Goal: Communication & Community: Answer question/provide support

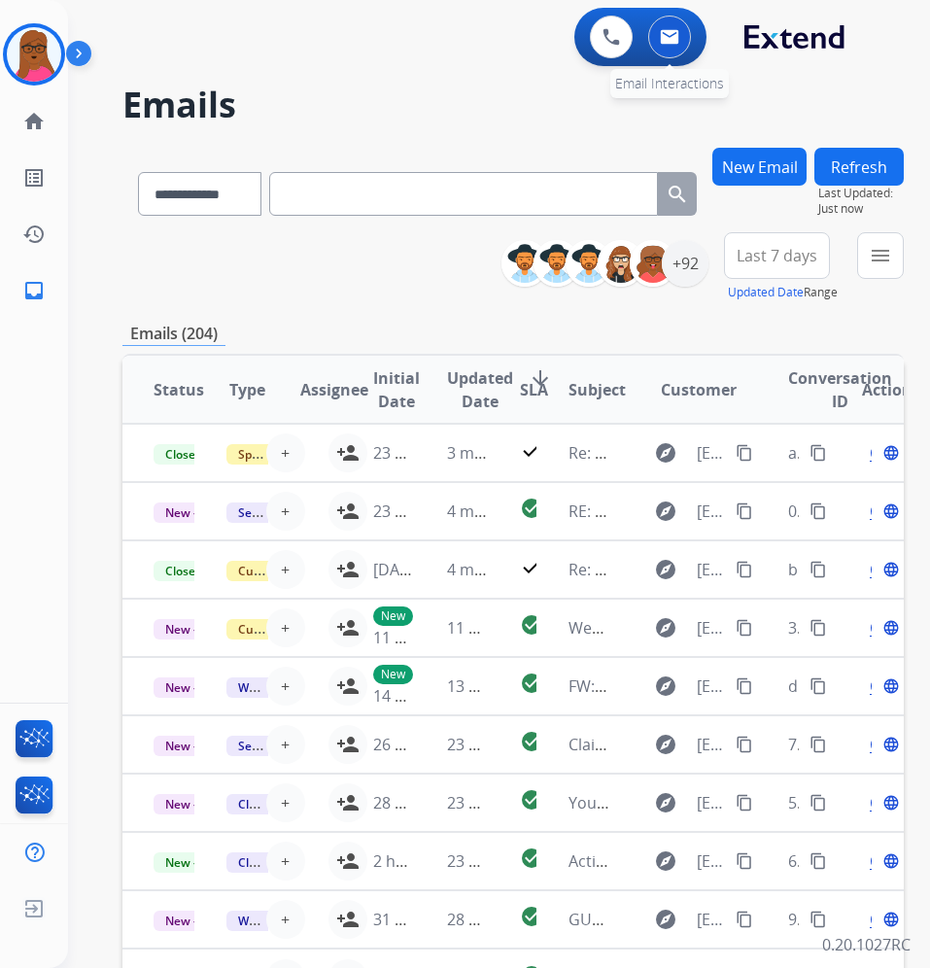
click at [667, 47] on button at bounding box center [669, 37] width 43 height 43
click at [39, 58] on img at bounding box center [34, 54] width 54 height 54
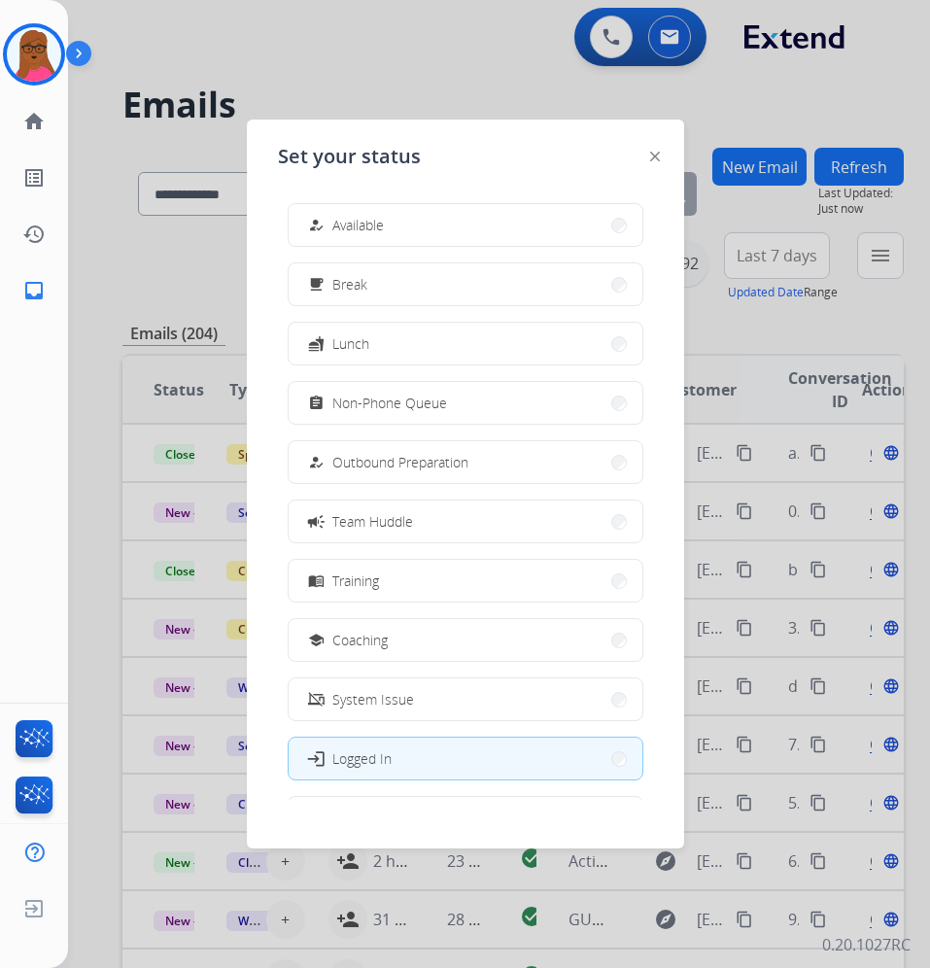
click at [463, 86] on div at bounding box center [465, 484] width 930 height 968
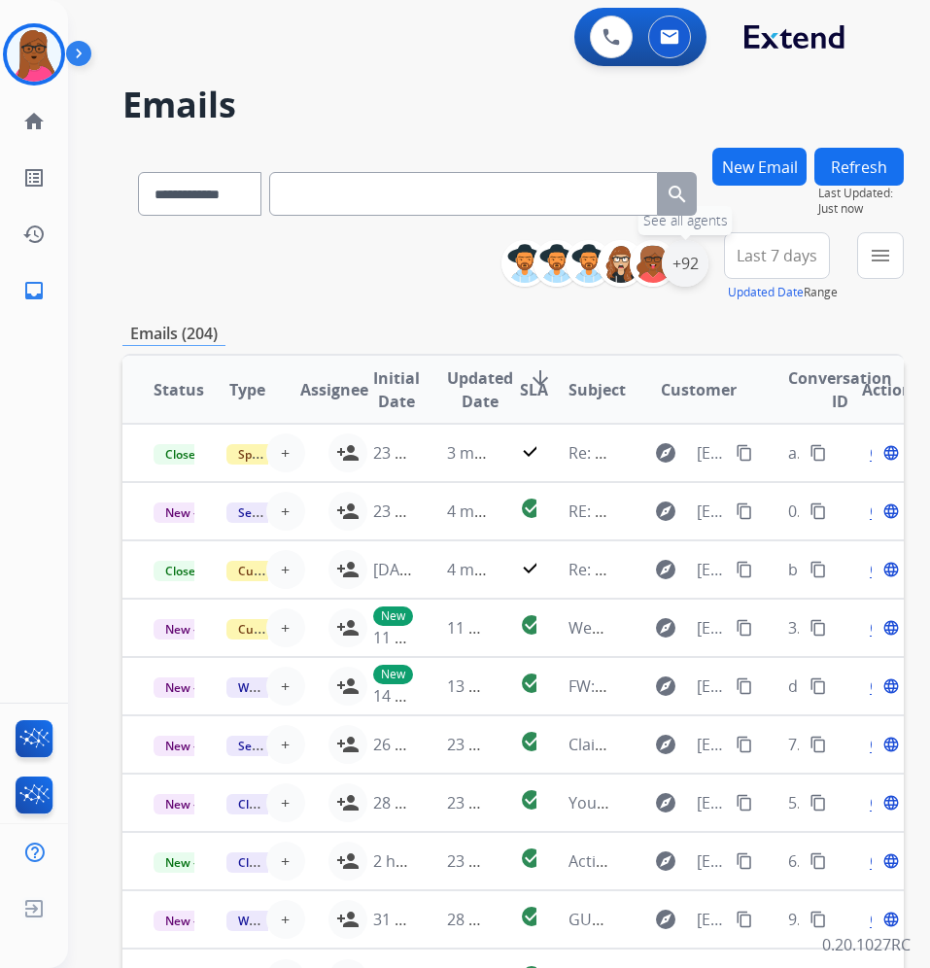
click at [708, 281] on div "+92" at bounding box center [685, 263] width 47 height 47
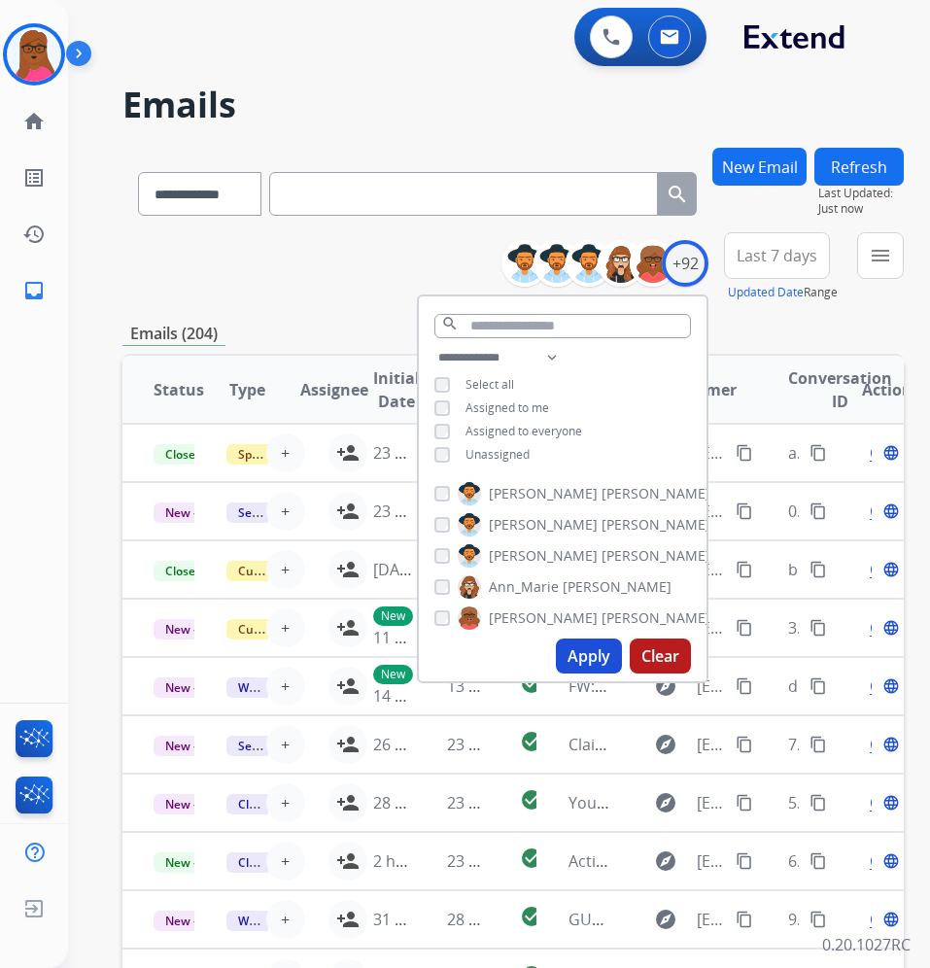
click at [596, 646] on button "Apply" at bounding box center [589, 656] width 66 height 35
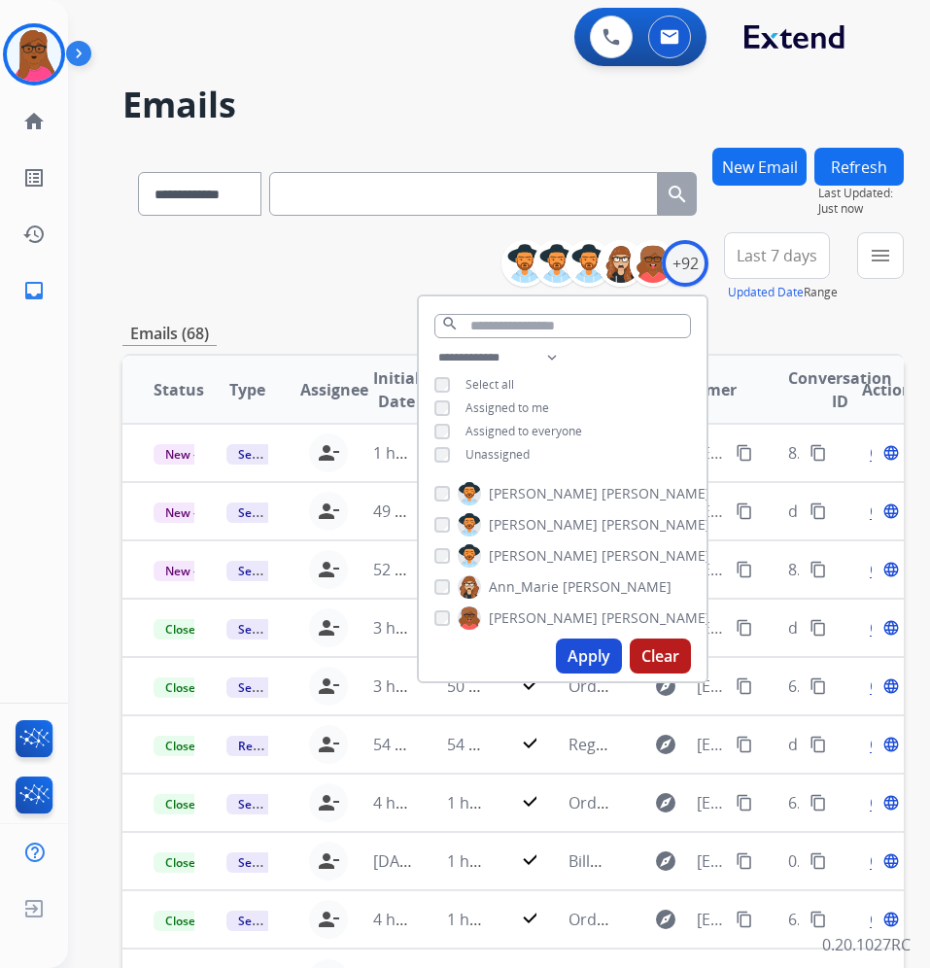
click at [607, 652] on button "Apply" at bounding box center [589, 656] width 66 height 35
click at [613, 647] on button "Apply" at bounding box center [589, 656] width 66 height 35
click at [400, 307] on div "**********" at bounding box center [512, 627] width 781 height 958
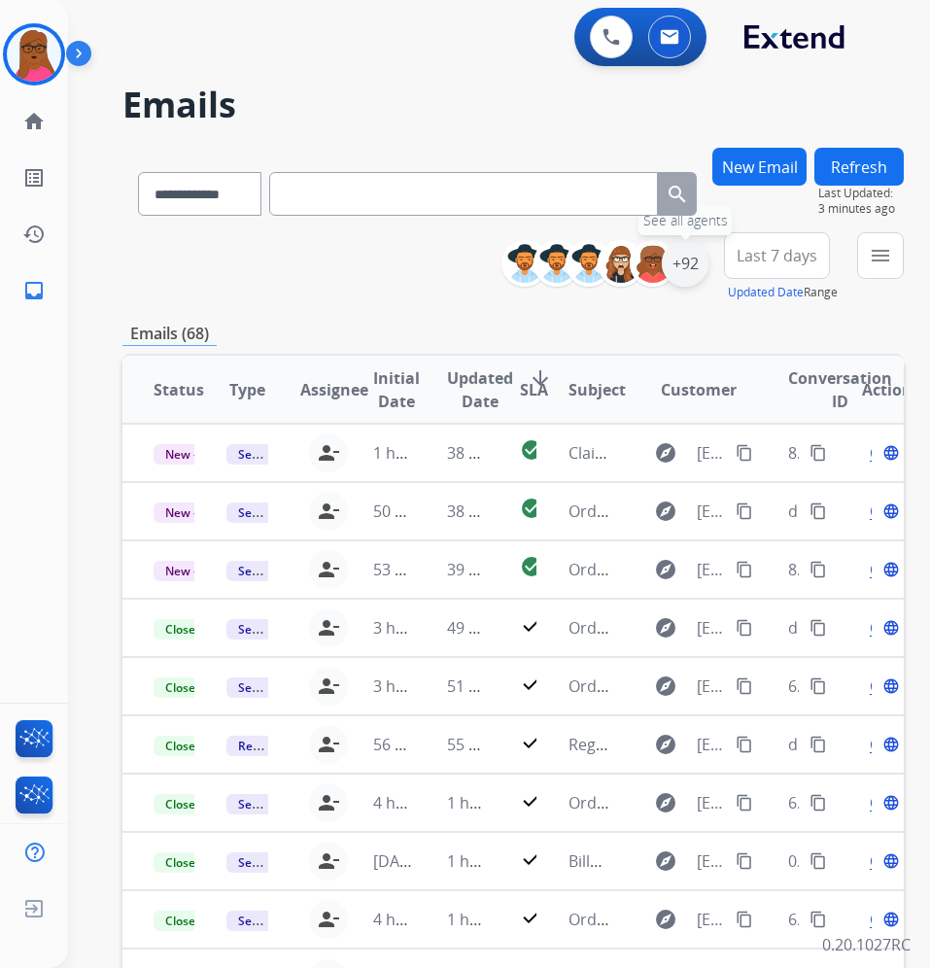
click at [708, 266] on div "+92" at bounding box center [685, 263] width 47 height 47
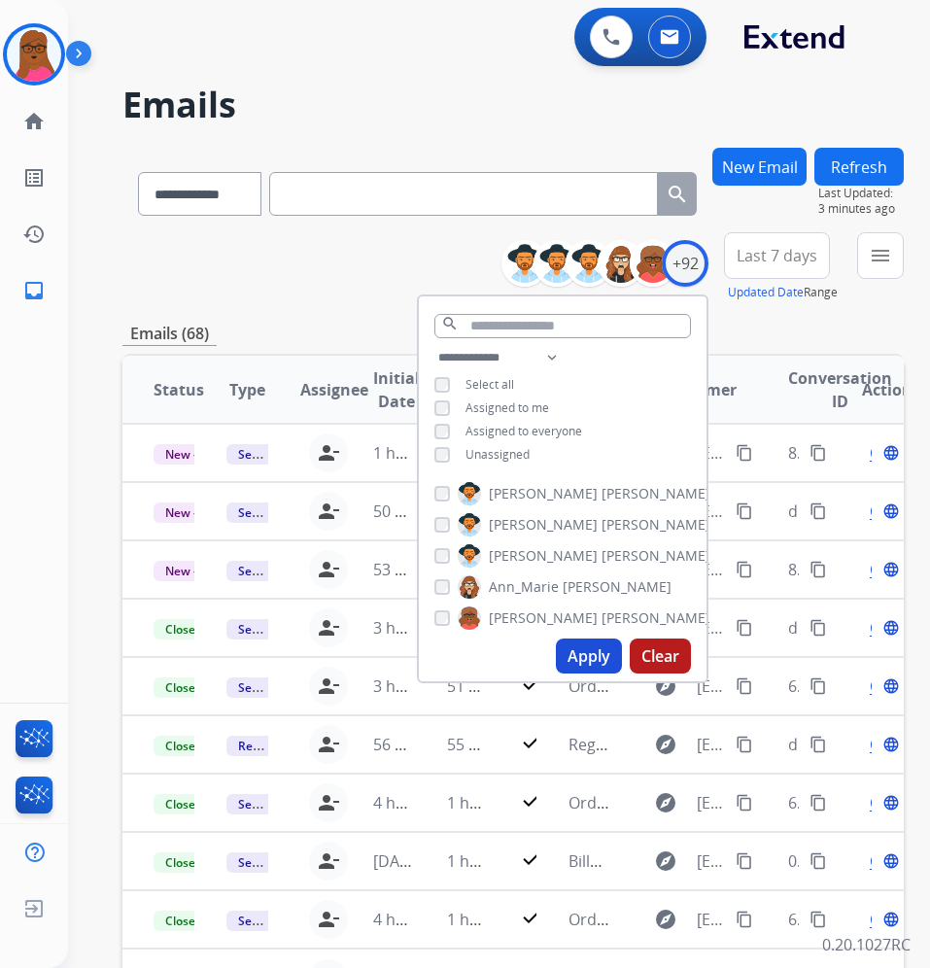
click at [610, 653] on button "Apply" at bounding box center [589, 656] width 66 height 35
click at [863, 329] on div "Emails (68)" at bounding box center [512, 334] width 781 height 24
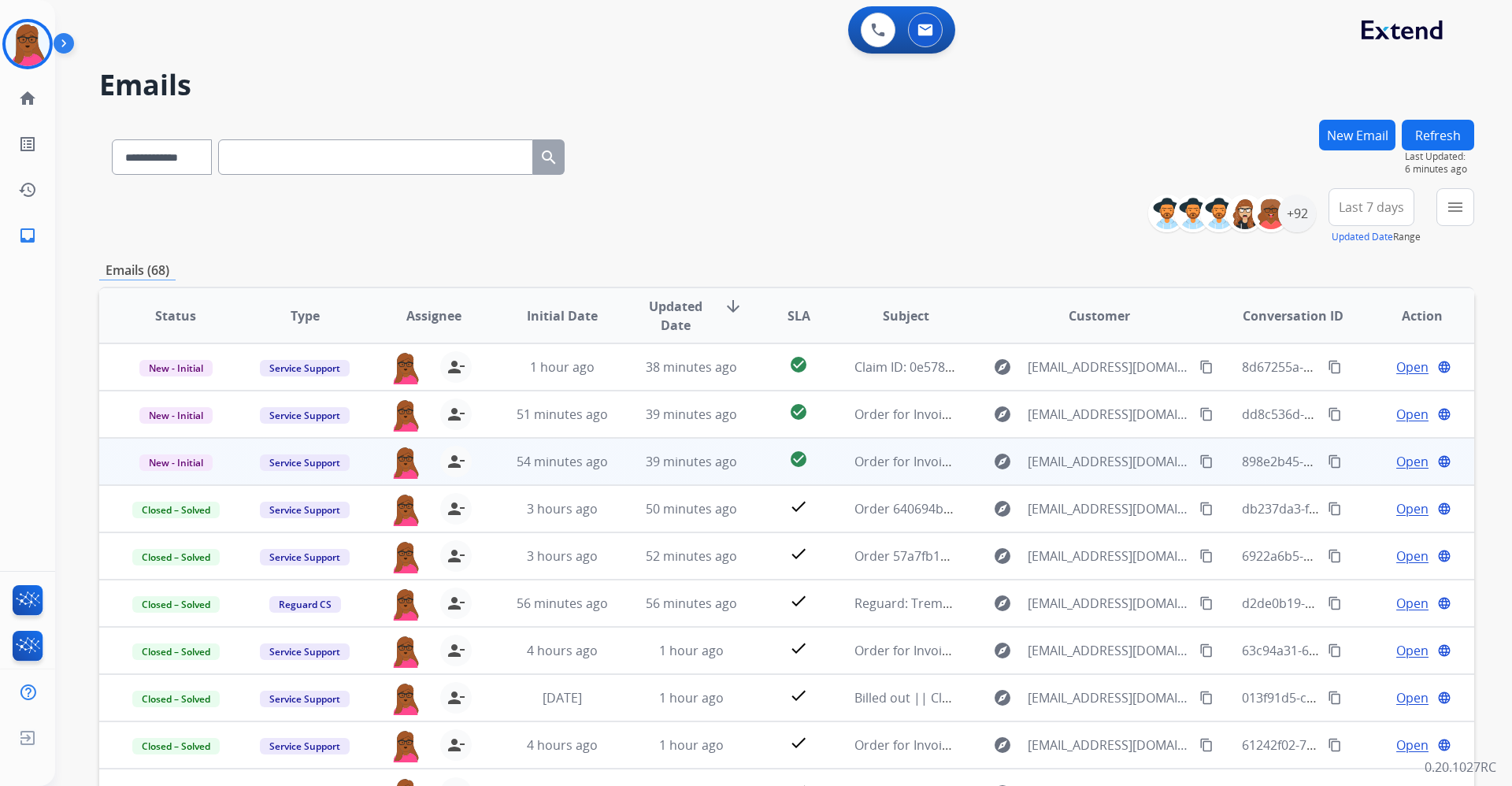
click at [753, 467] on span "Open" at bounding box center [1412, 461] width 32 height 19
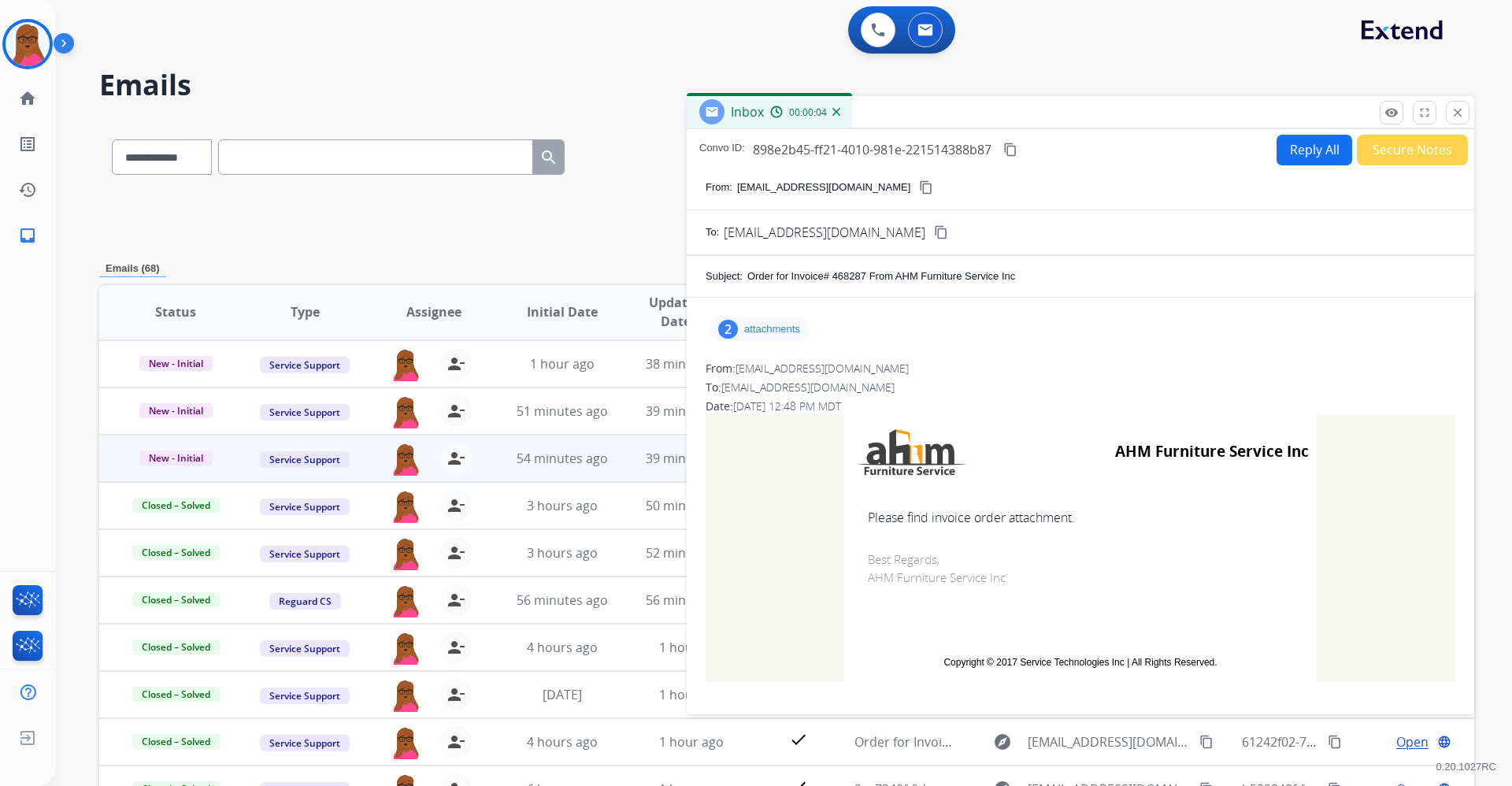
click at [753, 391] on div "To: servicesupport@extend.com" at bounding box center [1080, 387] width 750 height 15
click at [753, 331] on p "attachments" at bounding box center [771, 329] width 56 height 13
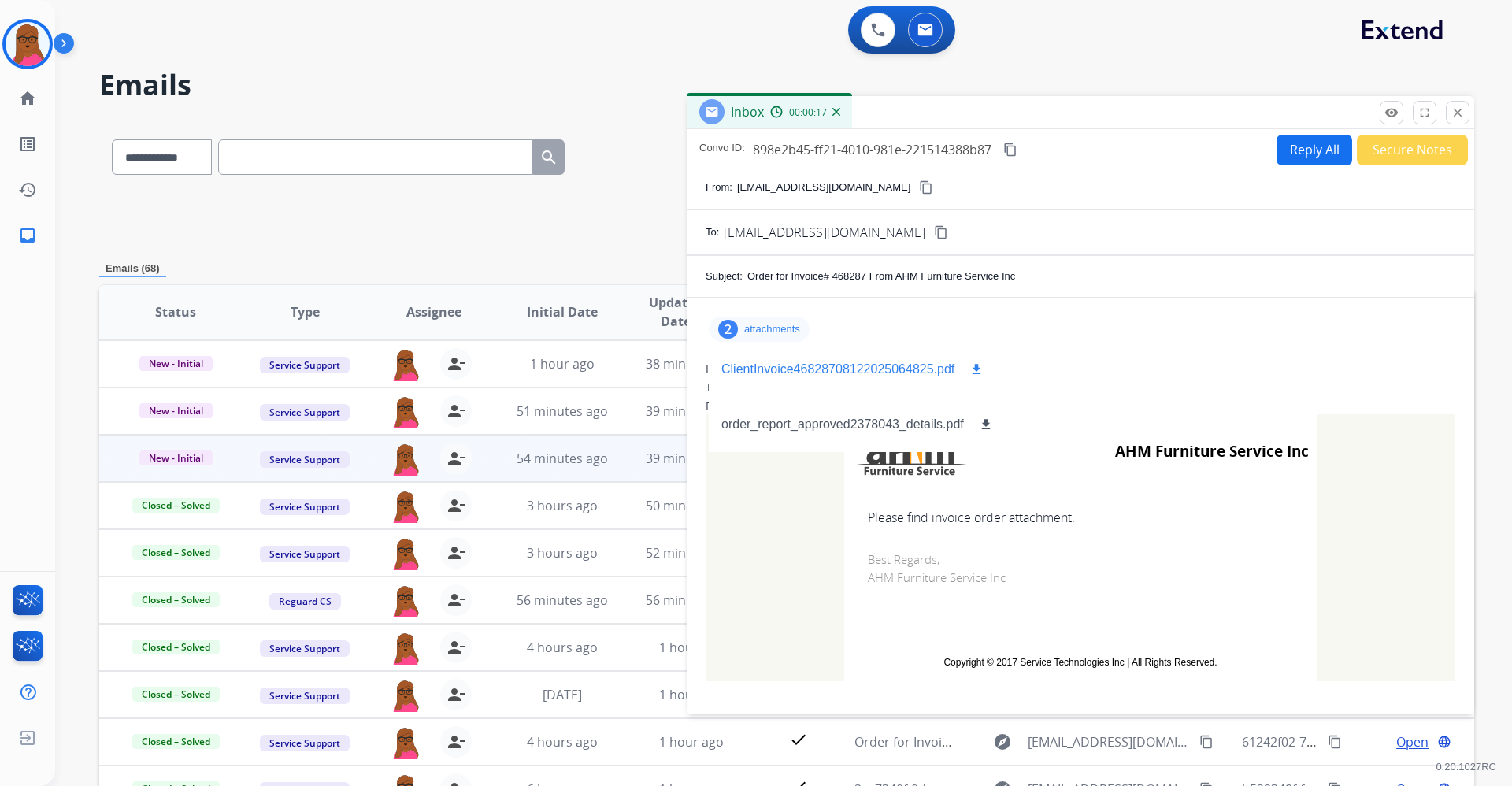
click at [753, 368] on mat-icon "download" at bounding box center [976, 369] width 14 height 14
click at [753, 421] on mat-icon "download" at bounding box center [985, 424] width 14 height 14
click at [753, 380] on div "ClientInvoice46828708122025064825.pdf download" at bounding box center [854, 370] width 290 height 55
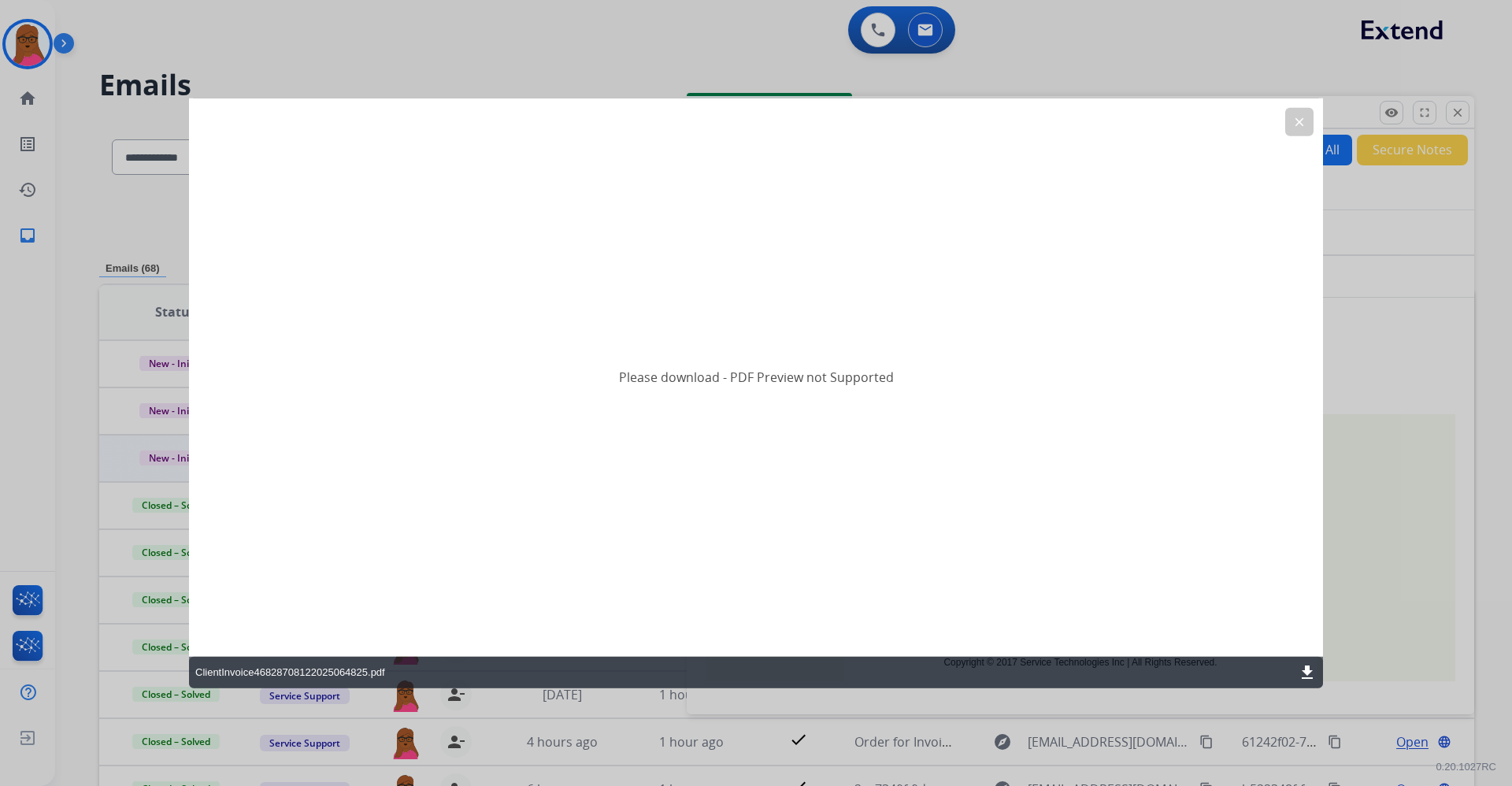
click at [753, 674] on mat-icon "download" at bounding box center [1307, 671] width 19 height 19
click at [753, 116] on mat-icon "clear" at bounding box center [1299, 122] width 14 height 14
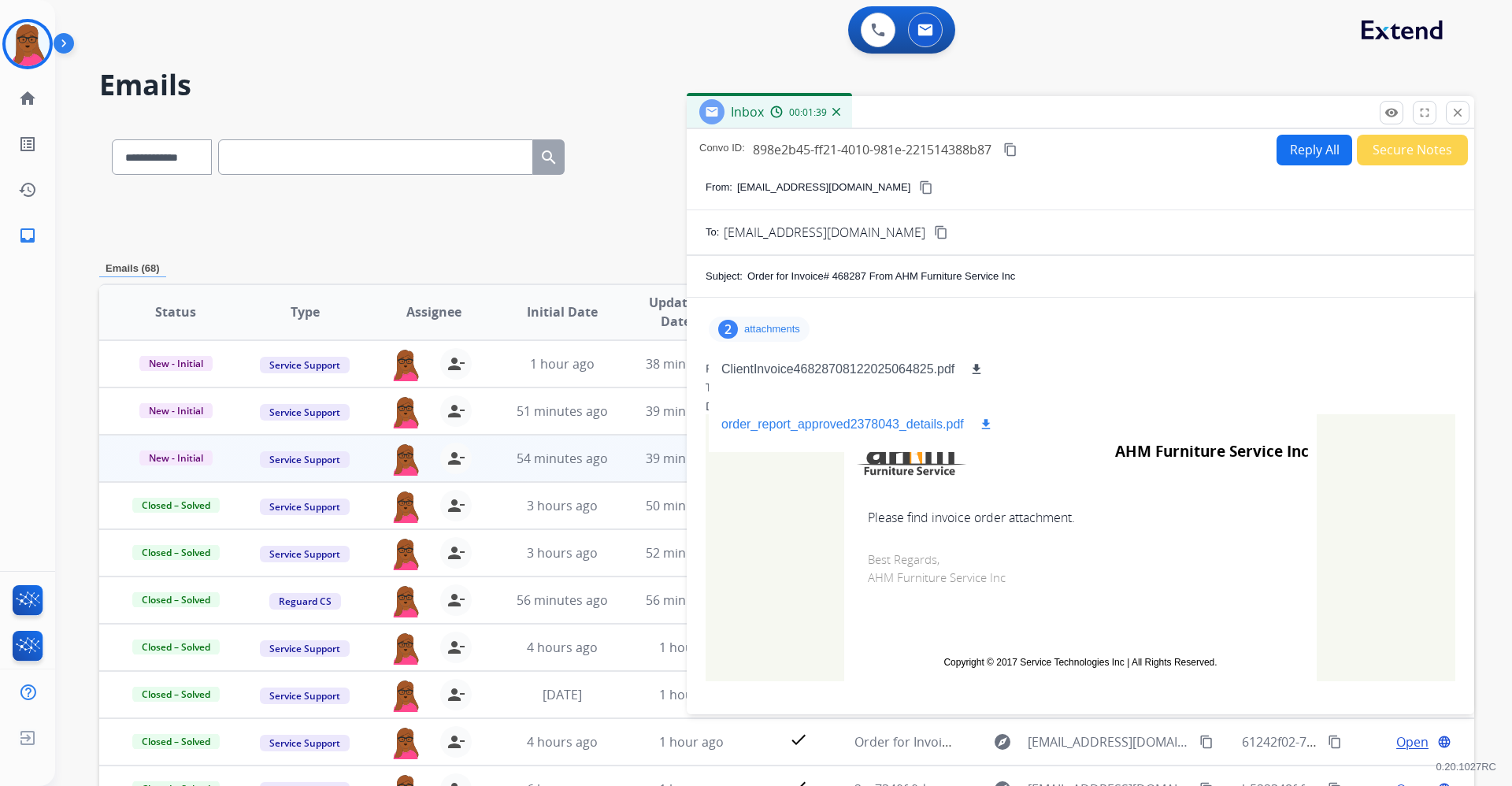
click at [753, 422] on mat-icon "download" at bounding box center [985, 424] width 14 height 14
click at [753, 114] on mat-icon "close" at bounding box center [1457, 112] width 14 height 14
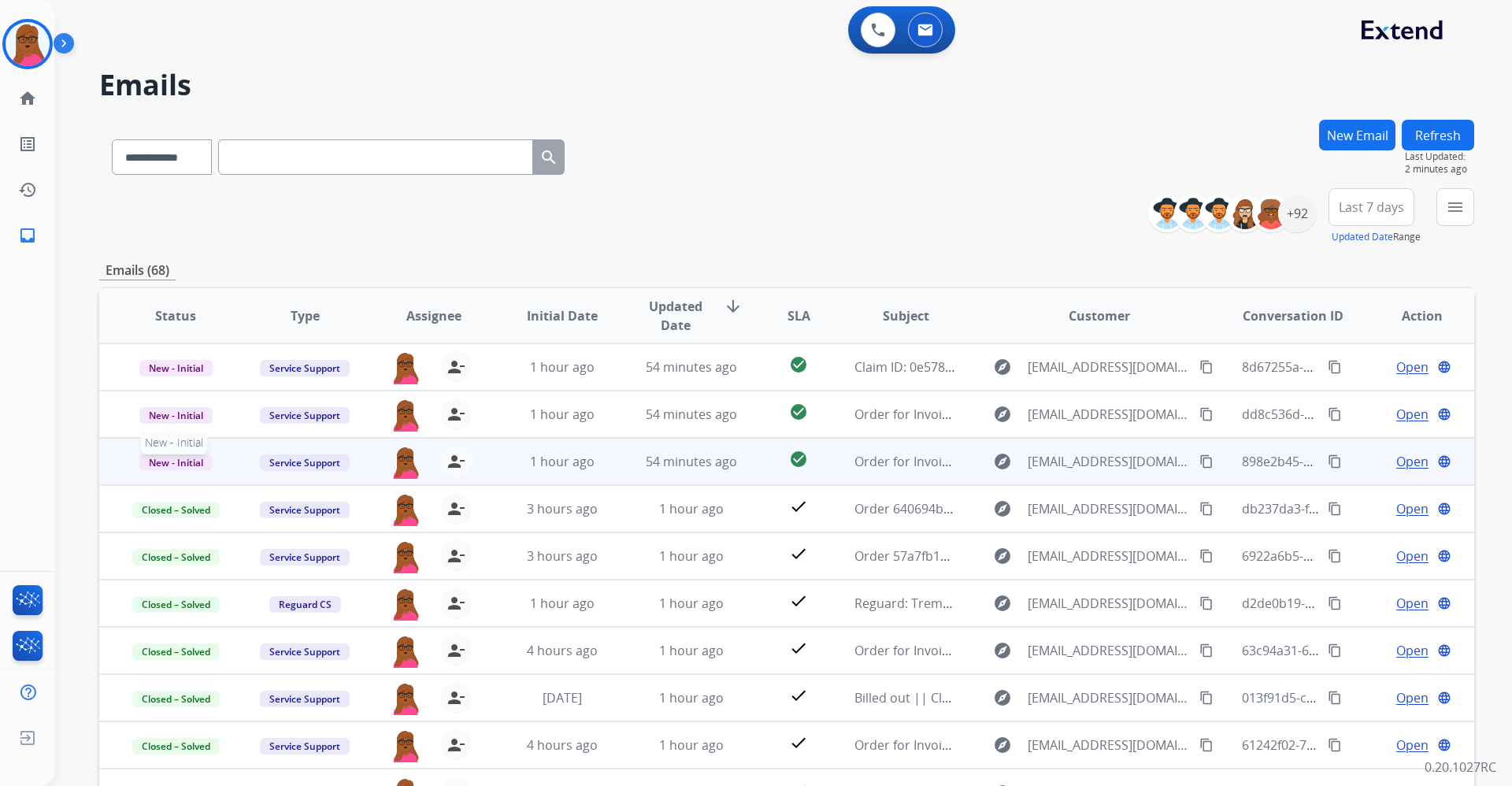
click at [163, 459] on span "New - Initial" at bounding box center [176, 463] width 73 height 16
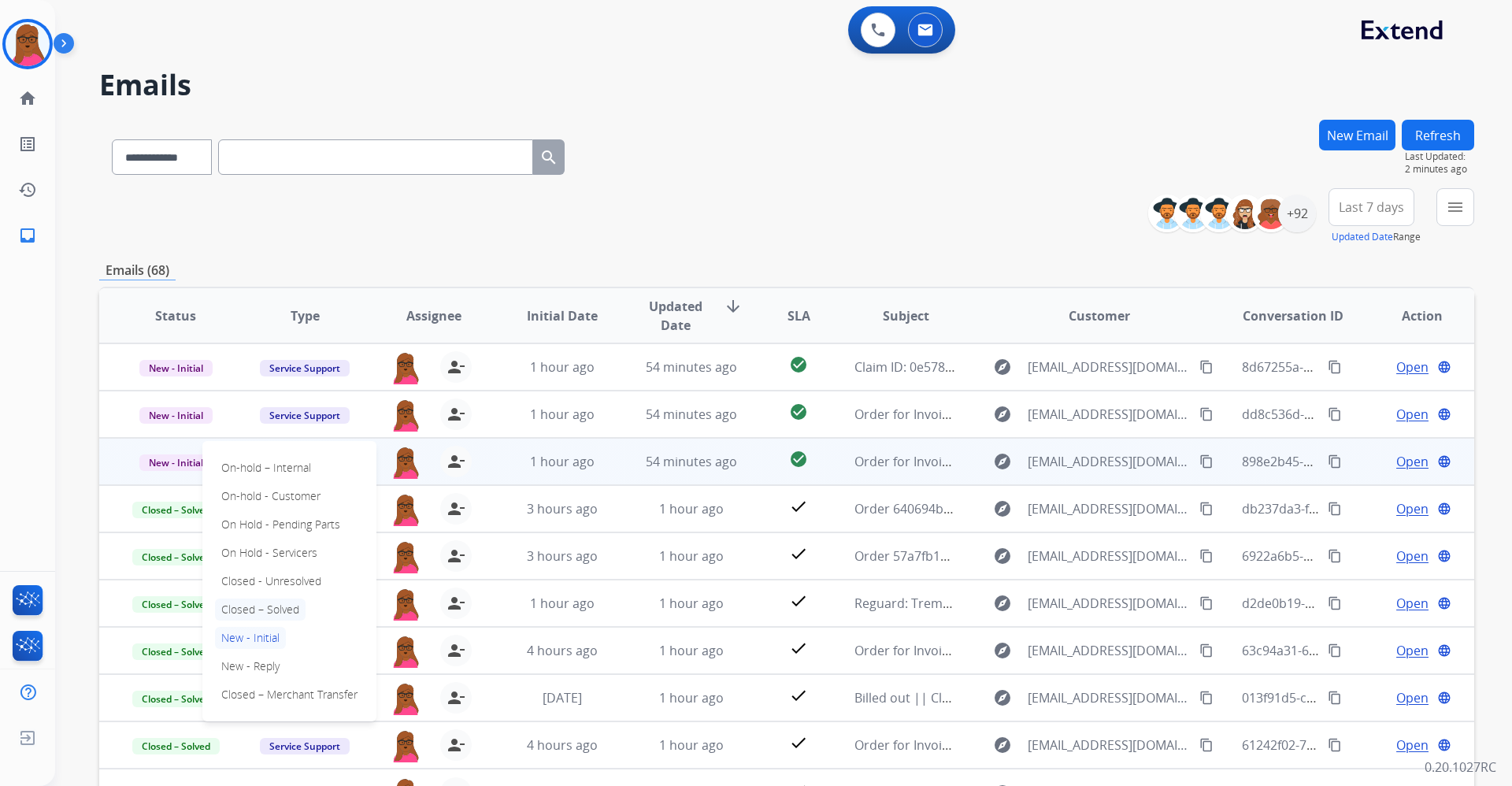
click at [289, 609] on p "Closed – Solved" at bounding box center [260, 609] width 91 height 22
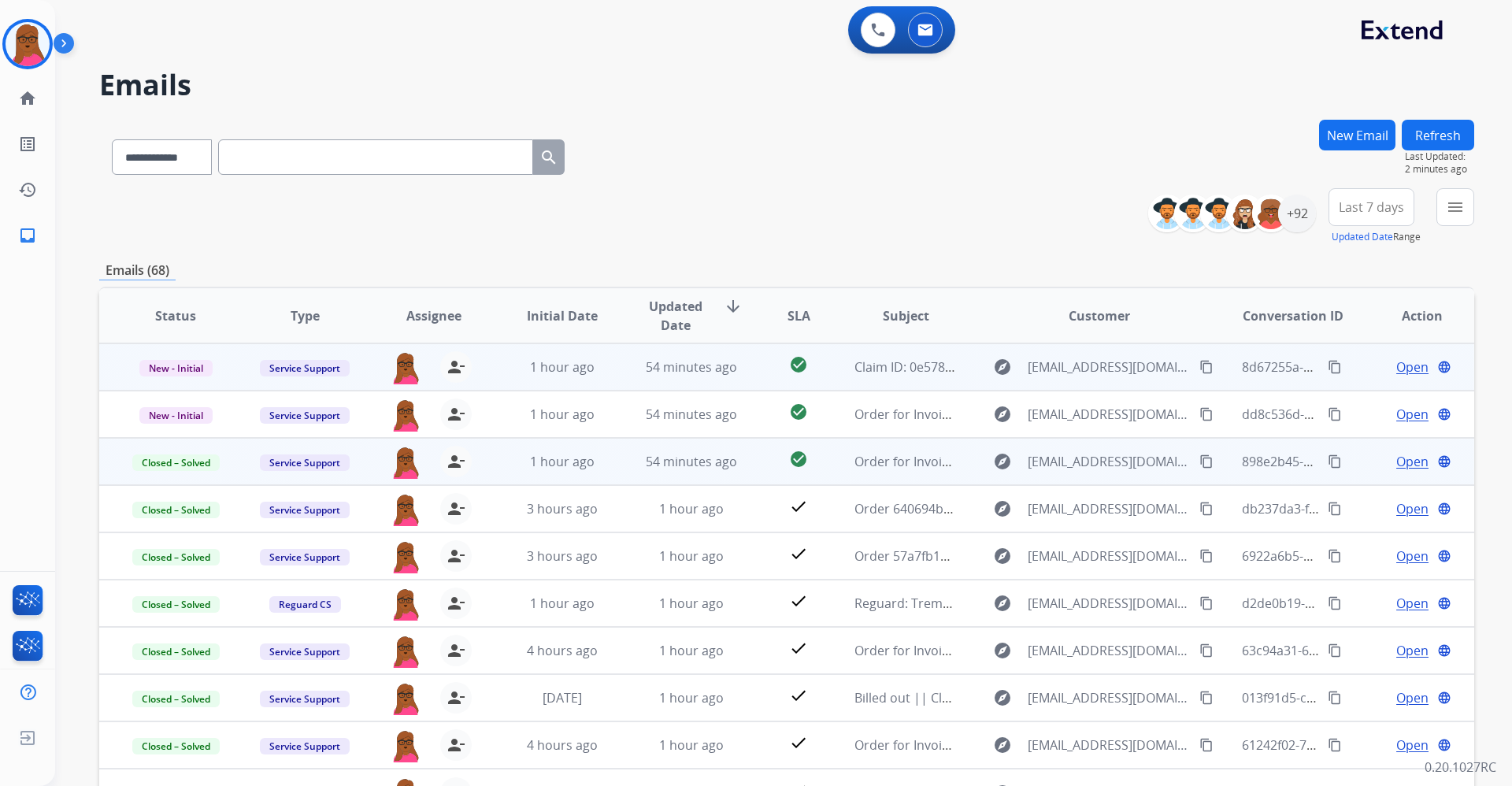
click at [753, 372] on span "Open" at bounding box center [1412, 366] width 32 height 19
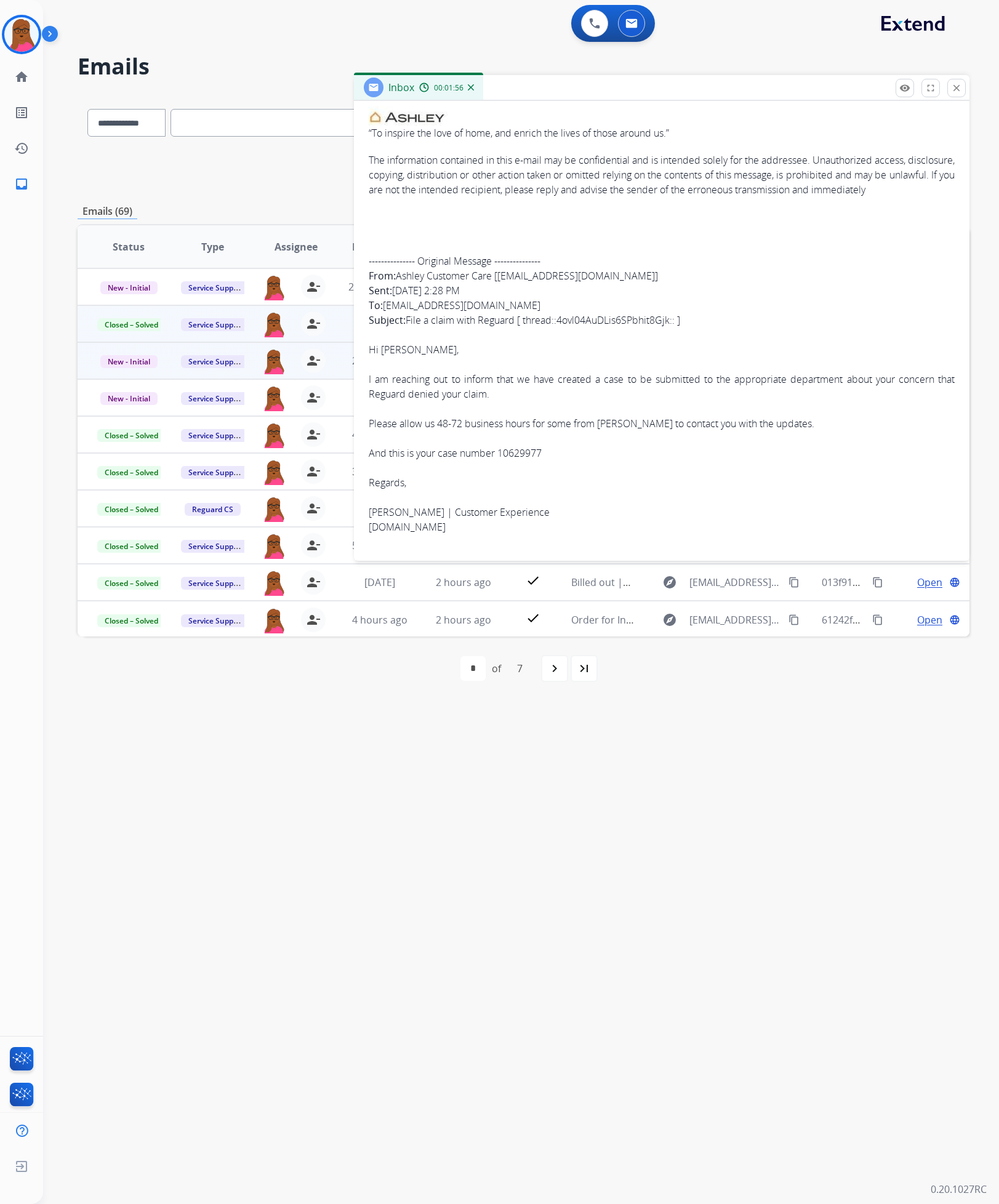
scroll to position [450, 0]
click at [28, 25] on img at bounding box center [22, 34] width 34 height 34
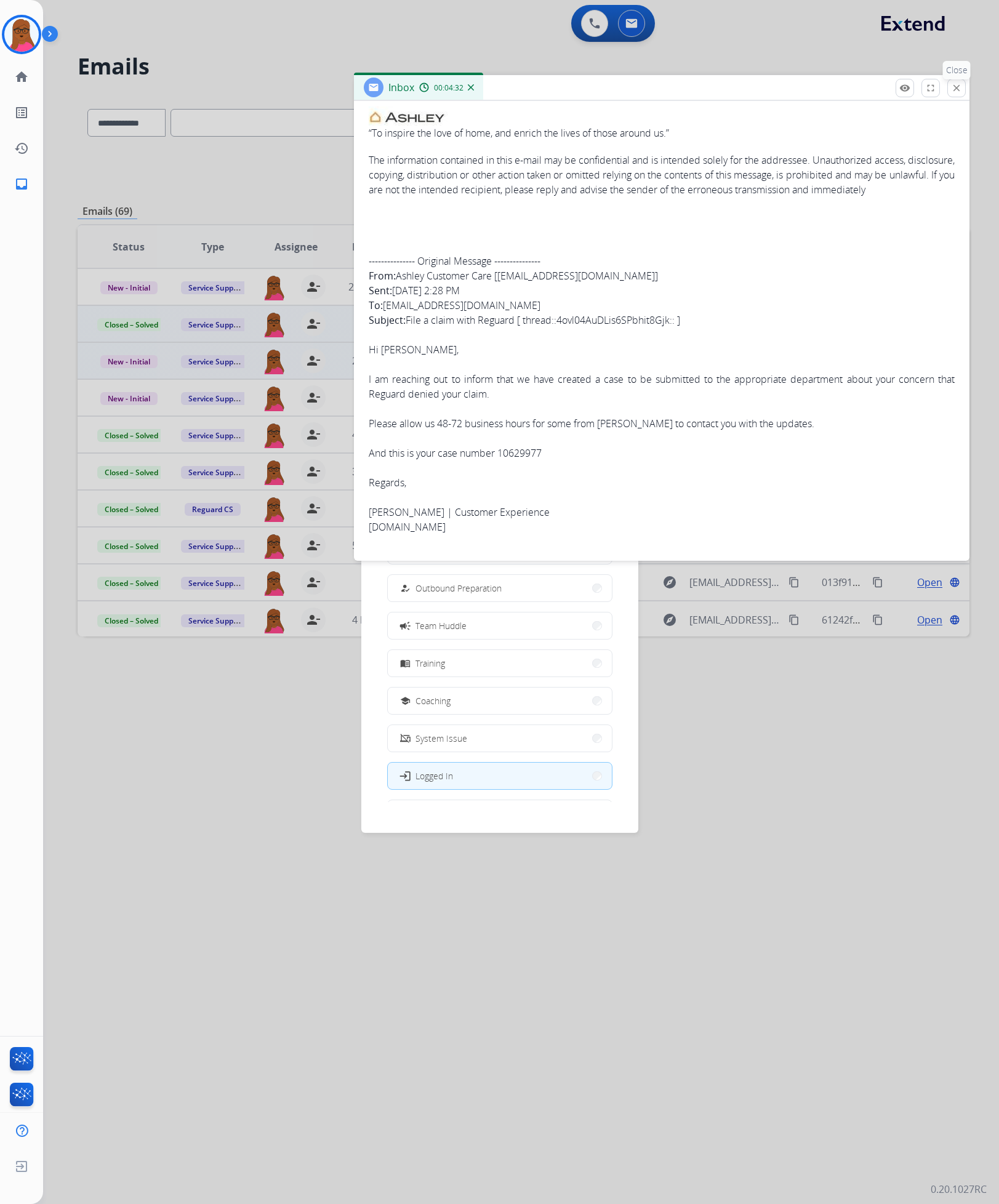
click at [589, 86] on mat-icon "close" at bounding box center [957, 87] width 11 height 11
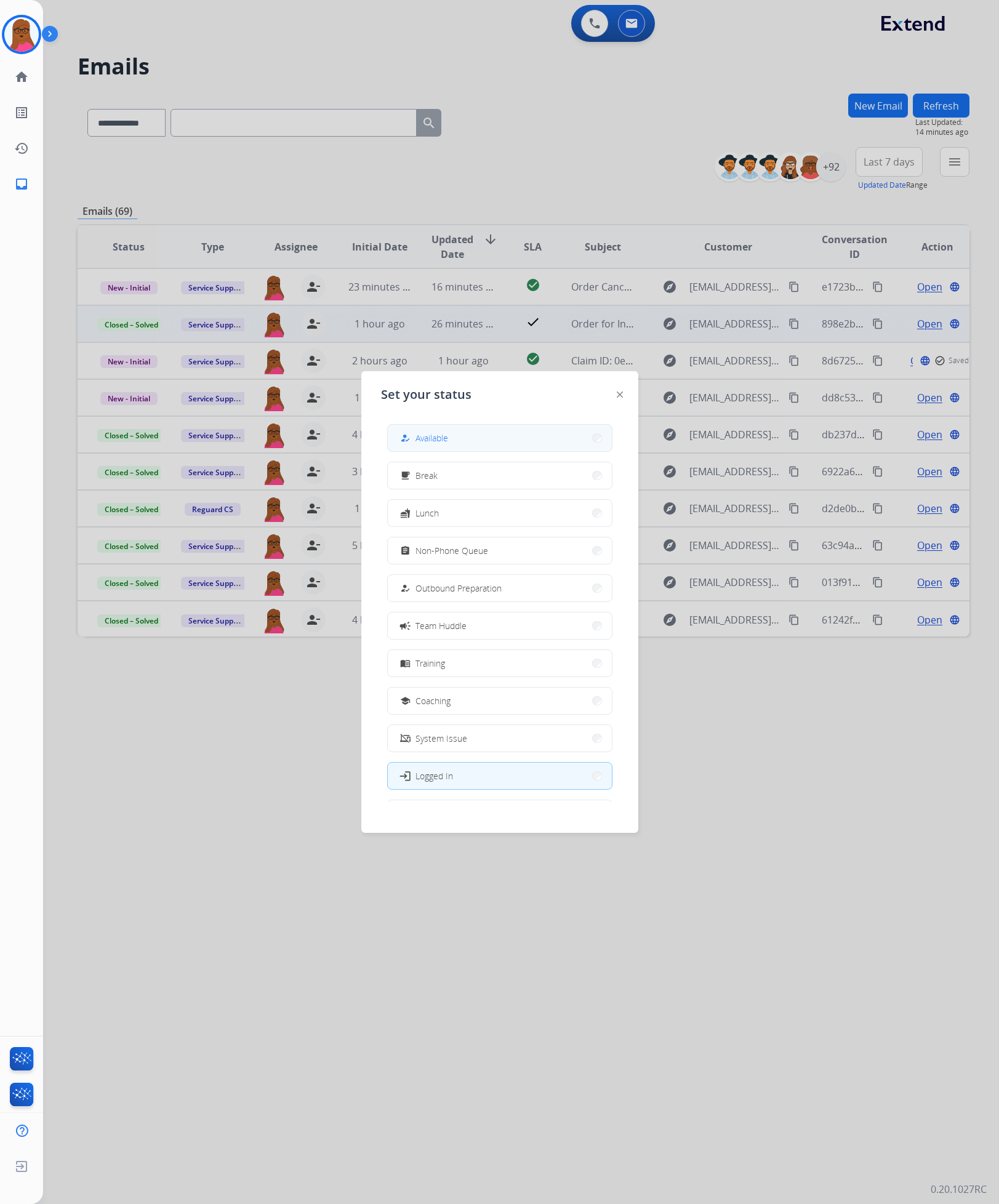
click at [460, 429] on button "how_to_reg Available" at bounding box center [500, 438] width 224 height 27
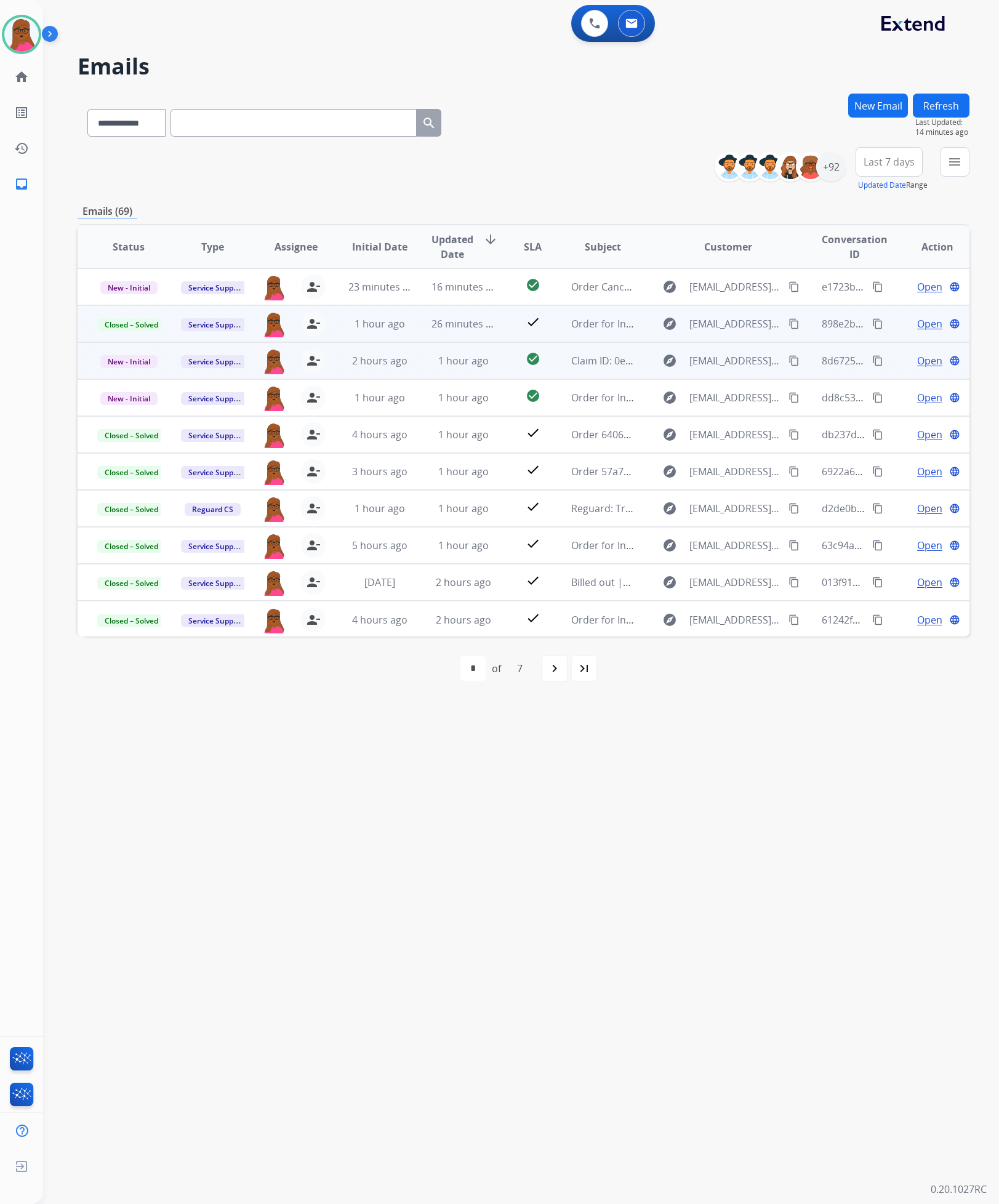
click at [589, 364] on span "Open" at bounding box center [930, 360] width 25 height 15
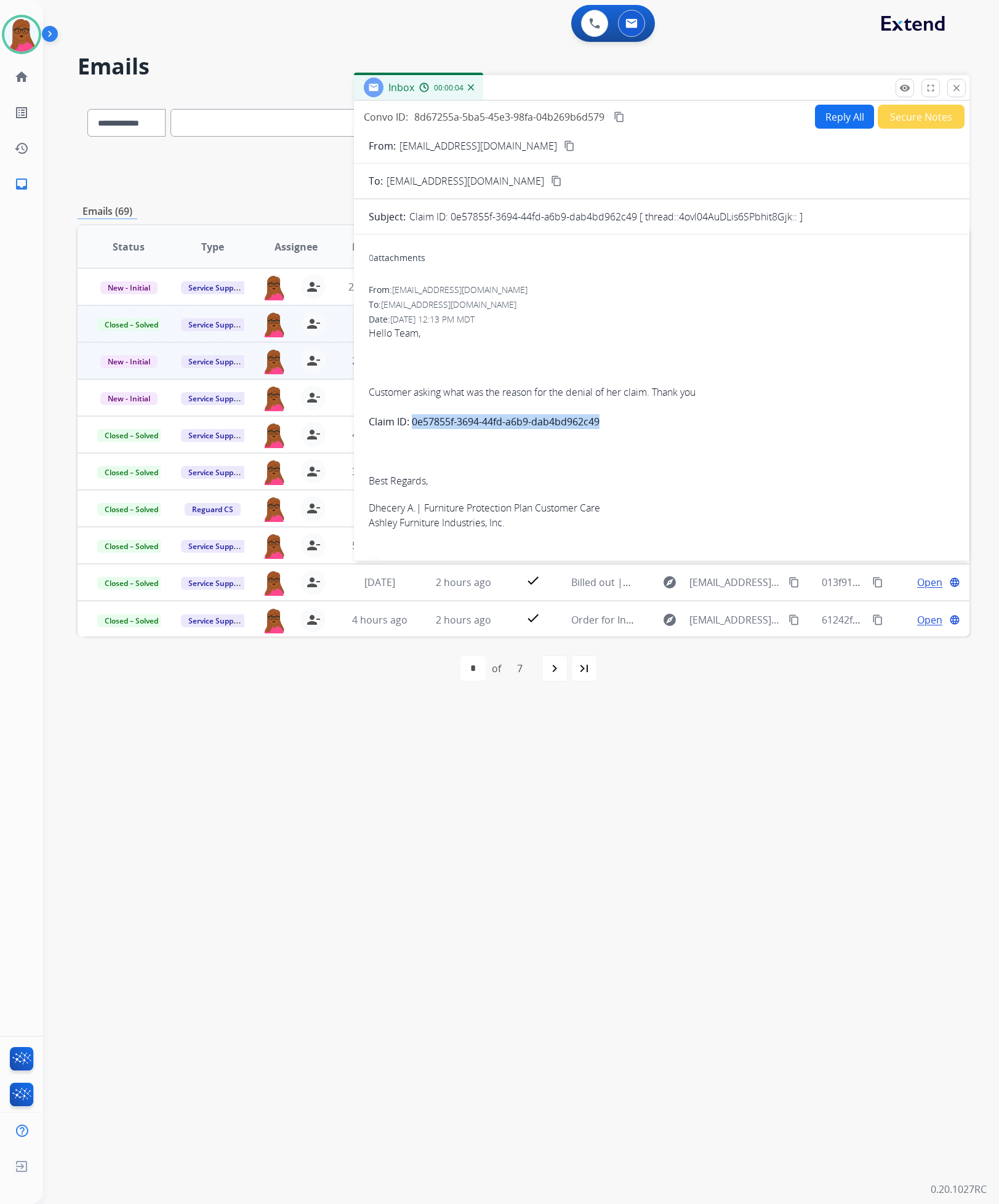
drag, startPoint x: 620, startPoint y: 424, endPoint x: 412, endPoint y: 424, distance: 208.0
click at [412, 424] on span "Hello Team, Customer asking what was the reason for the denial of her claim. Th…" at bounding box center [661, 714] width 586 height 778
copy strong "0e57855f-3694-44fd-a6b9-dab4bd962c49"
click at [589, 111] on button "Reply All" at bounding box center [844, 117] width 59 height 24
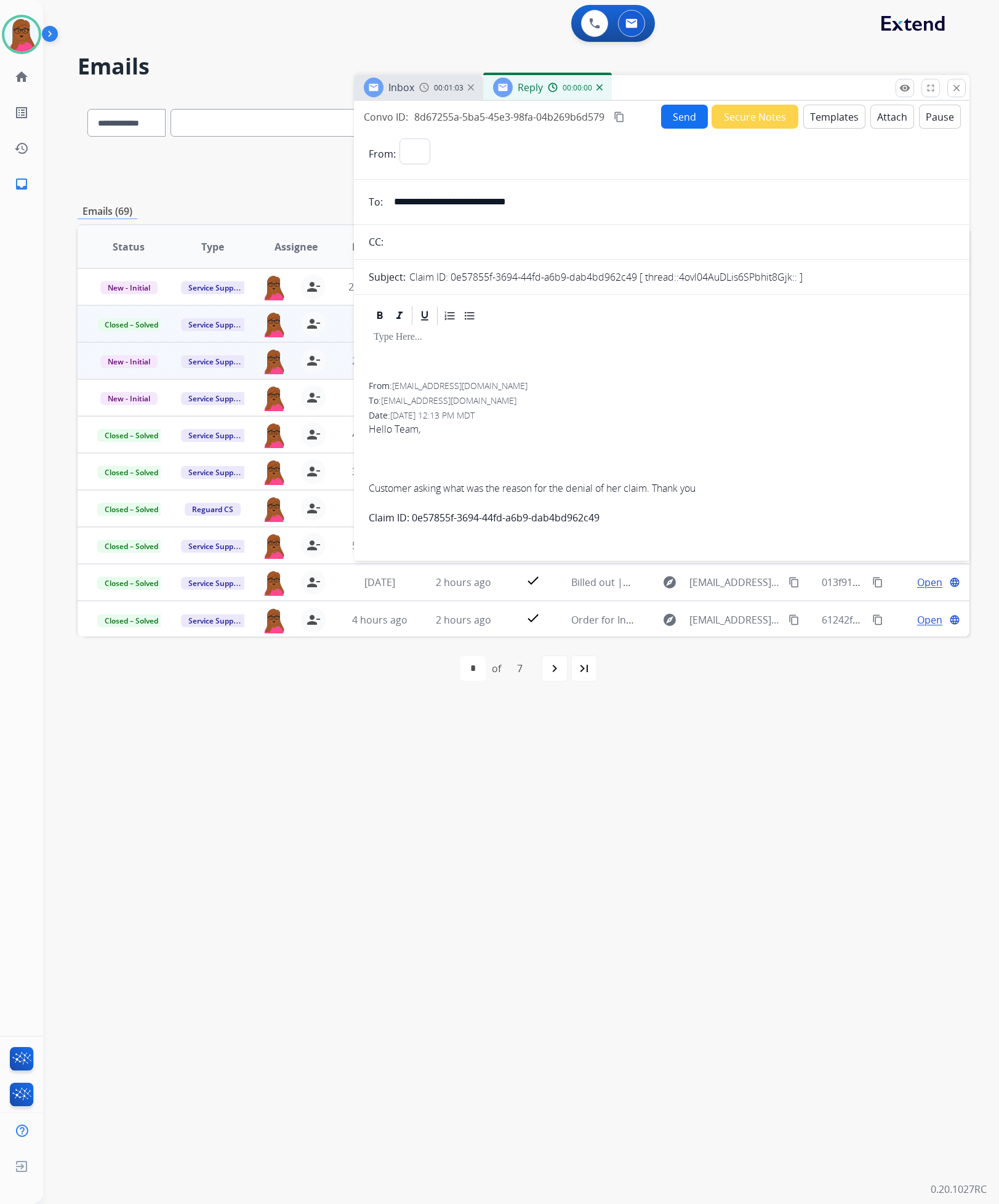
select select "**********"
click at [589, 353] on div at bounding box center [661, 354] width 586 height 55
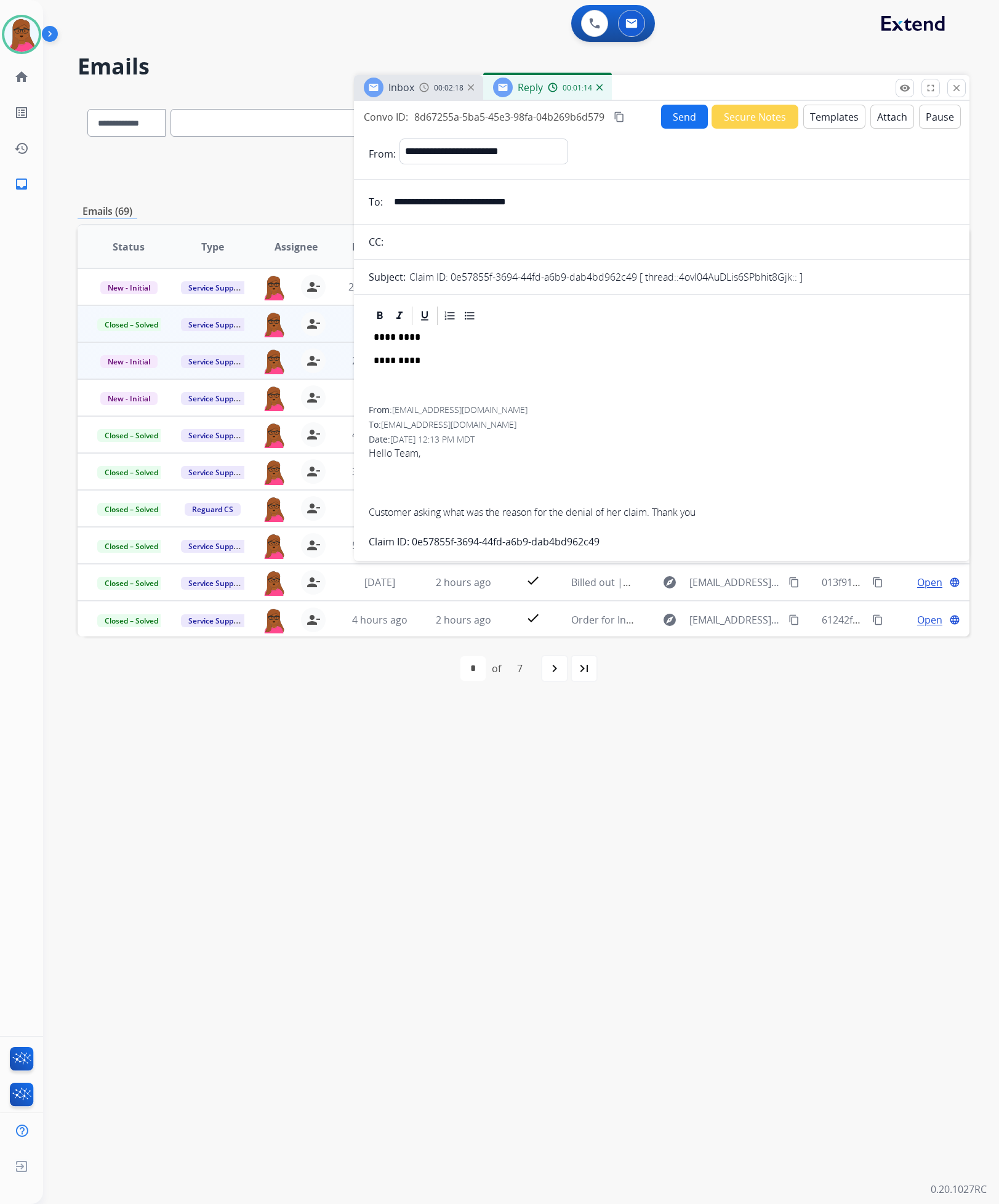
click at [525, 368] on div "********* *********" at bounding box center [661, 366] width 586 height 79
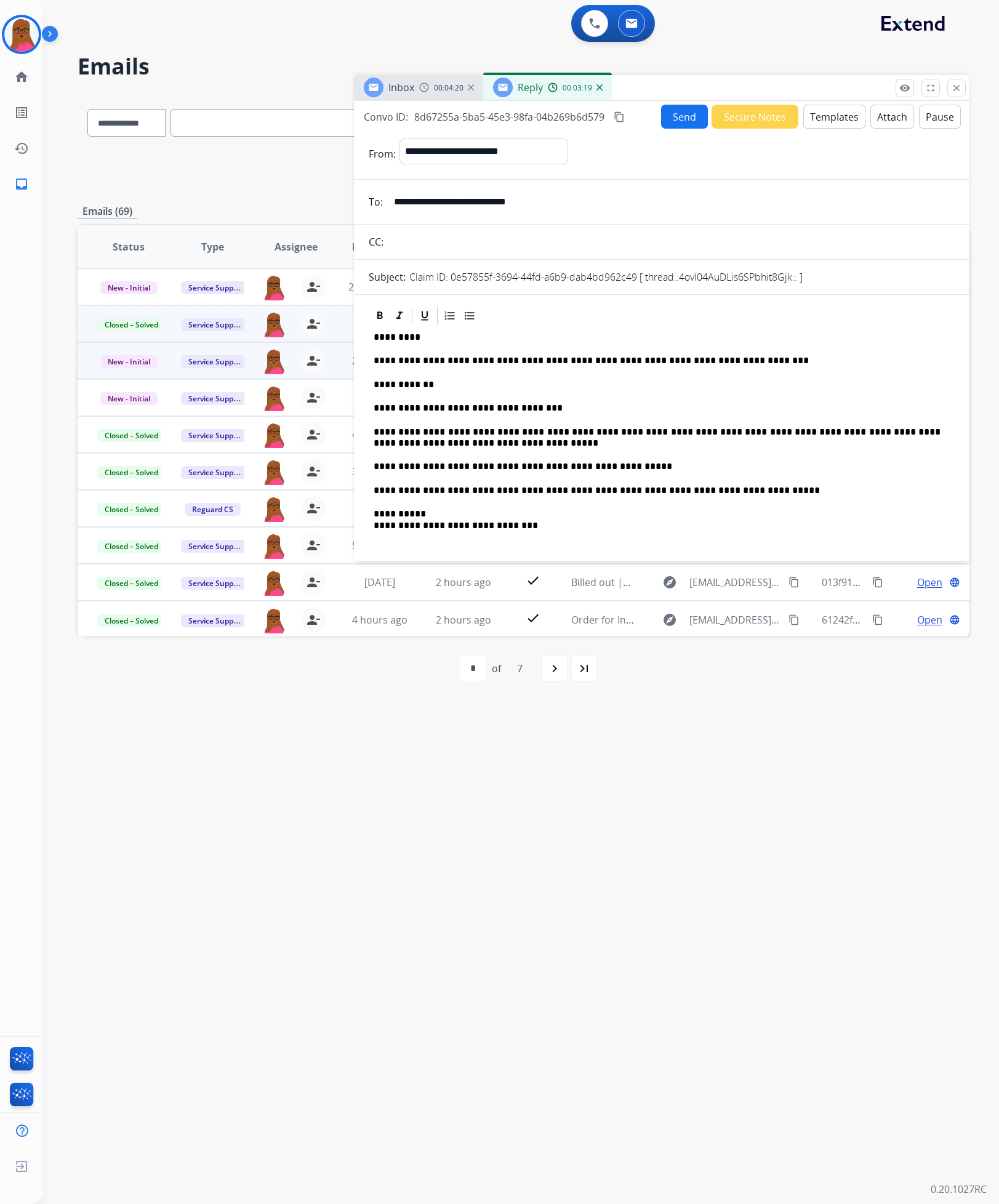
click at [589, 368] on div "**********" at bounding box center [661, 448] width 586 height 244
click at [589, 355] on div "**********" at bounding box center [661, 448] width 586 height 244
drag, startPoint x: 801, startPoint y: 436, endPoint x: 936, endPoint y: 448, distance: 135.5
click at [589, 448] on p "**********" at bounding box center [657, 438] width 567 height 23
click at [378, 317] on icon at bounding box center [380, 315] width 6 height 8
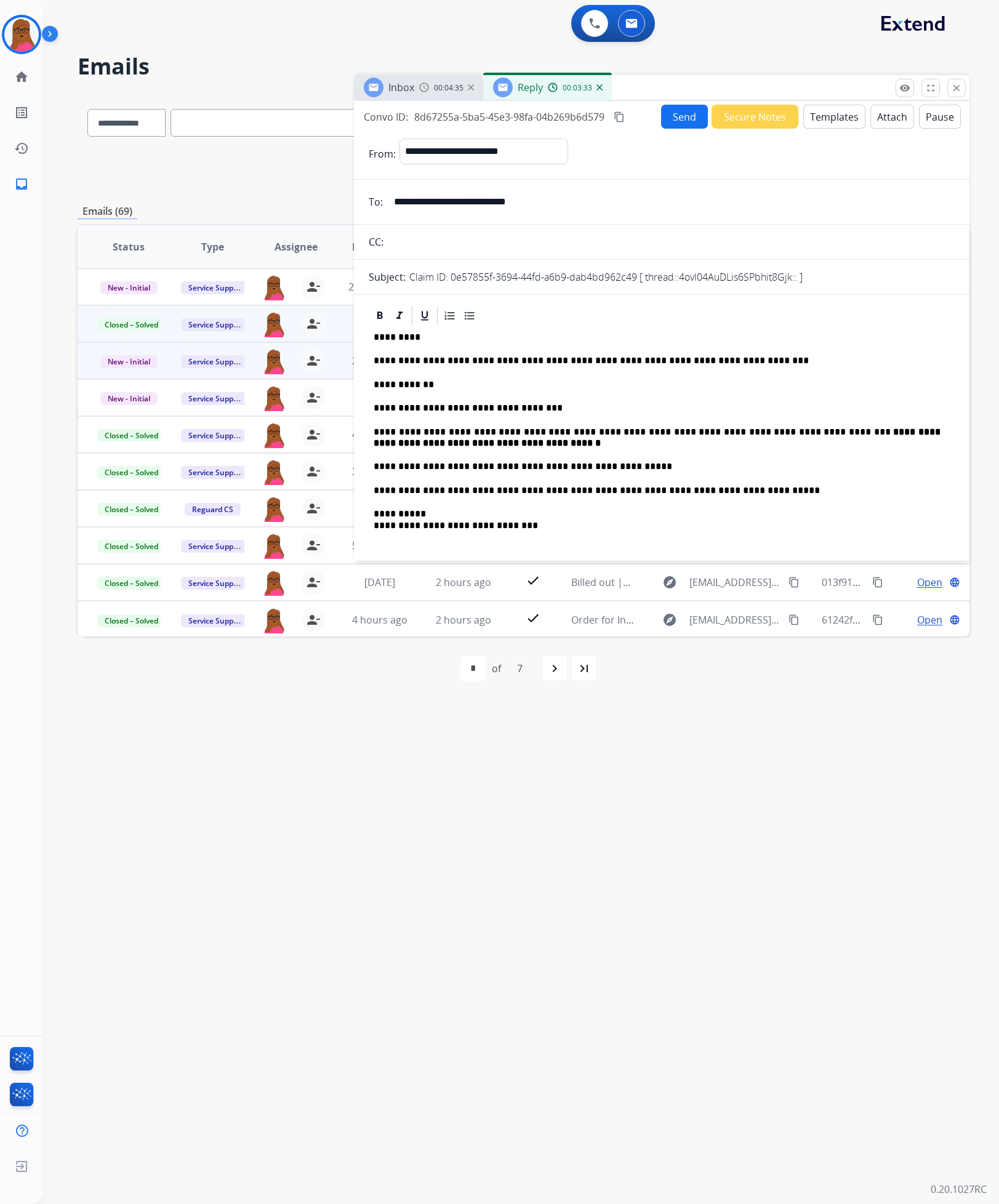
click at [589, 514] on p "**********" at bounding box center [657, 520] width 567 height 23
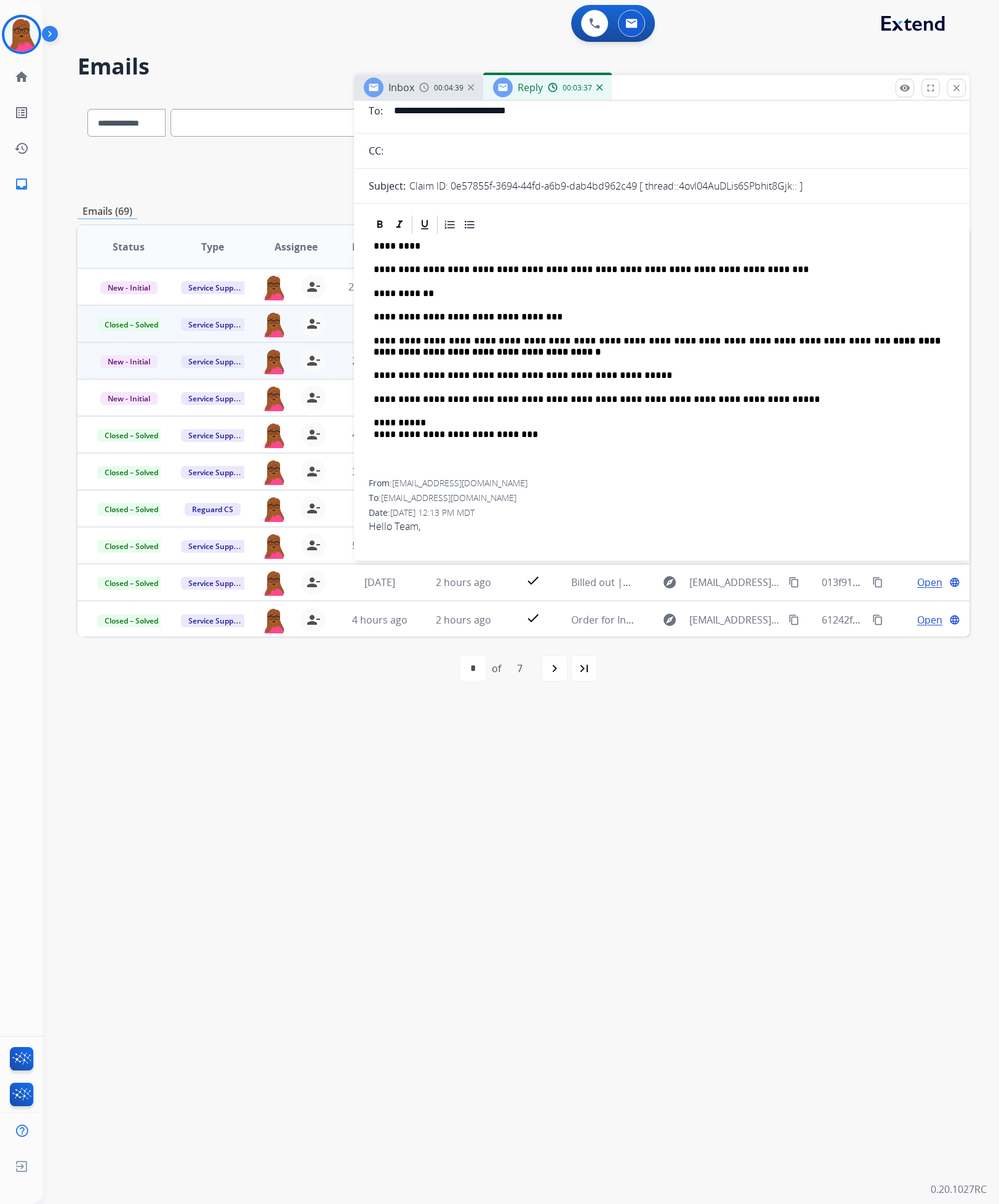
scroll to position [92, 0]
click at [589, 436] on p "**********" at bounding box center [657, 428] width 567 height 23
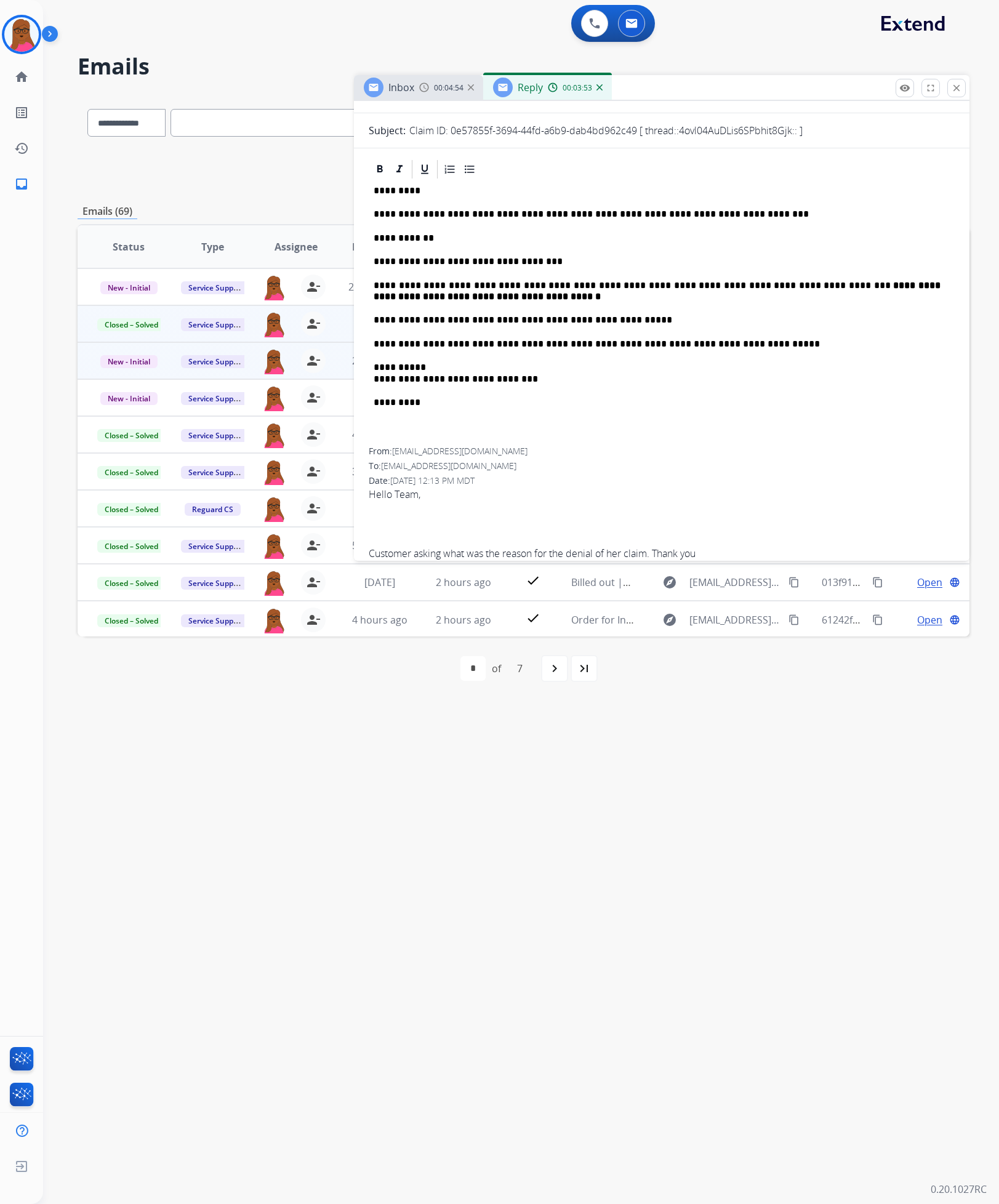
scroll to position [0, 0]
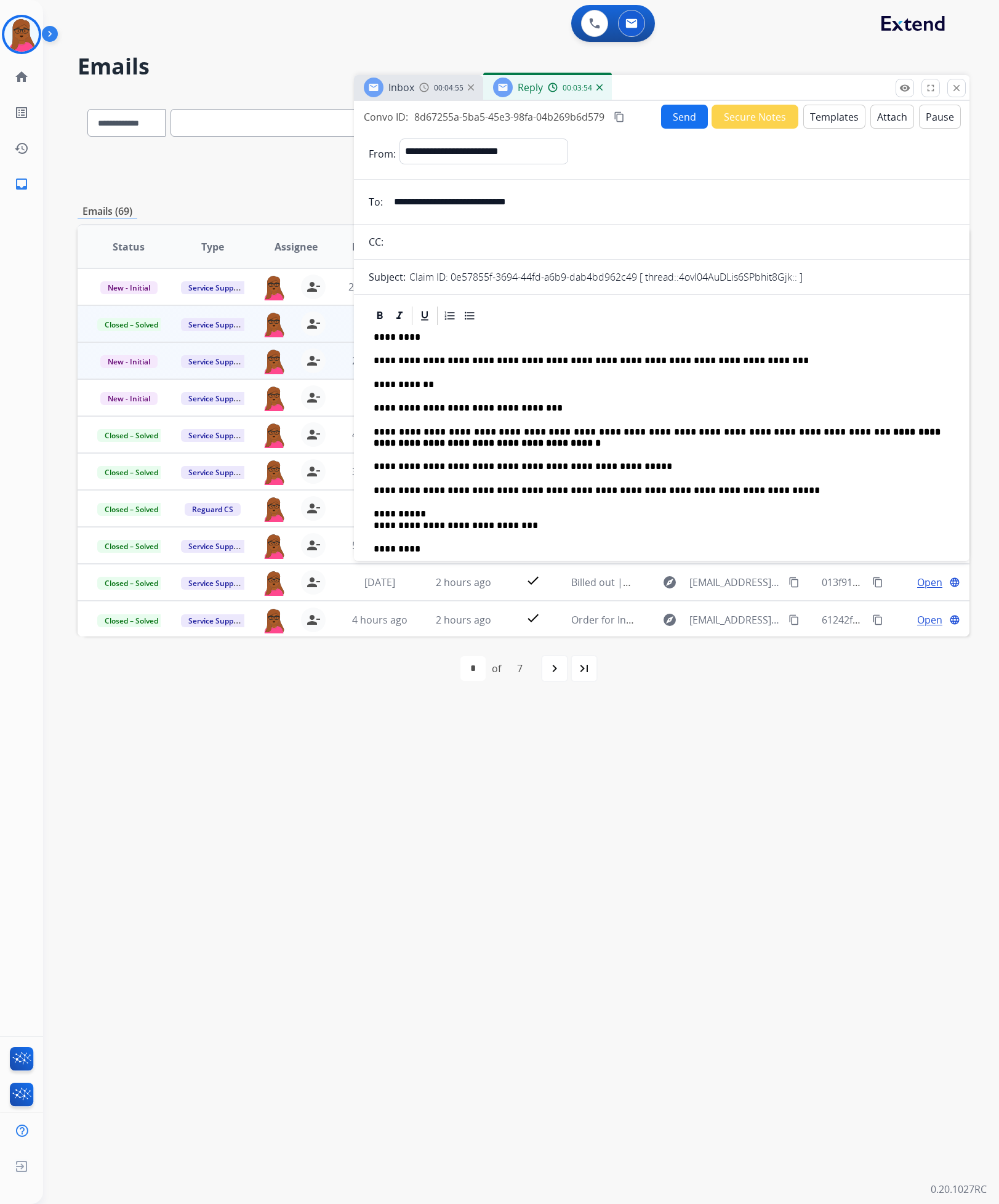
click at [589, 119] on button "Send" at bounding box center [685, 117] width 47 height 24
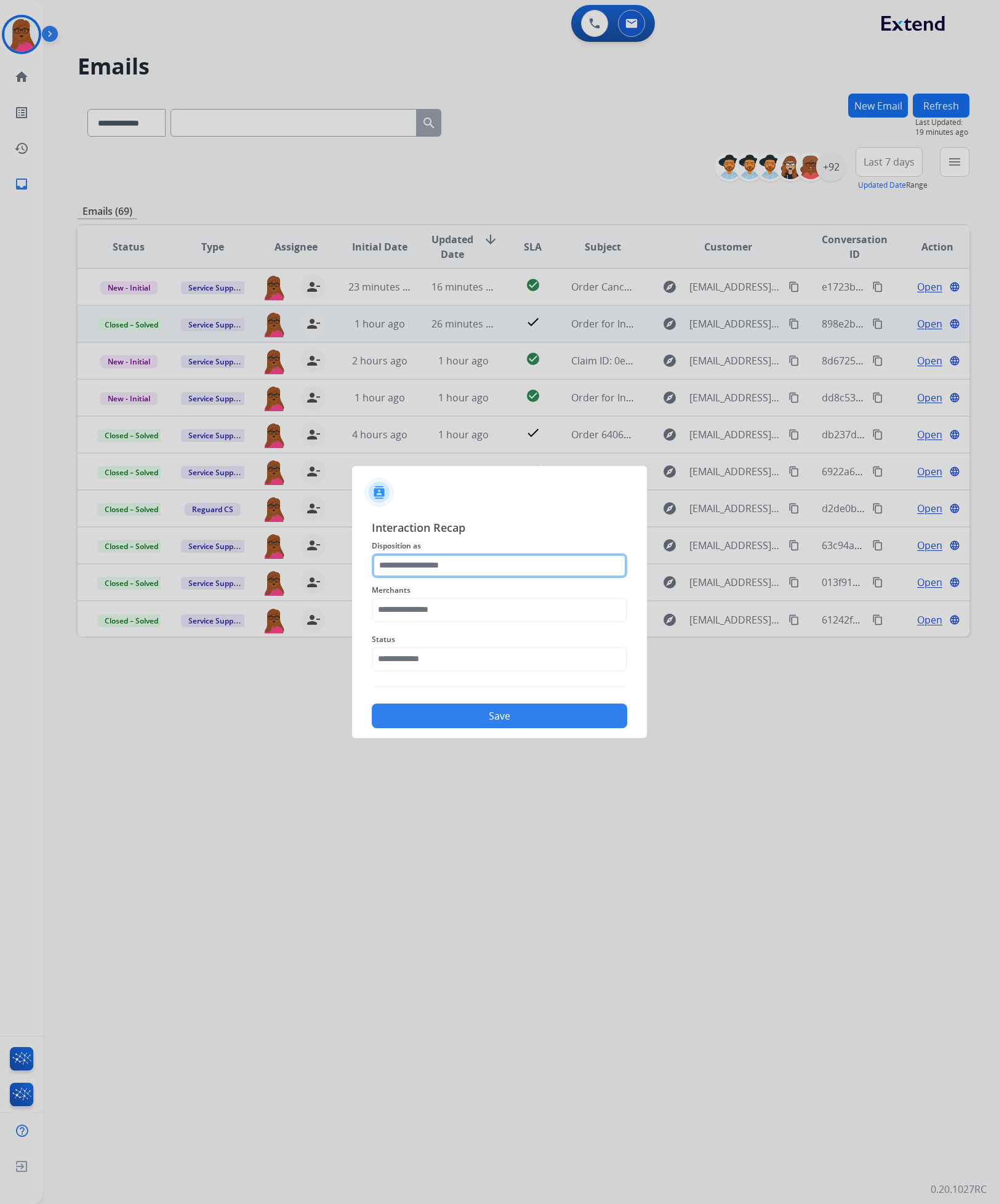
click at [495, 559] on input "text" at bounding box center [499, 566] width 255 height 25
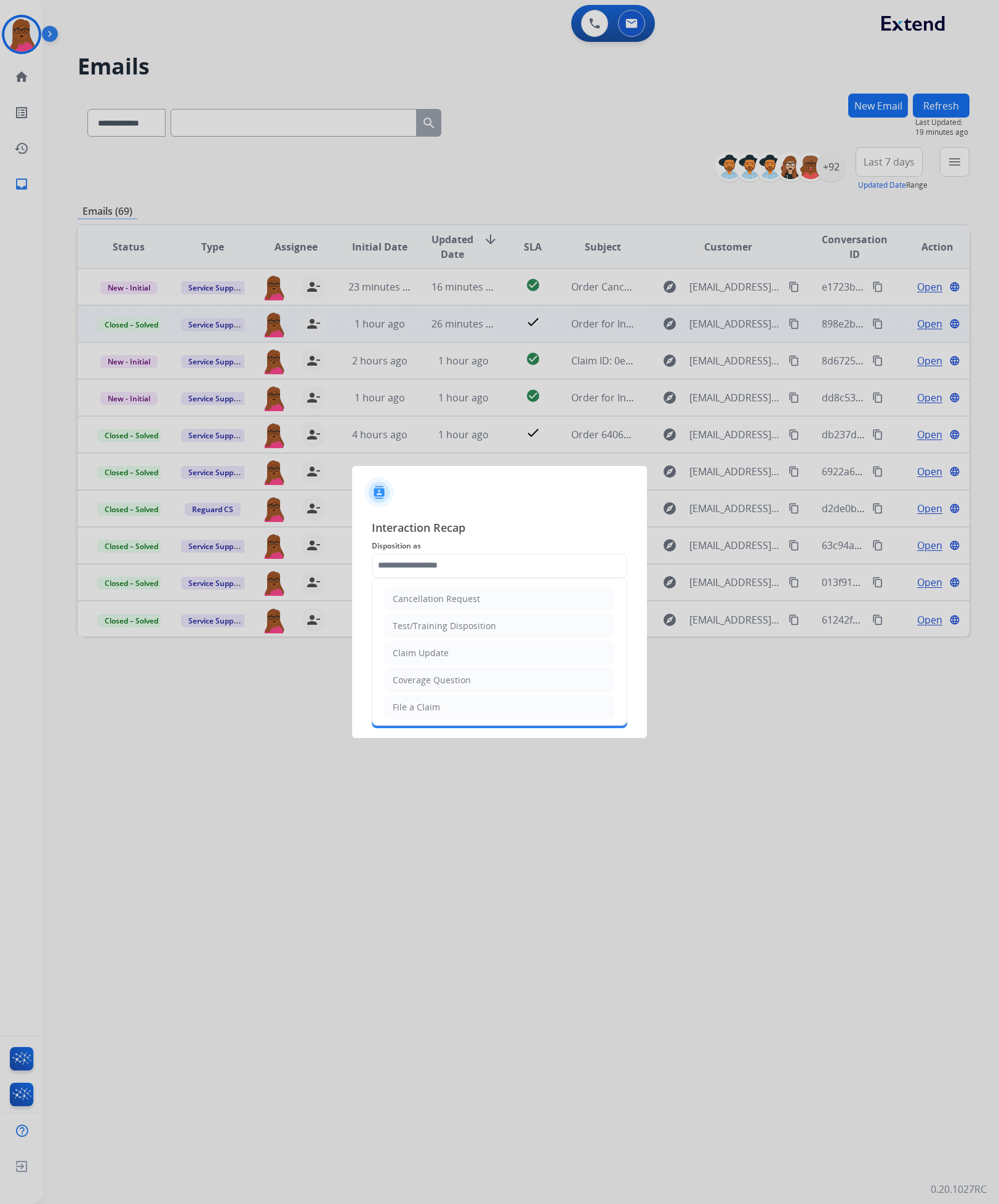
click at [458, 612] on li "Claim Update" at bounding box center [499, 653] width 230 height 23
type input "**********"
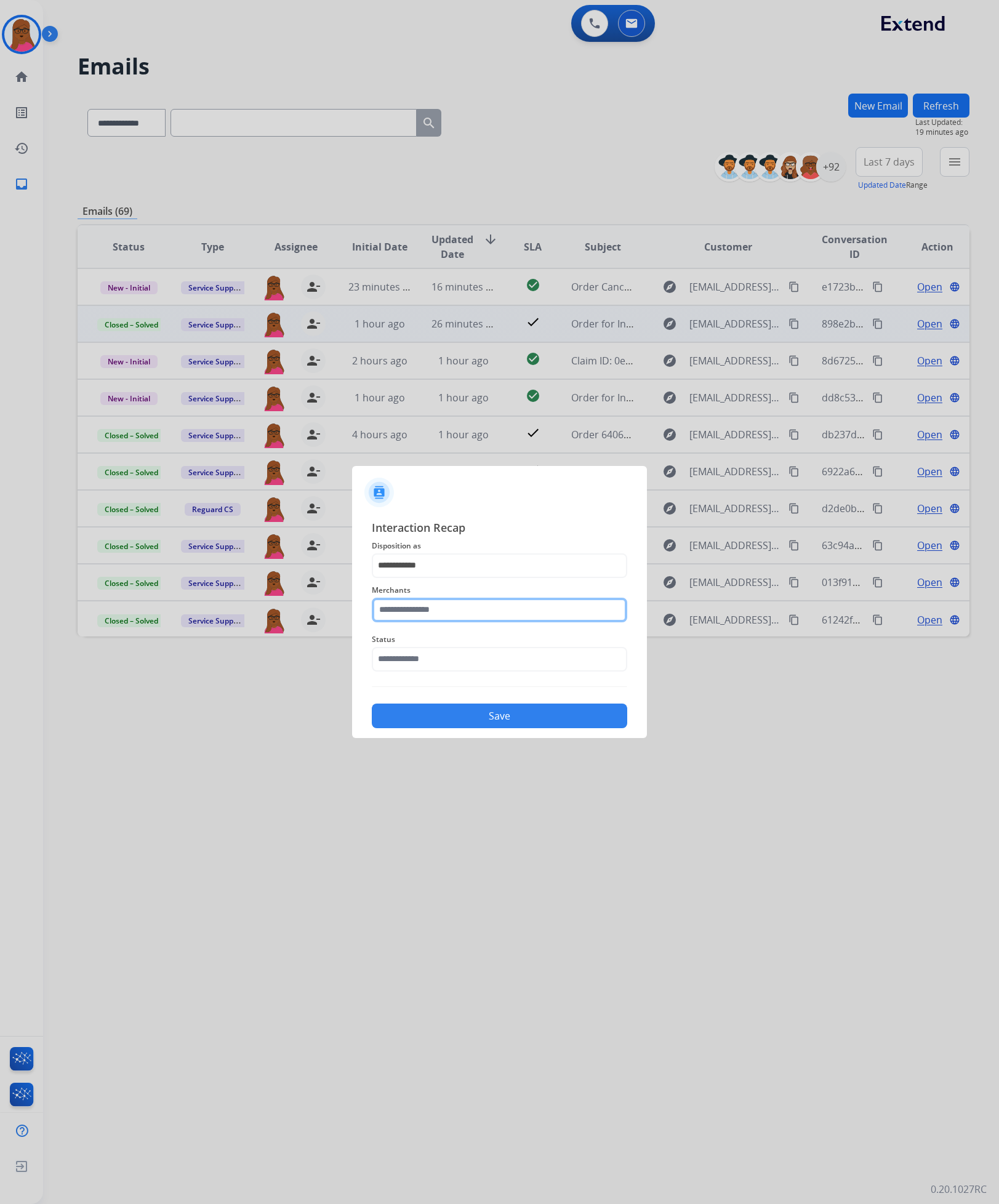
click at [466, 610] on input "text" at bounding box center [499, 610] width 255 height 25
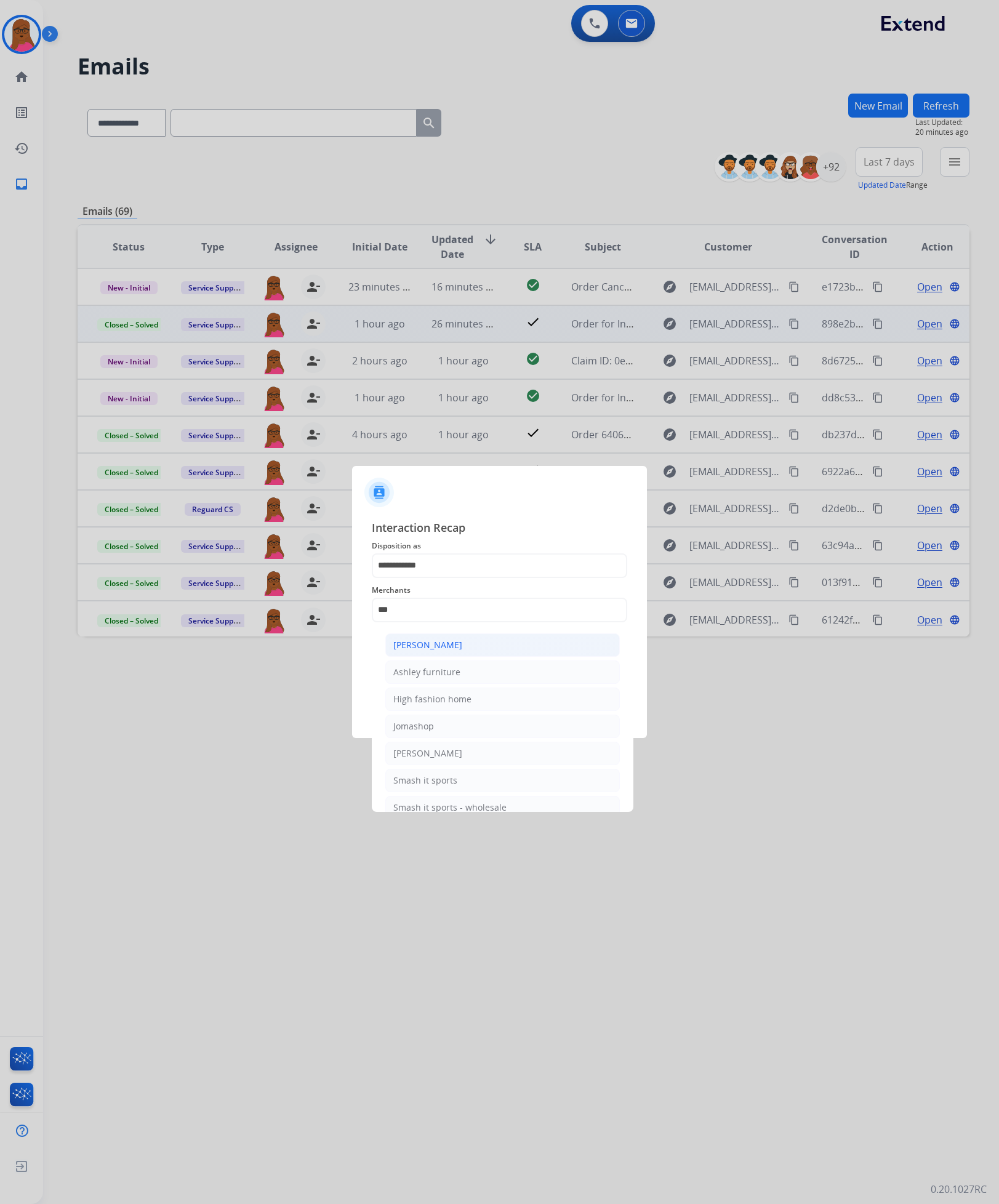
click at [466, 612] on li "Ashley - Reguard" at bounding box center [502, 645] width 234 height 23
type input "**********"
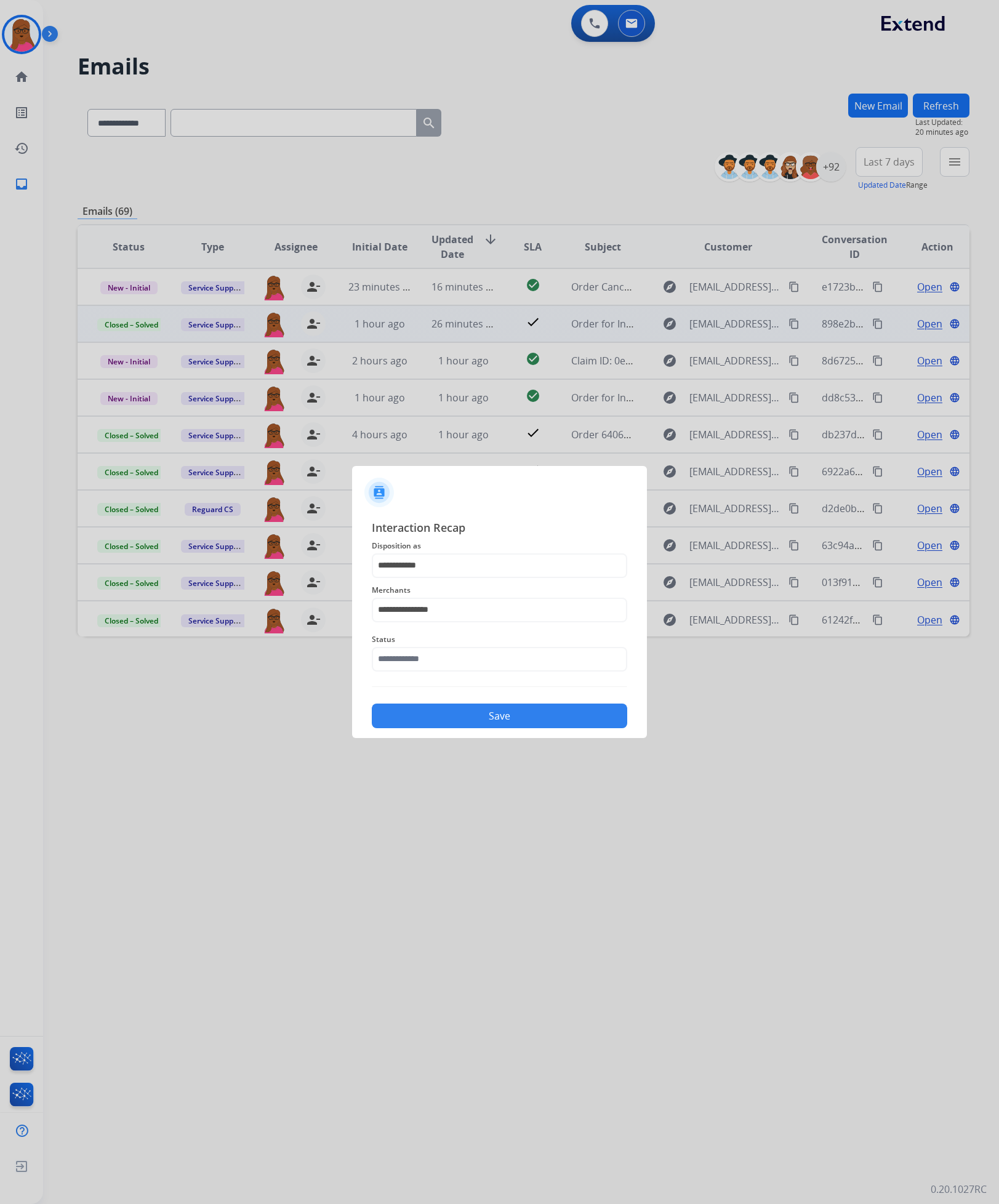
click at [468, 612] on div "Status" at bounding box center [499, 652] width 255 height 49
click at [471, 612] on input "text" at bounding box center [499, 659] width 255 height 25
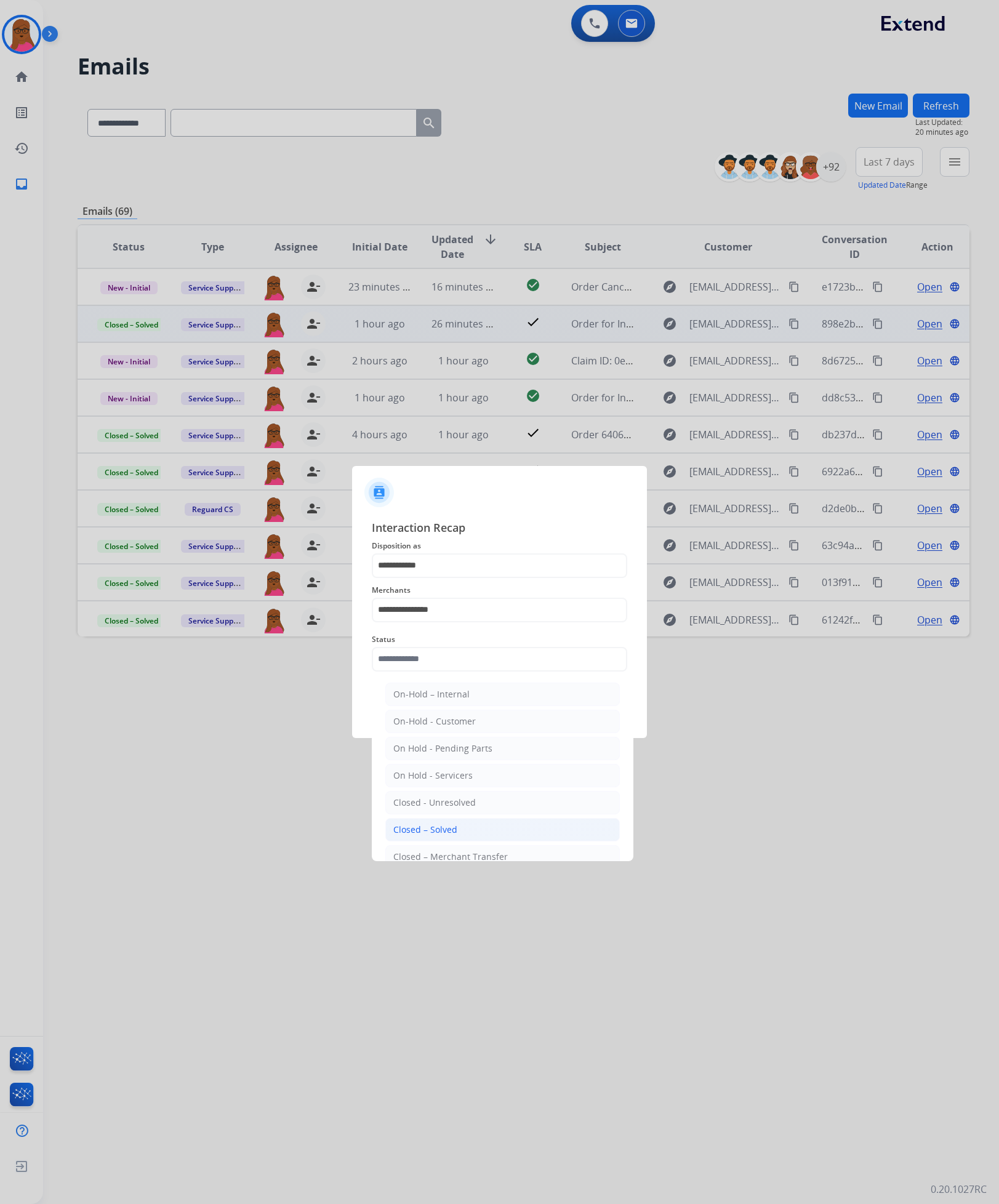
click at [449, 612] on li "Closed – Solved" at bounding box center [502, 830] width 234 height 23
type input "**********"
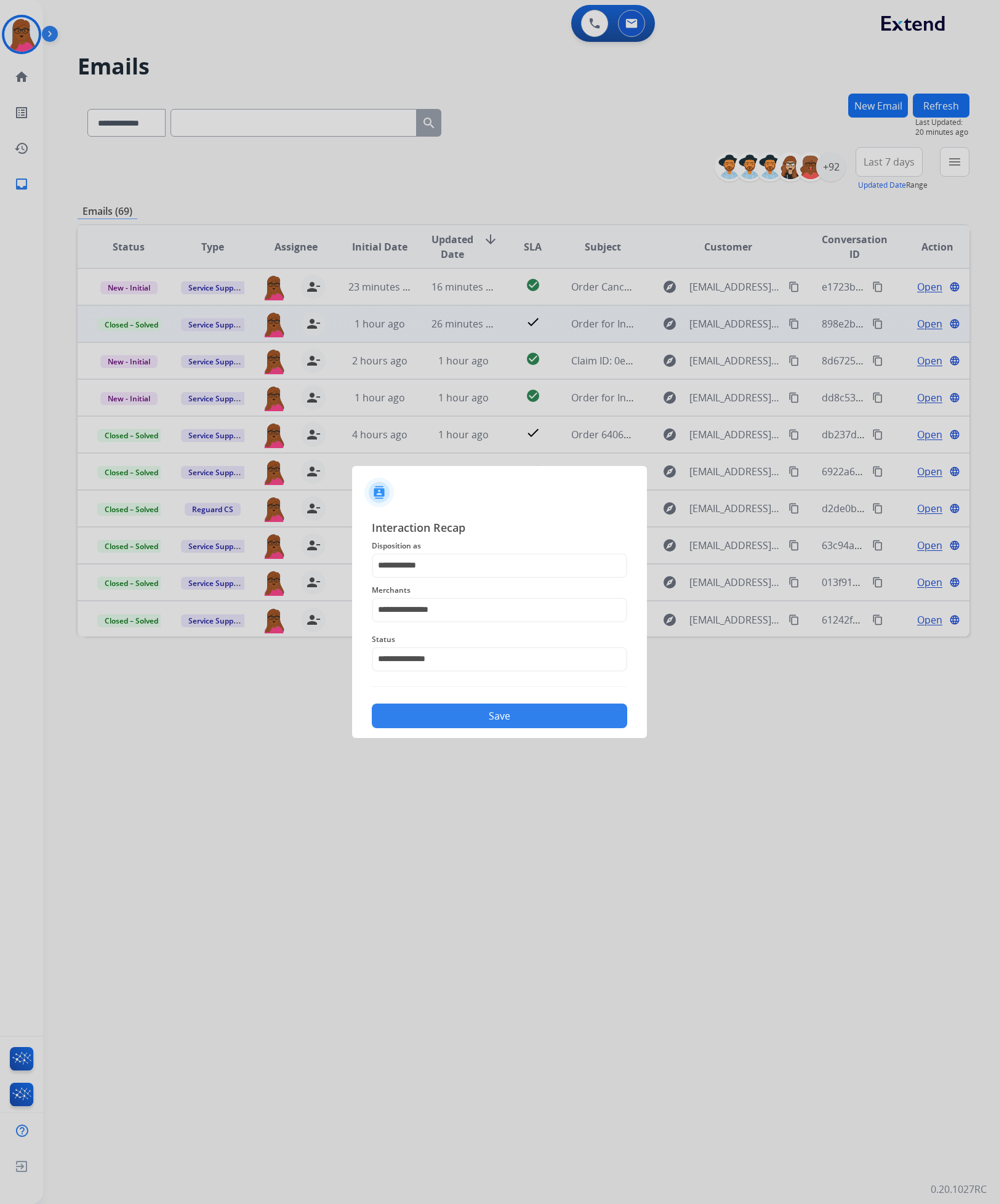
click at [511, 612] on button "Save" at bounding box center [499, 716] width 255 height 25
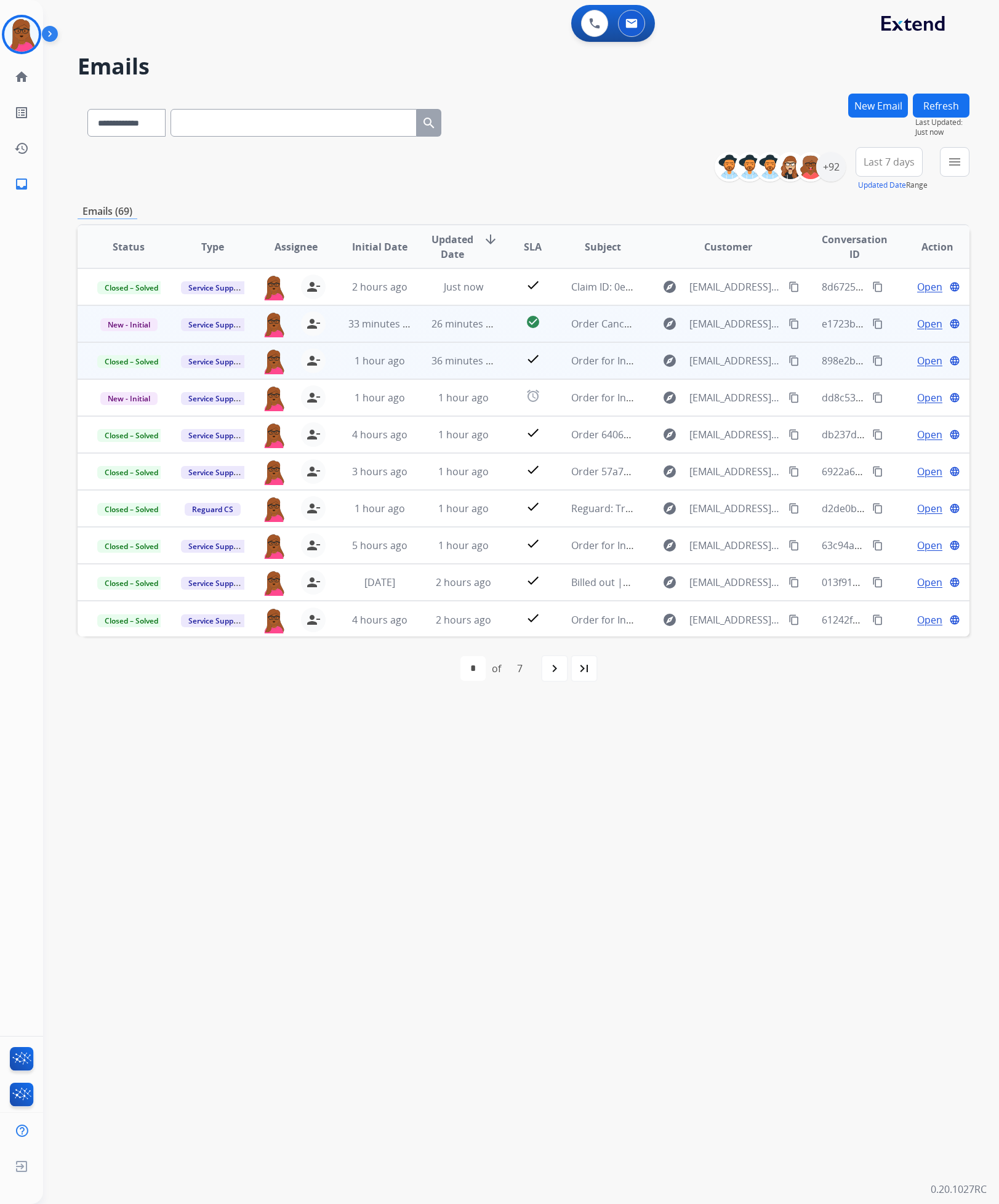
click at [589, 327] on span "Open" at bounding box center [930, 324] width 25 height 15
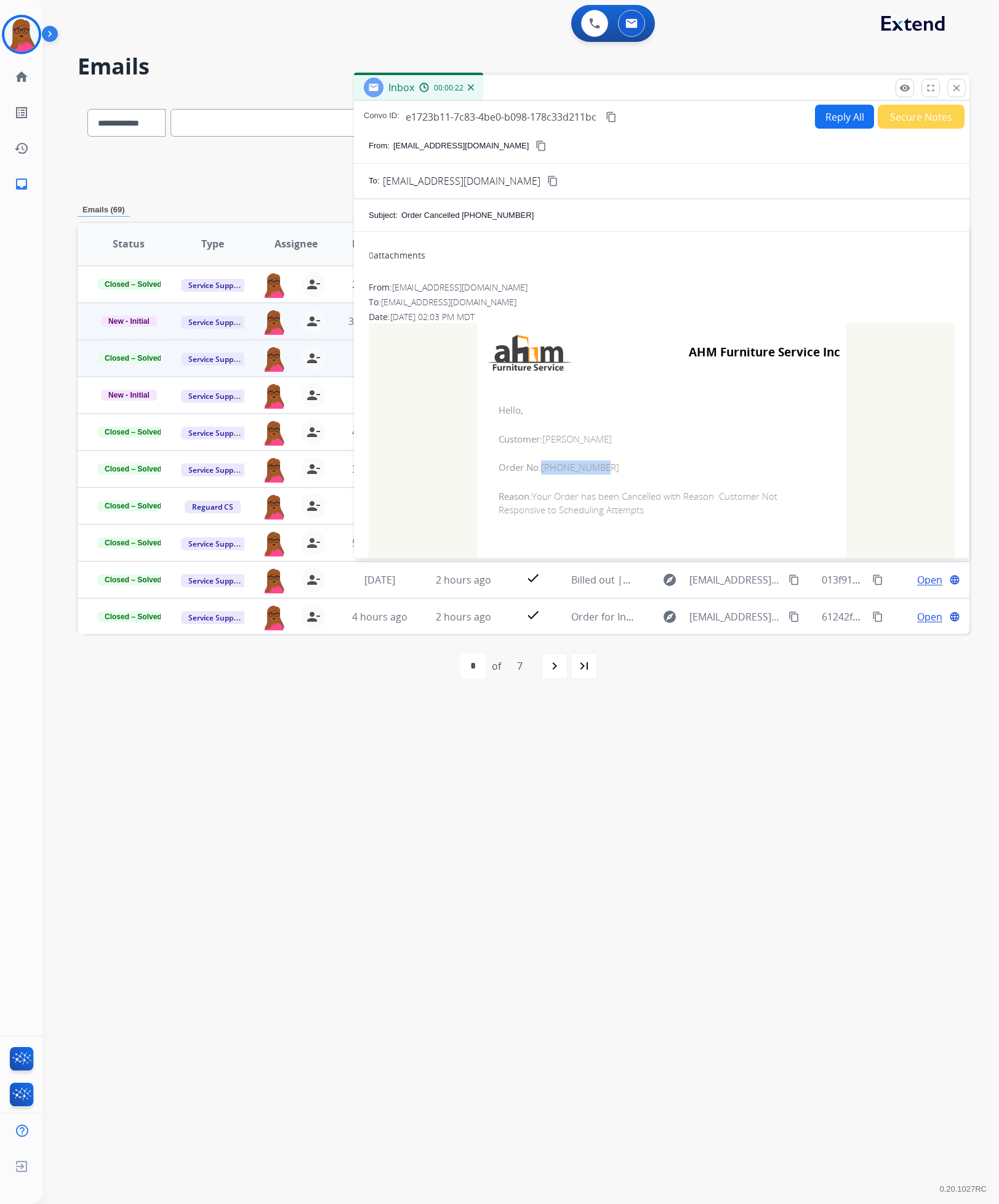
drag, startPoint x: 599, startPoint y: 467, endPoint x: 538, endPoint y: 474, distance: 61.4
click at [538, 474] on span "Order No: 623-326-9619" at bounding box center [661, 467] width 326 height 14
copy span "623-326-9619"
click at [589, 493] on span "Reason: Your Order has been Cancelled with Reason :Customer Not Responsive to S…" at bounding box center [661, 504] width 326 height 28
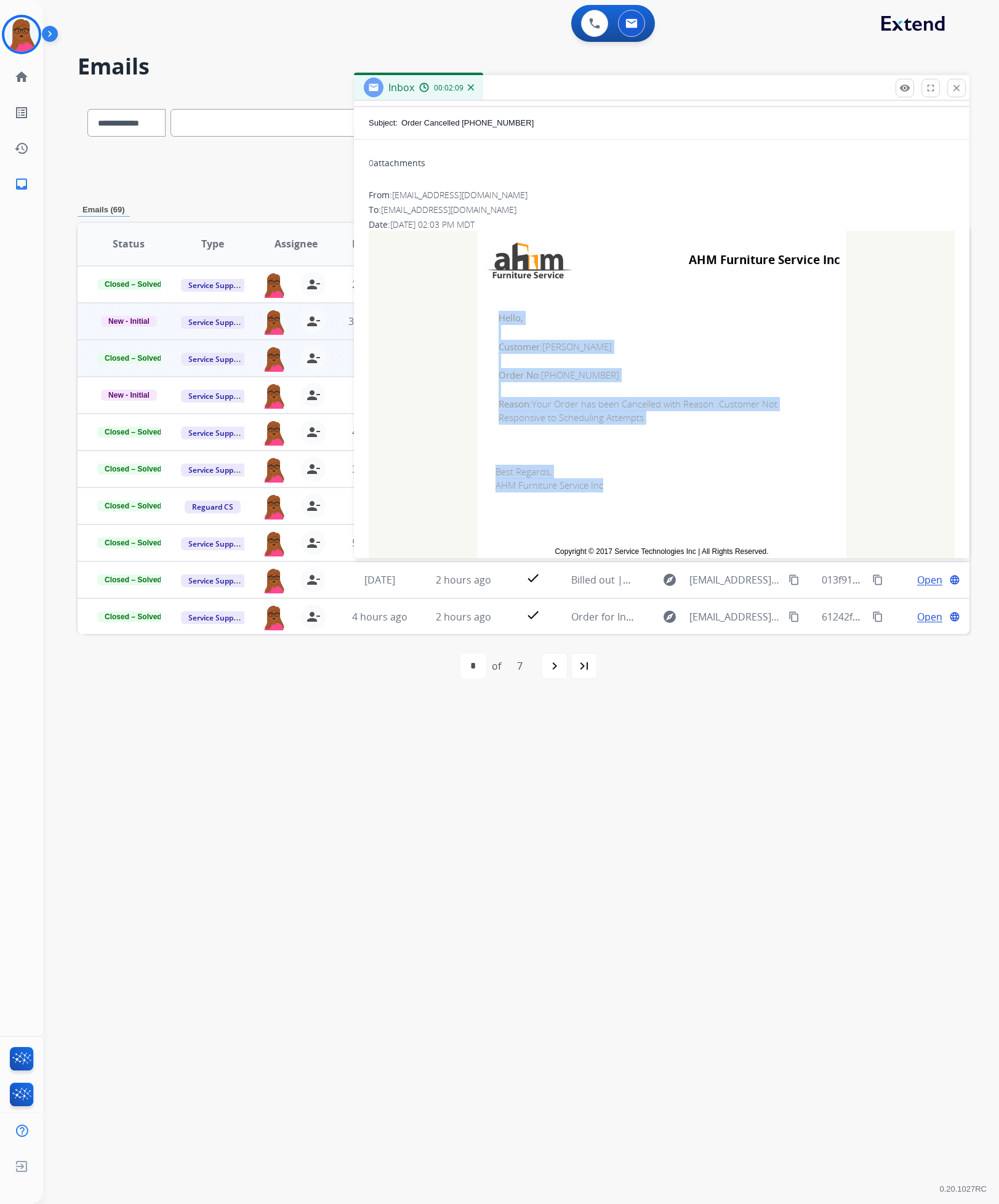
drag, startPoint x: 606, startPoint y: 488, endPoint x: 479, endPoint y: 314, distance: 215.4
click at [479, 314] on tbody "AHM Furniture Service Inc Hello, Customer: GENE PASTORINO Order No: 623-326-961…" at bounding box center [661, 398] width 369 height 336
copy tbody "Hello, Customer: GENE PASTORINO Order No: 623-326-9619 Reason: Your Order has b…"
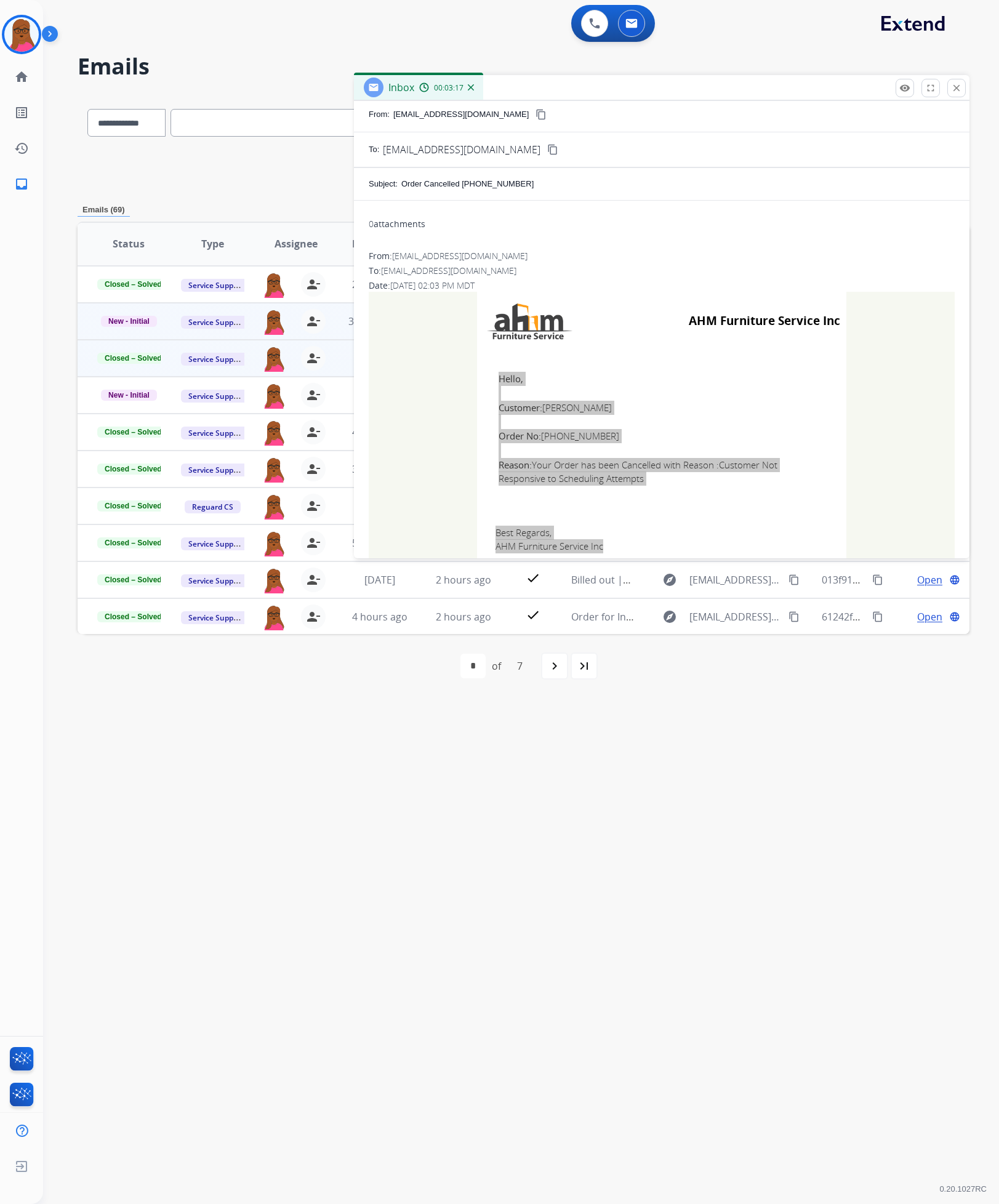
scroll to position [0, 0]
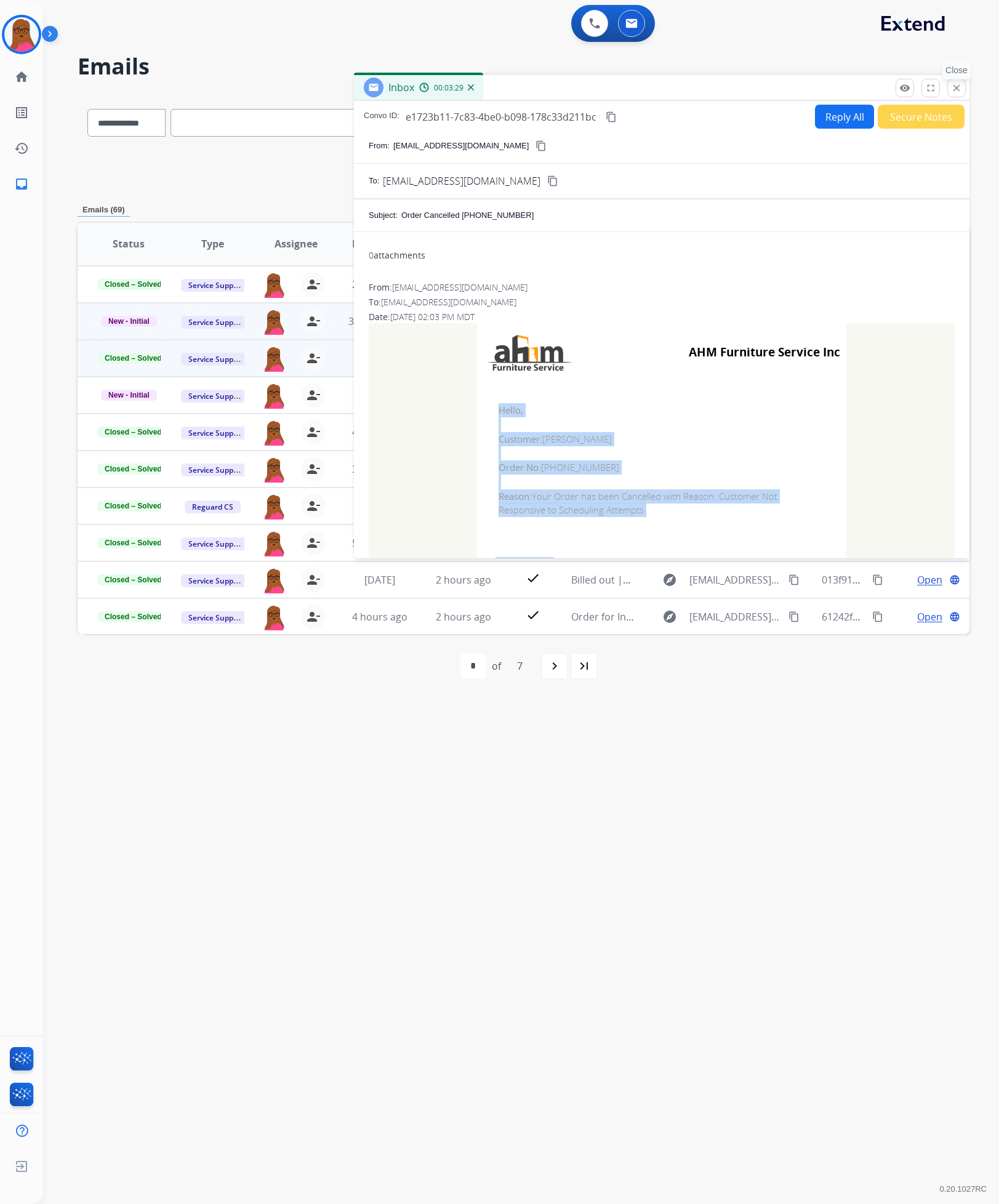
click at [589, 91] on button "close Close" at bounding box center [957, 87] width 18 height 18
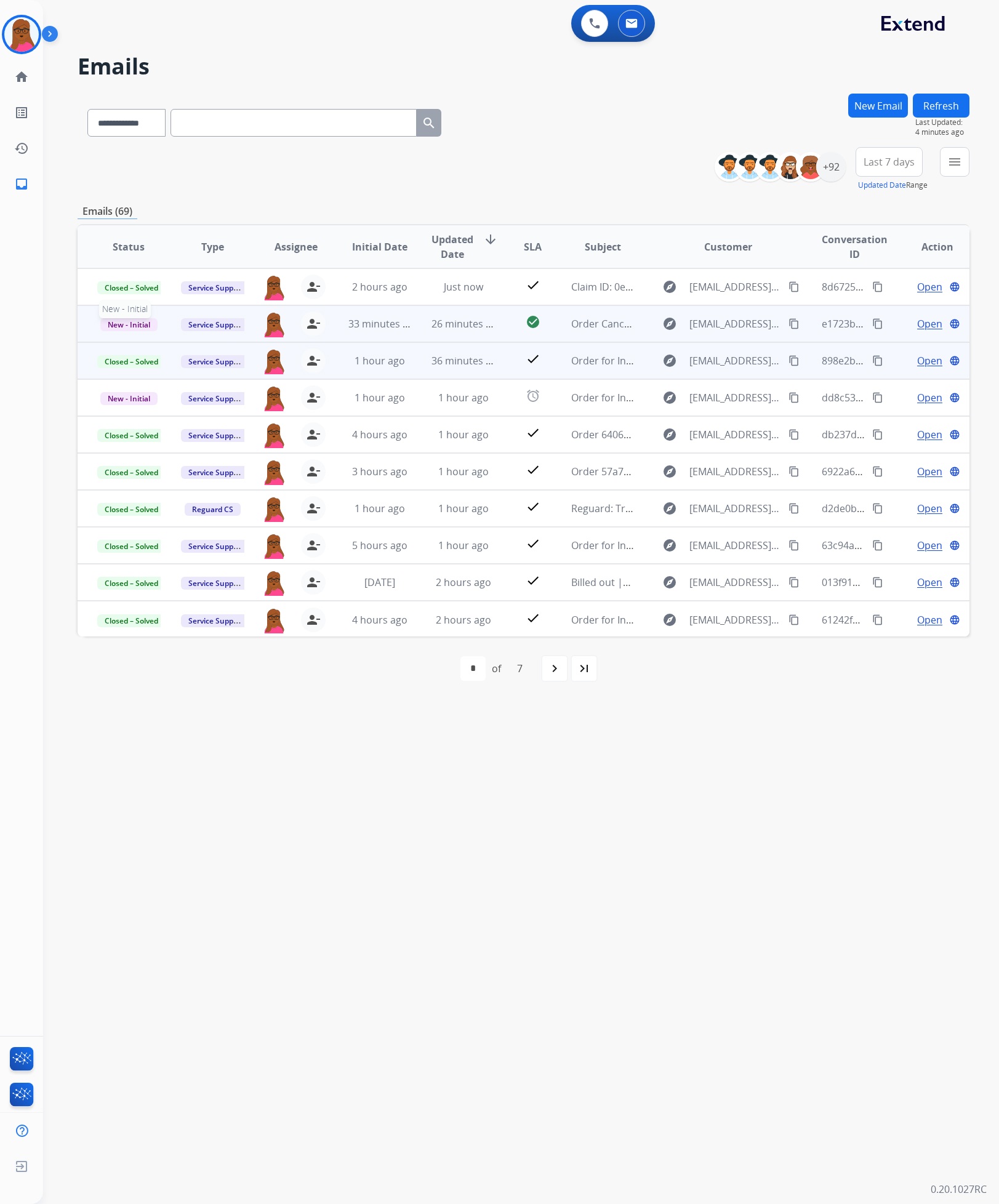
click at [133, 322] on span "New - Initial" at bounding box center [129, 324] width 57 height 13
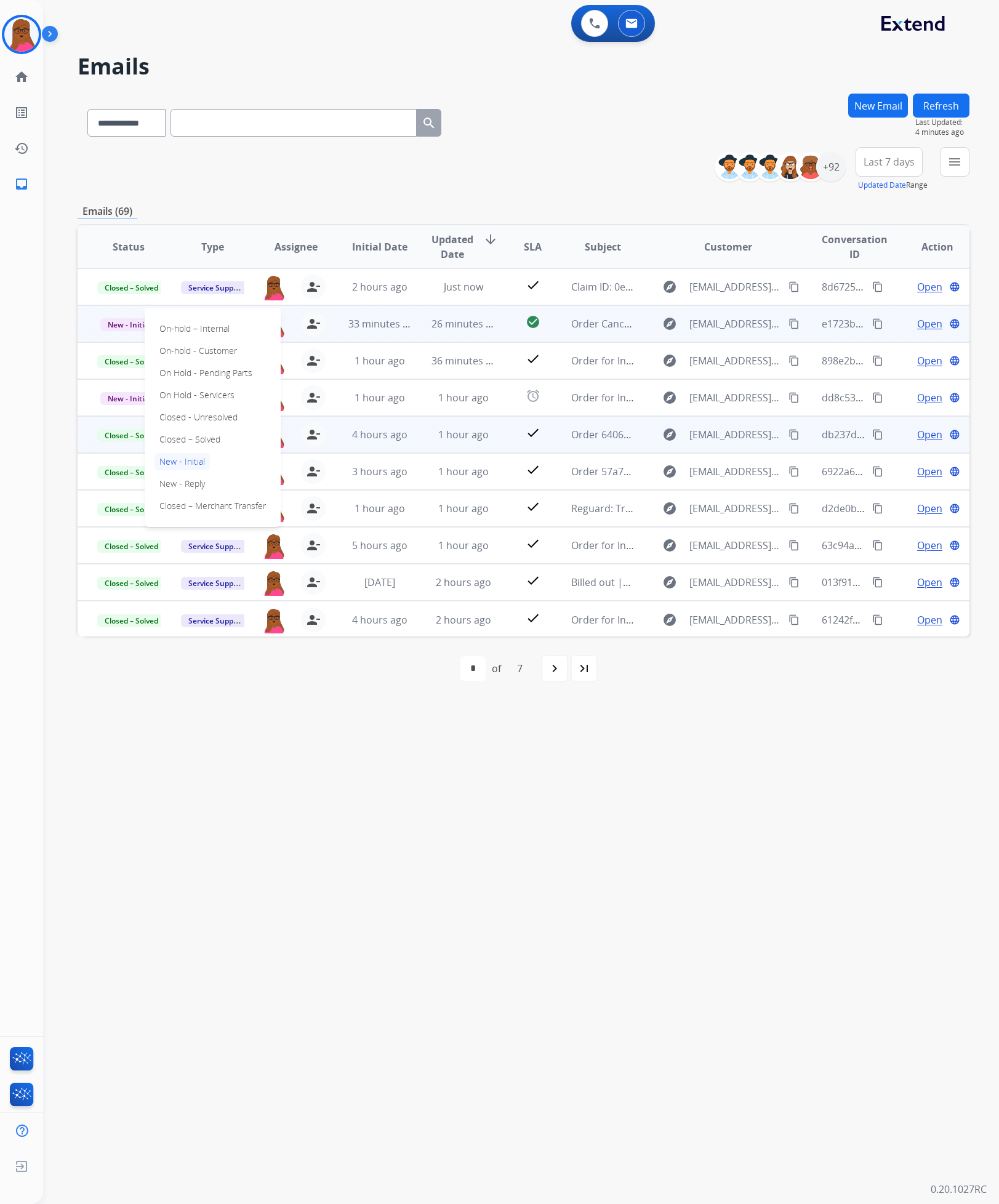
click at [211, 438] on p "Closed – Solved" at bounding box center [190, 439] width 71 height 17
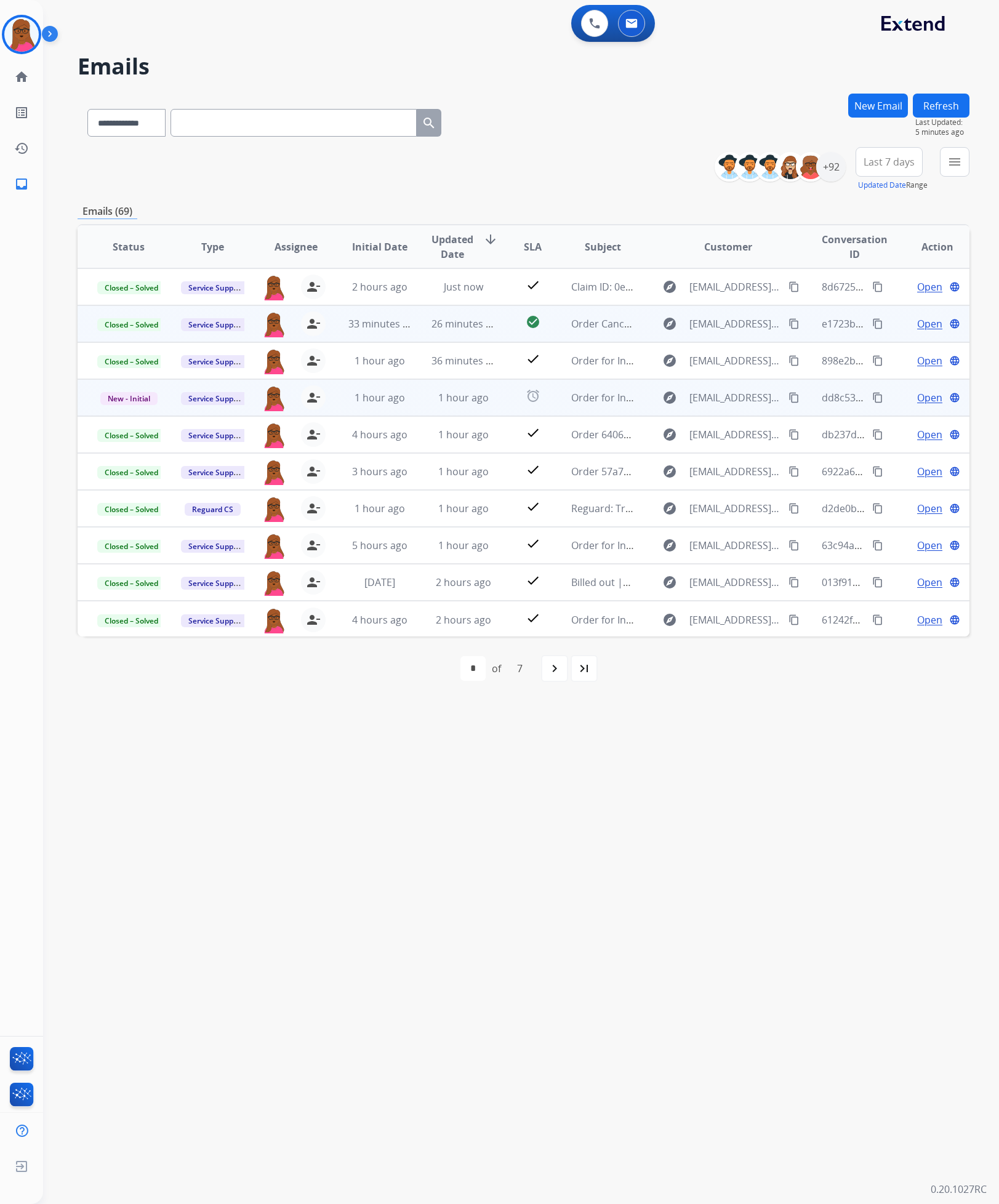
click at [589, 405] on span "Open" at bounding box center [930, 397] width 25 height 15
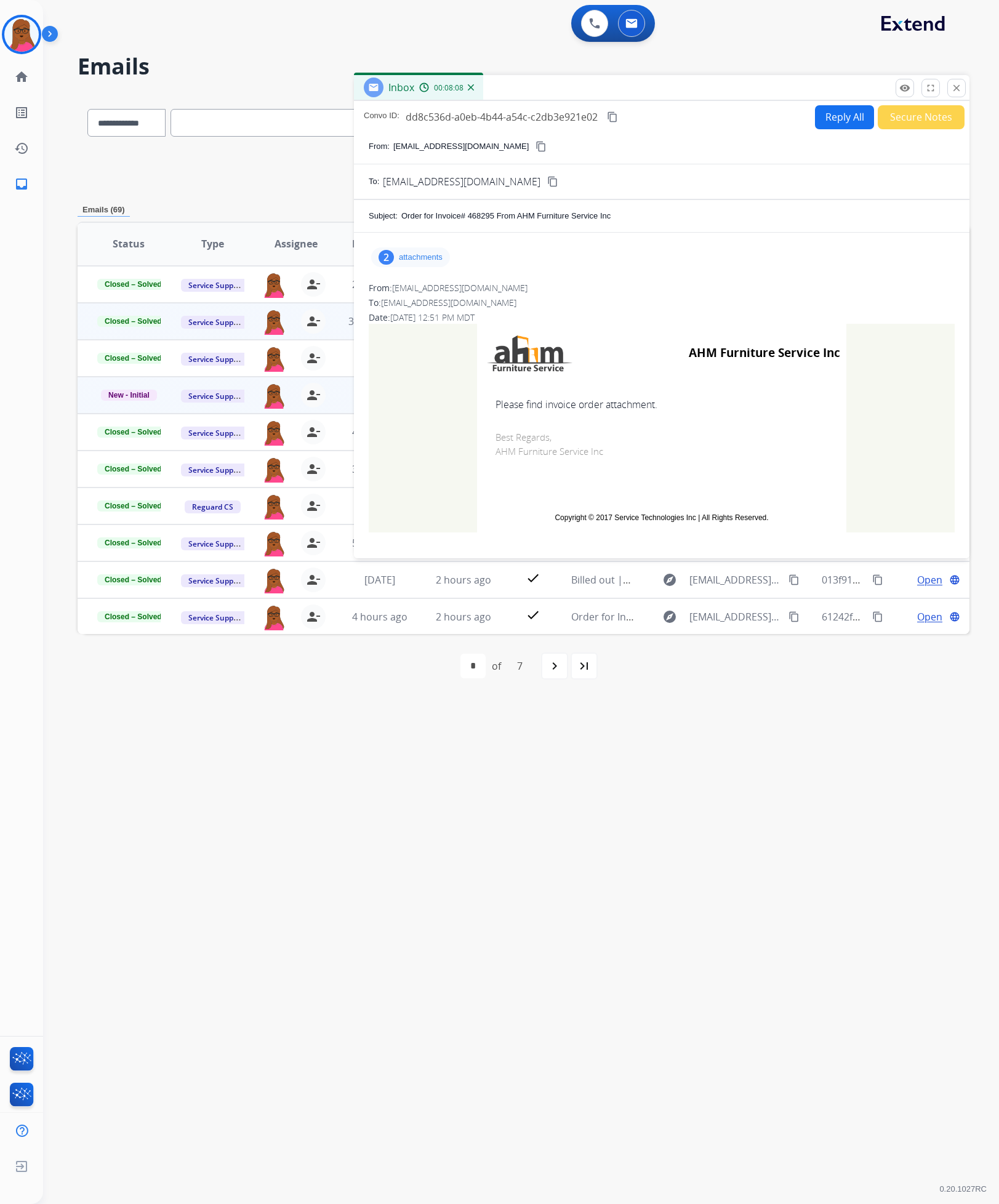
click at [410, 255] on p "attachments" at bounding box center [421, 257] width 44 height 10
click at [580, 290] on mat-icon "download" at bounding box center [580, 288] width 11 height 11
click at [580, 331] on button "download" at bounding box center [587, 331] width 15 height 15
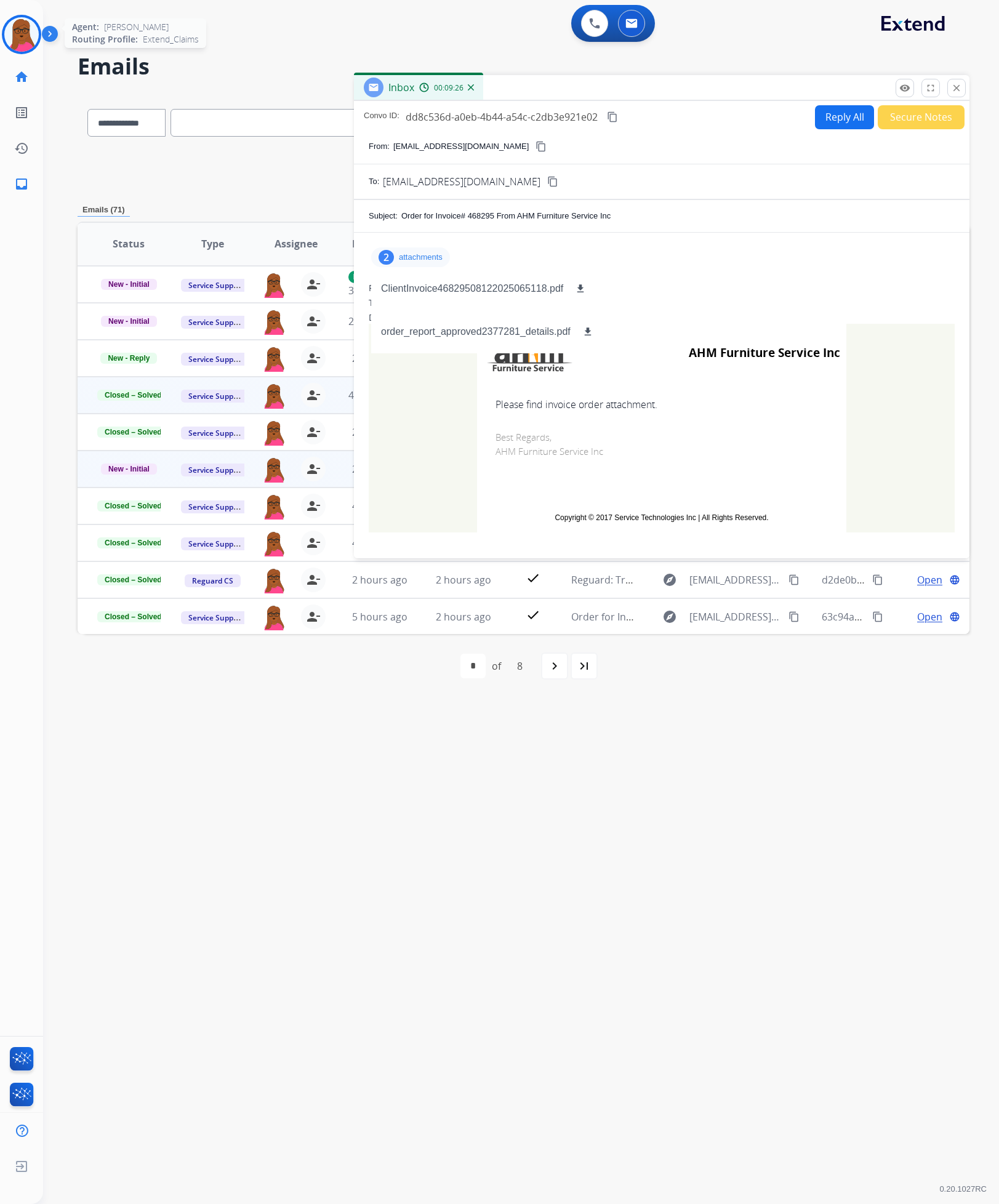
click at [23, 37] on img at bounding box center [22, 34] width 34 height 34
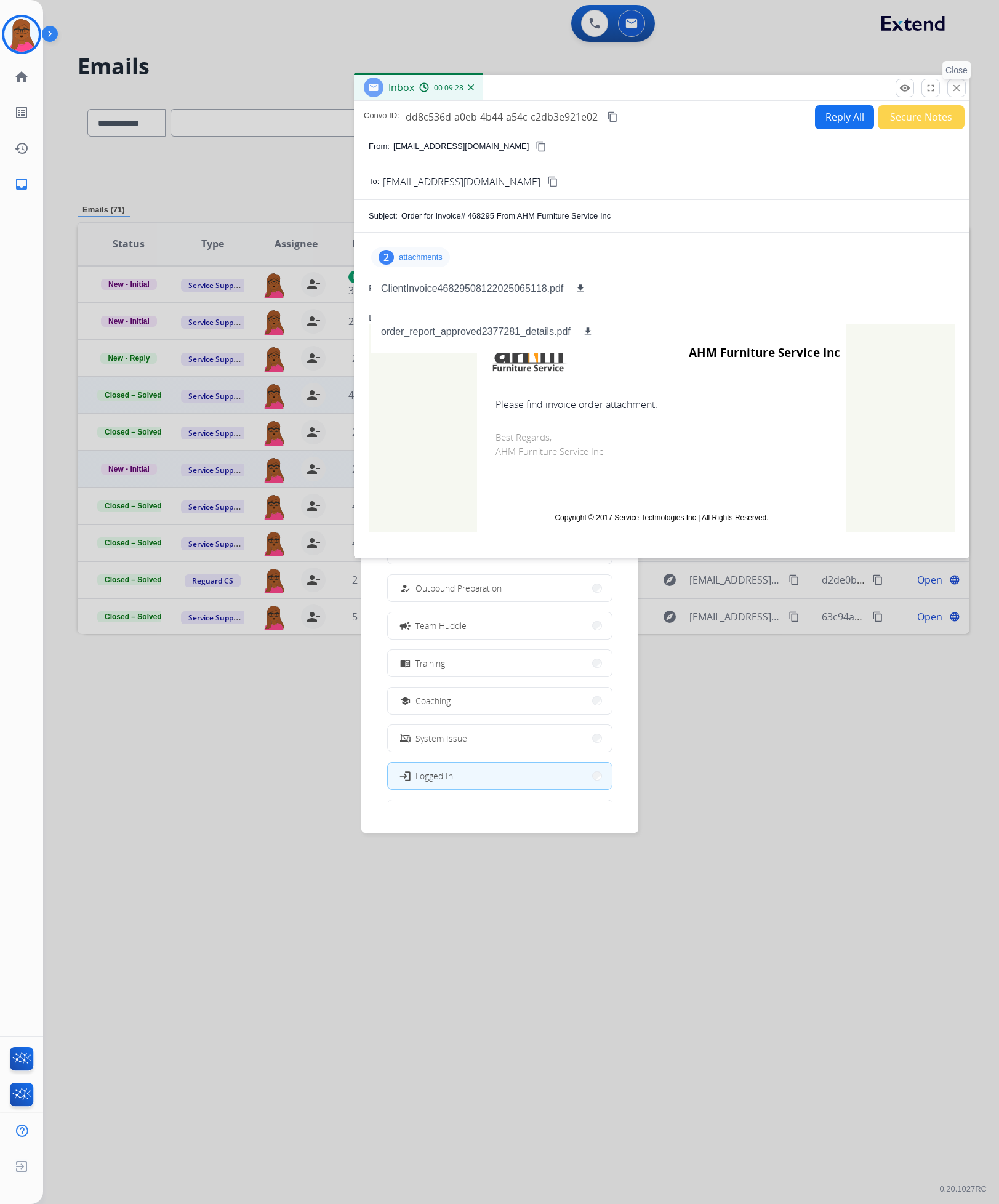
click at [589, 89] on mat-icon "close" at bounding box center [957, 87] width 11 height 11
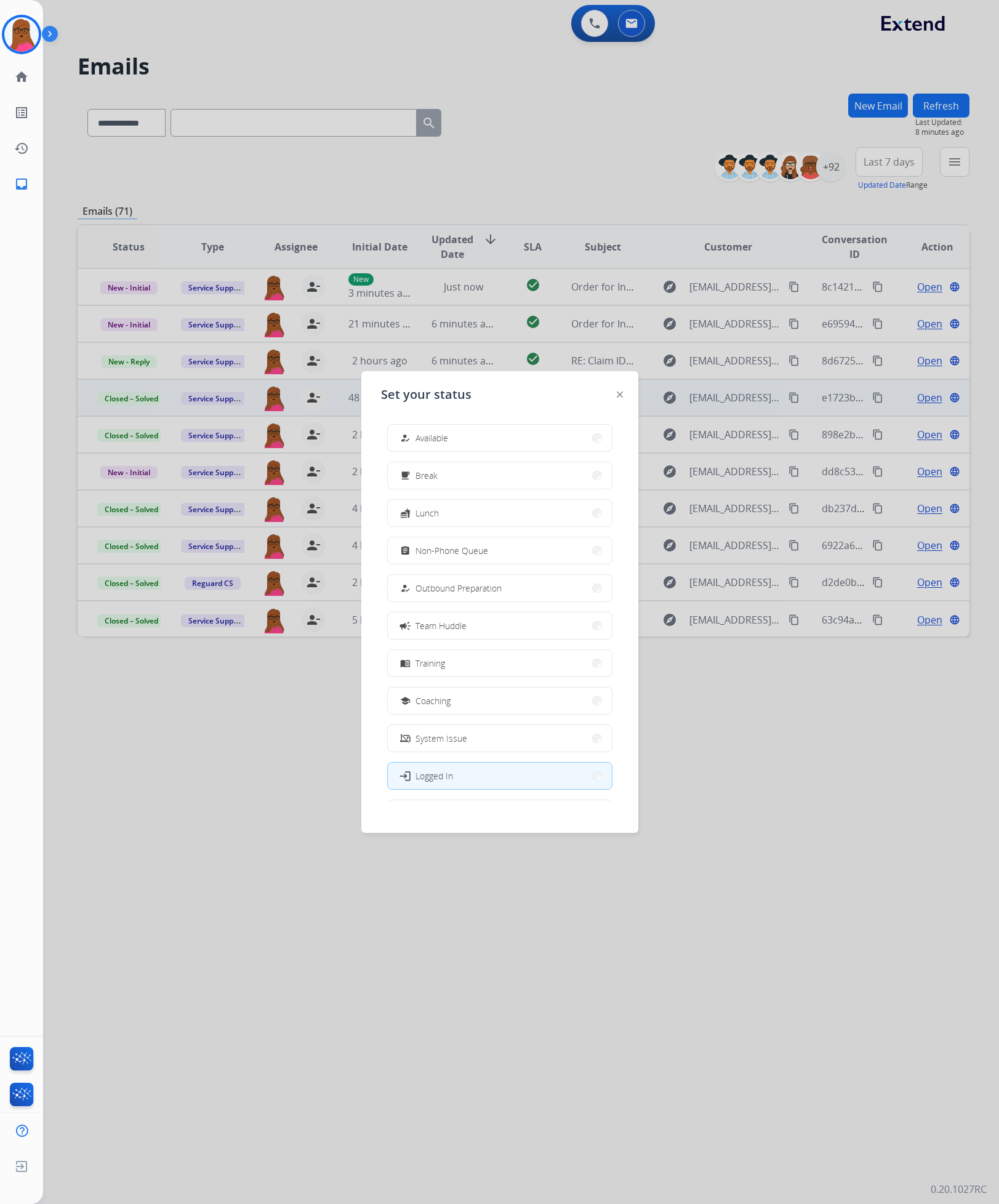
click at [486, 612] on div "login Logged In" at bounding box center [500, 776] width 226 height 28
click at [589, 612] on div at bounding box center [499, 602] width 999 height 1204
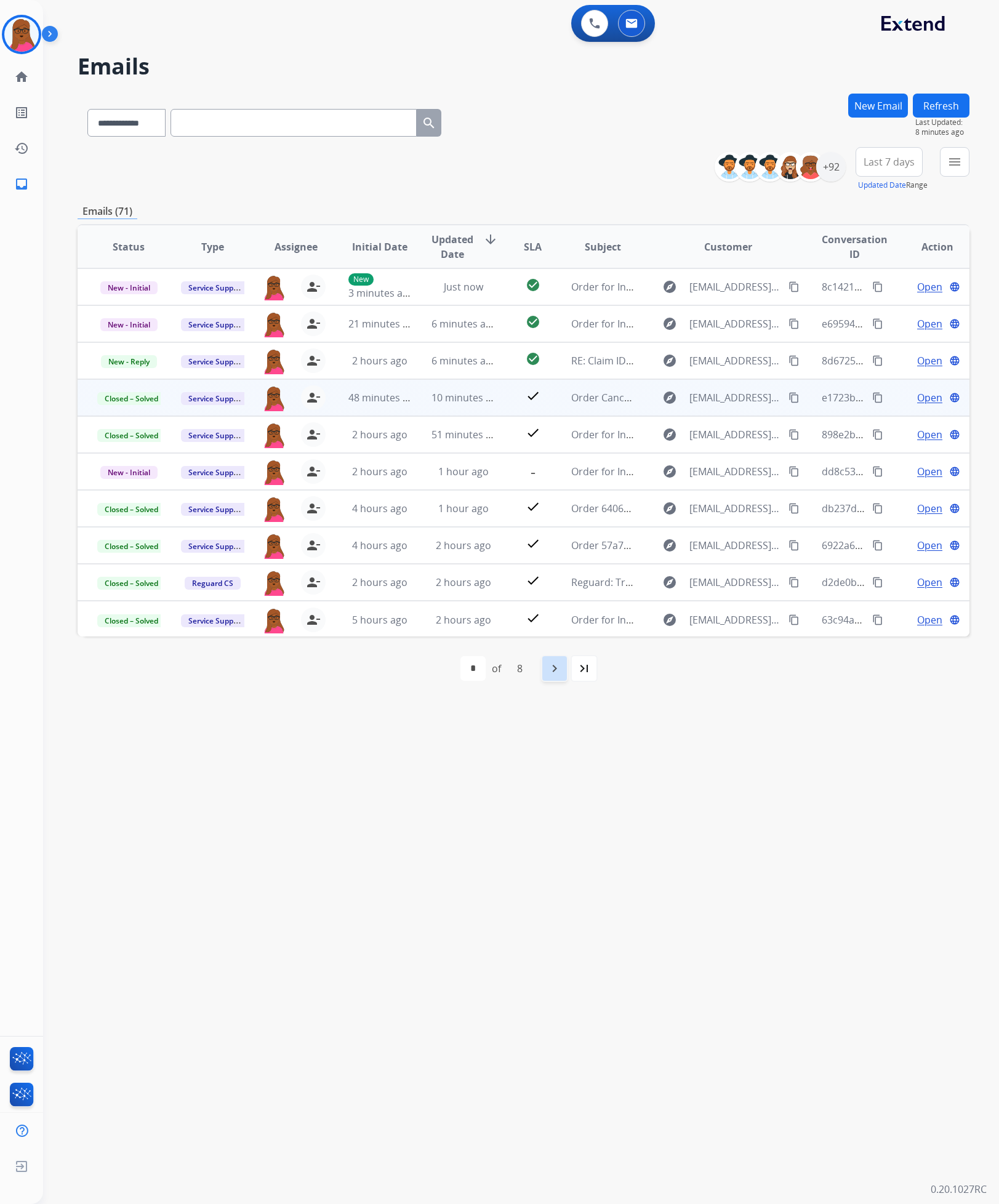
click at [560, 612] on mat-icon "navigate_next" at bounding box center [554, 668] width 15 height 15
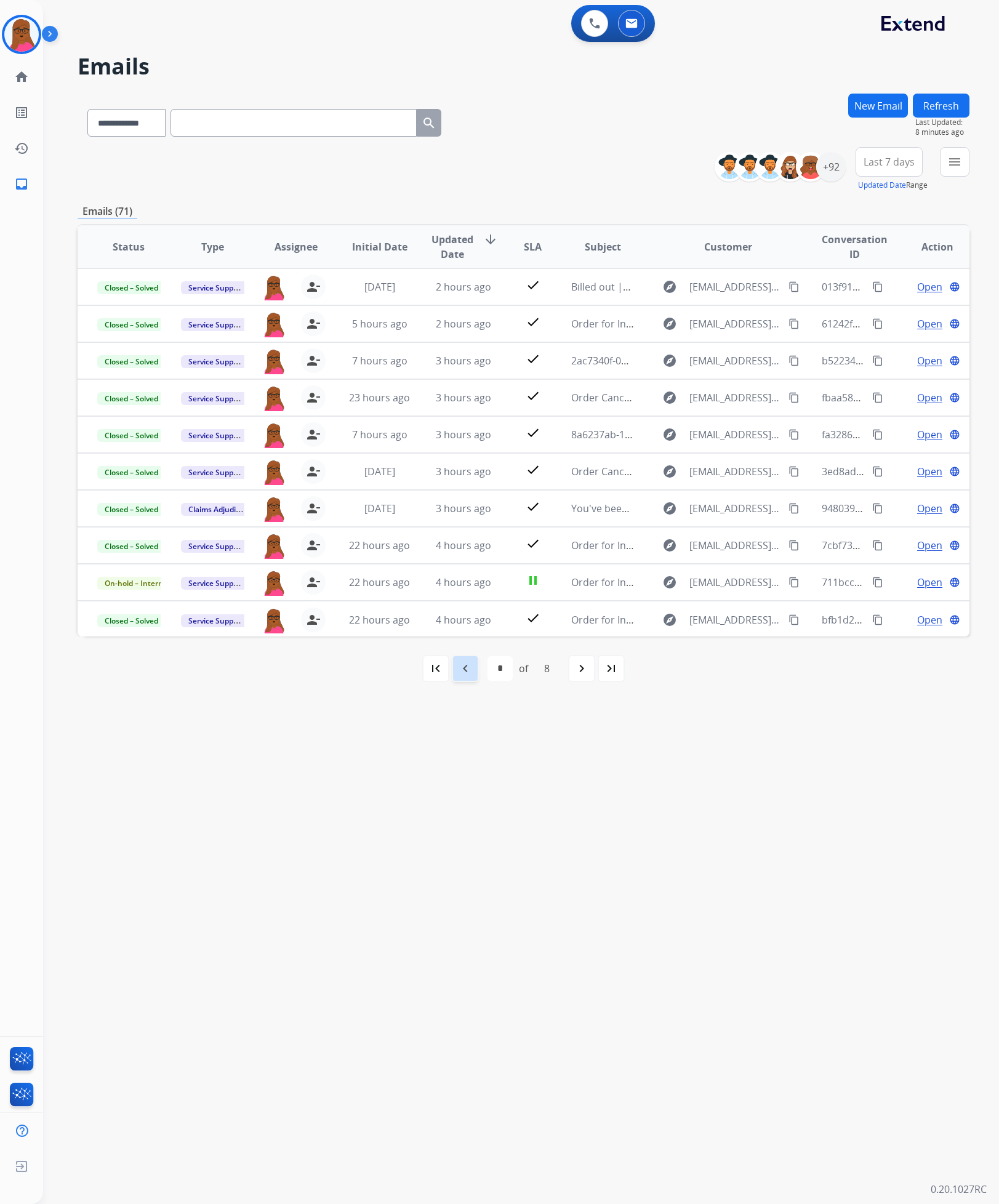
click at [471, 612] on mat-icon "navigate_before" at bounding box center [465, 668] width 15 height 15
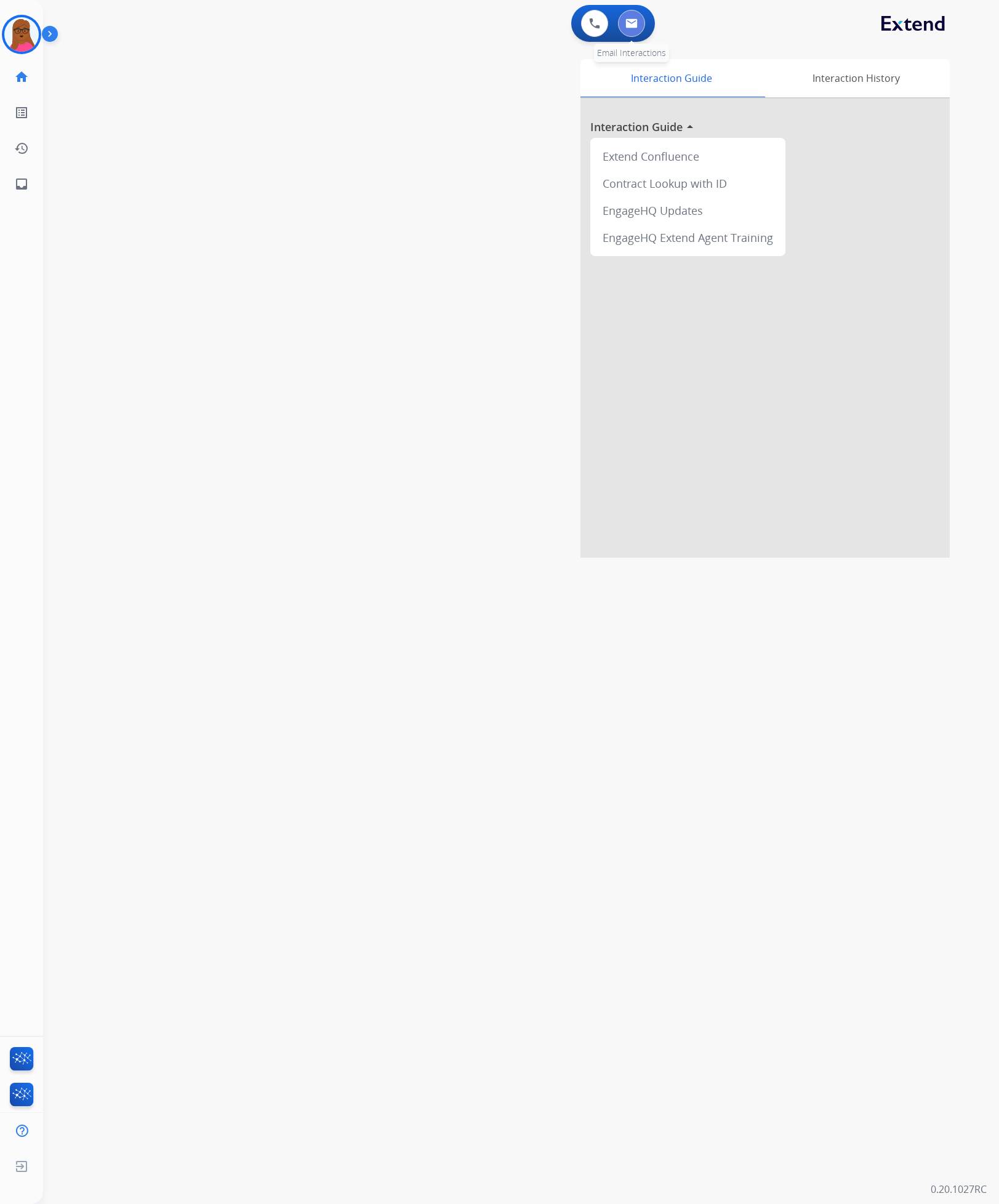
click at [630, 27] on img at bounding box center [631, 23] width 12 height 10
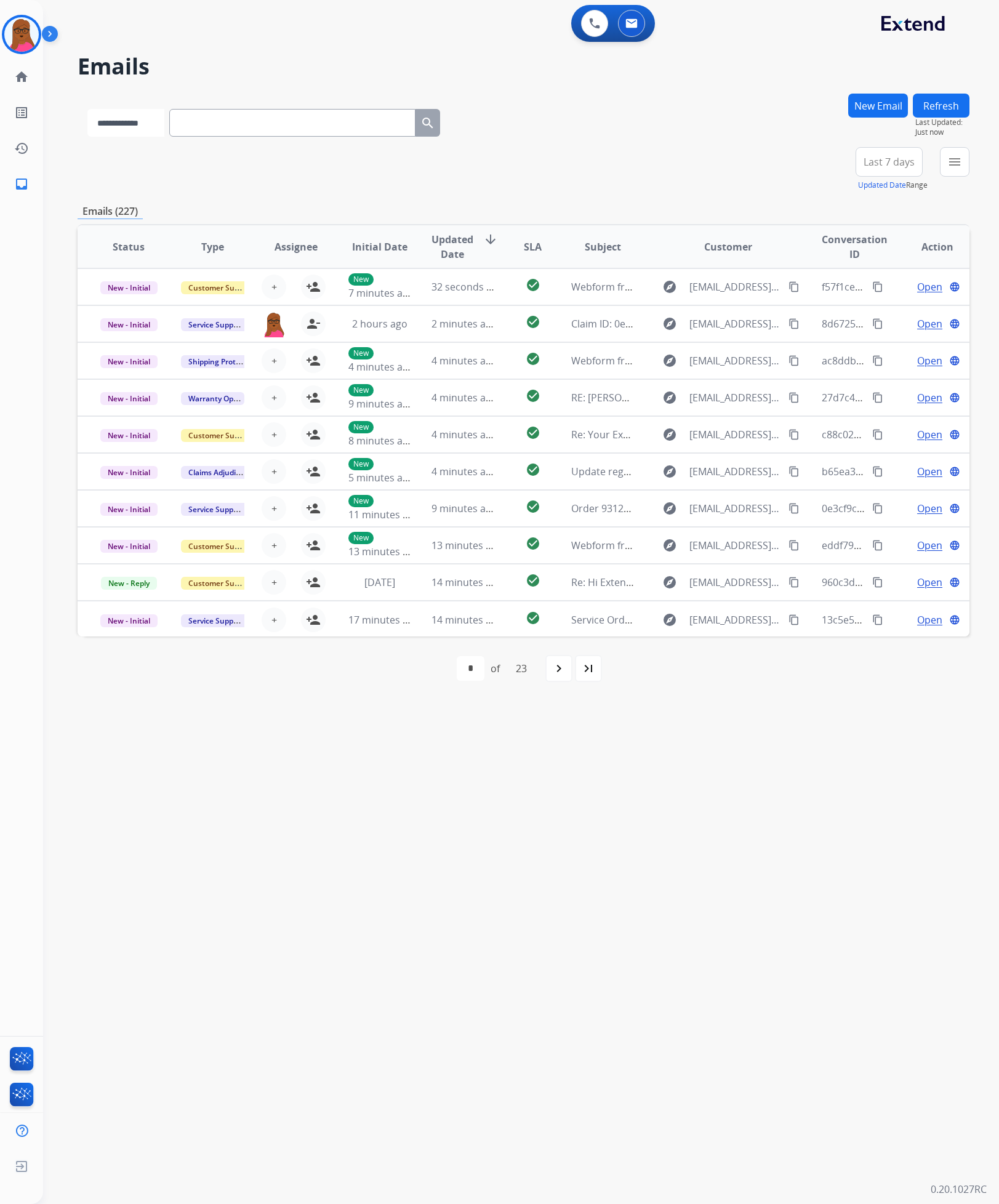
click at [141, 124] on select "**********" at bounding box center [125, 123] width 77 height 28
select select "**********"
click at [87, 109] on select "**********" at bounding box center [125, 123] width 77 height 28
click at [226, 117] on input "text" at bounding box center [293, 123] width 246 height 28
paste input "**********"
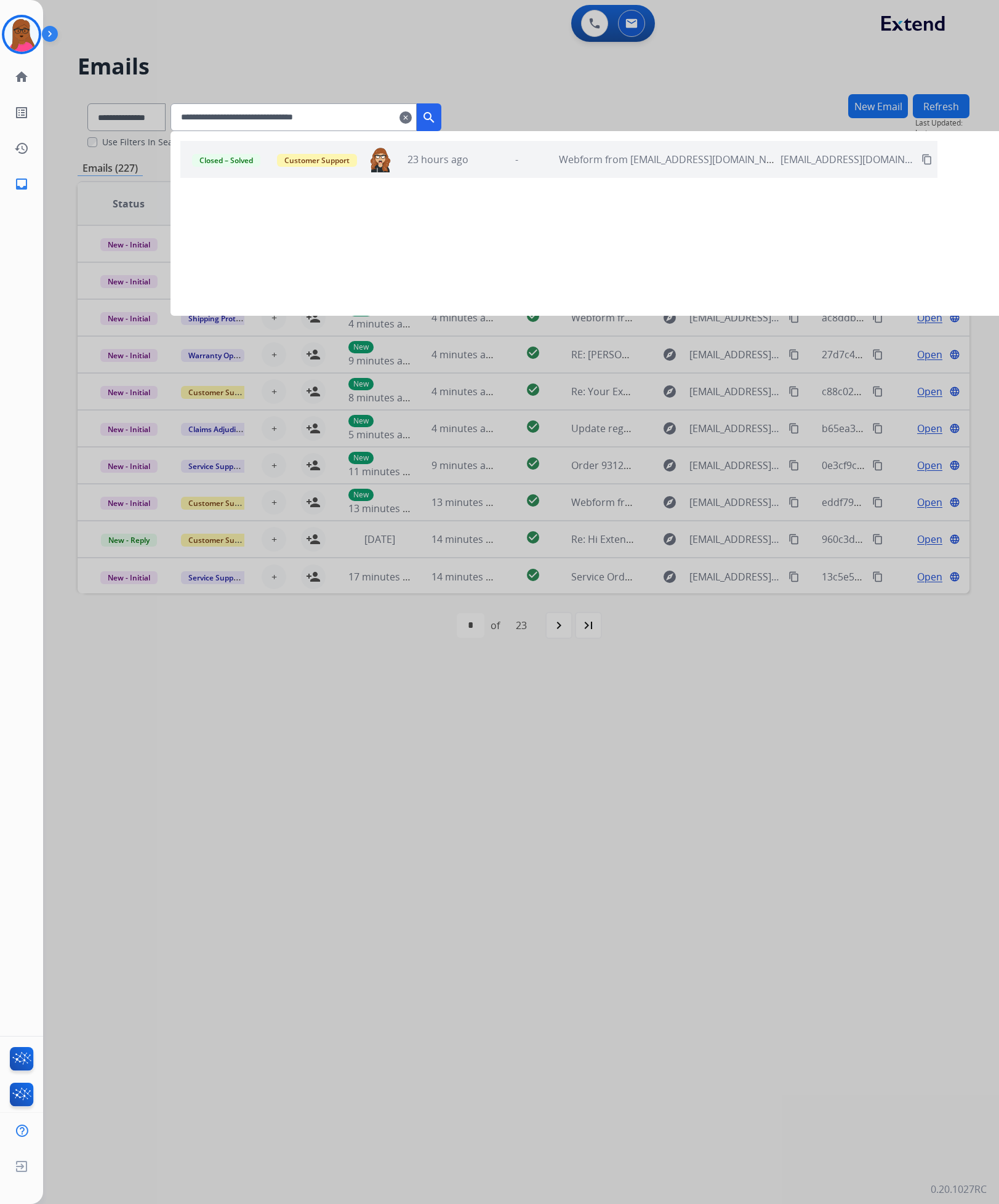
type input "**********"
click at [436, 118] on mat-icon "search" at bounding box center [429, 117] width 15 height 15
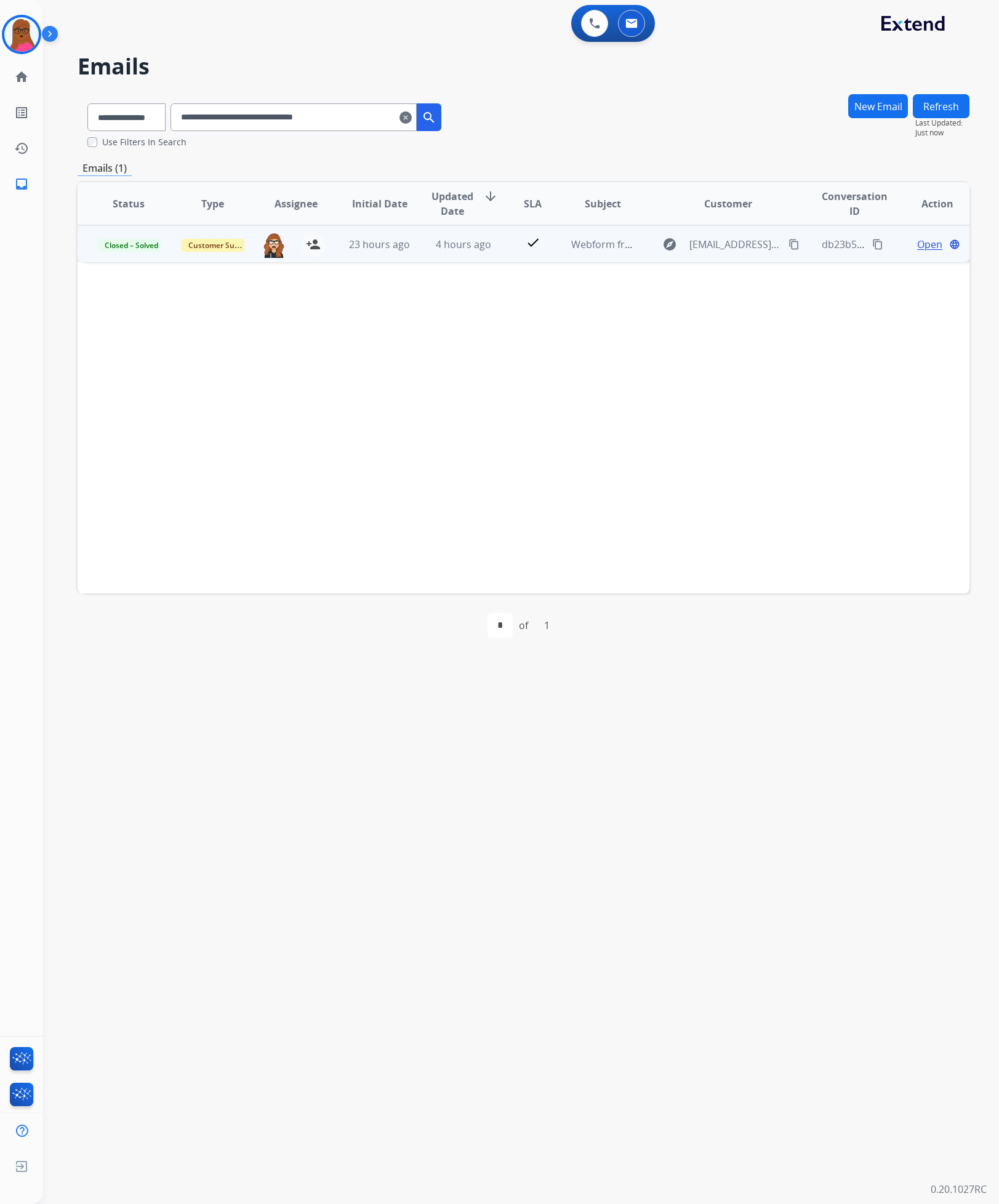
click at [917, 241] on span "Open" at bounding box center [930, 244] width 25 height 15
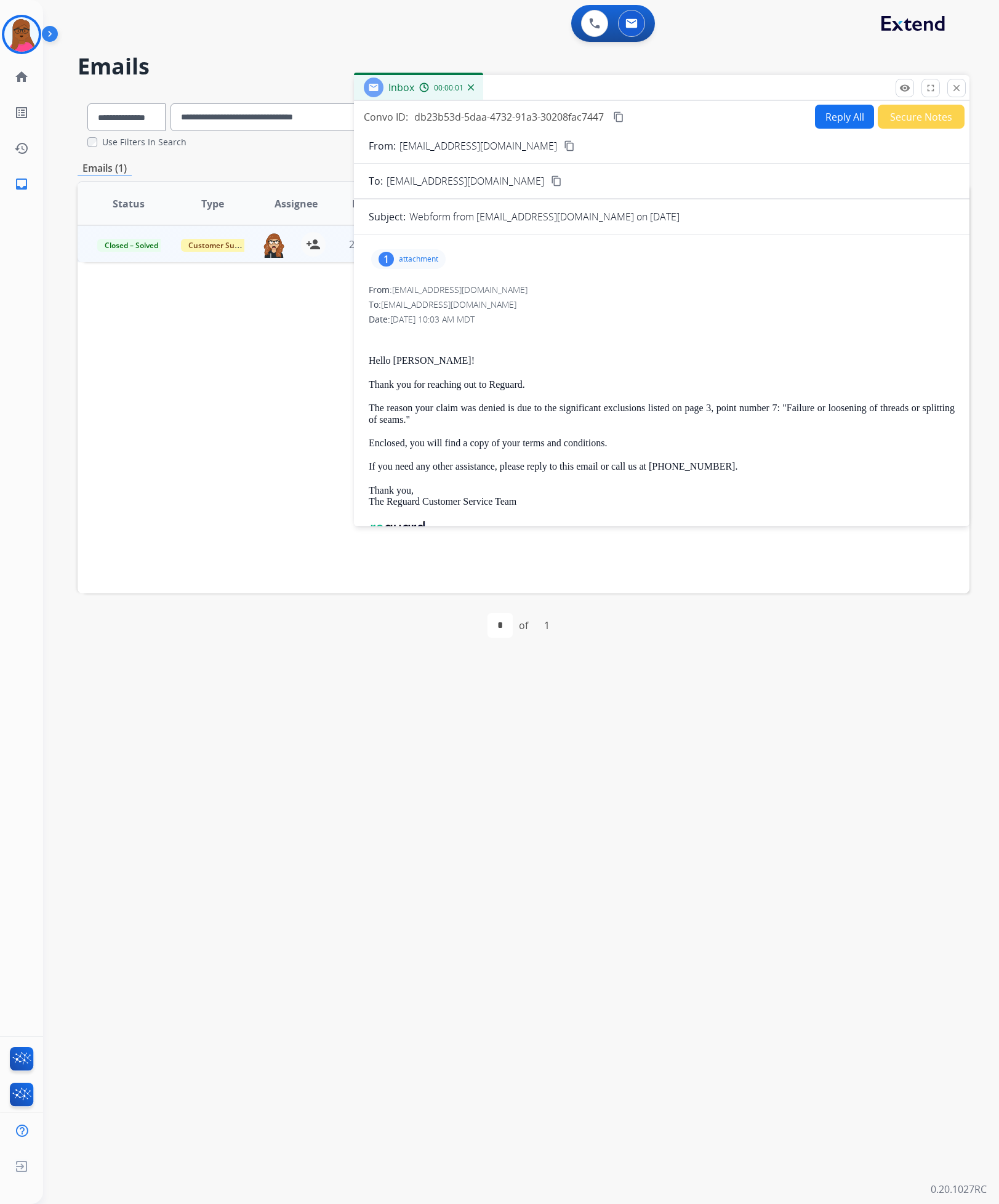
scroll to position [92, 0]
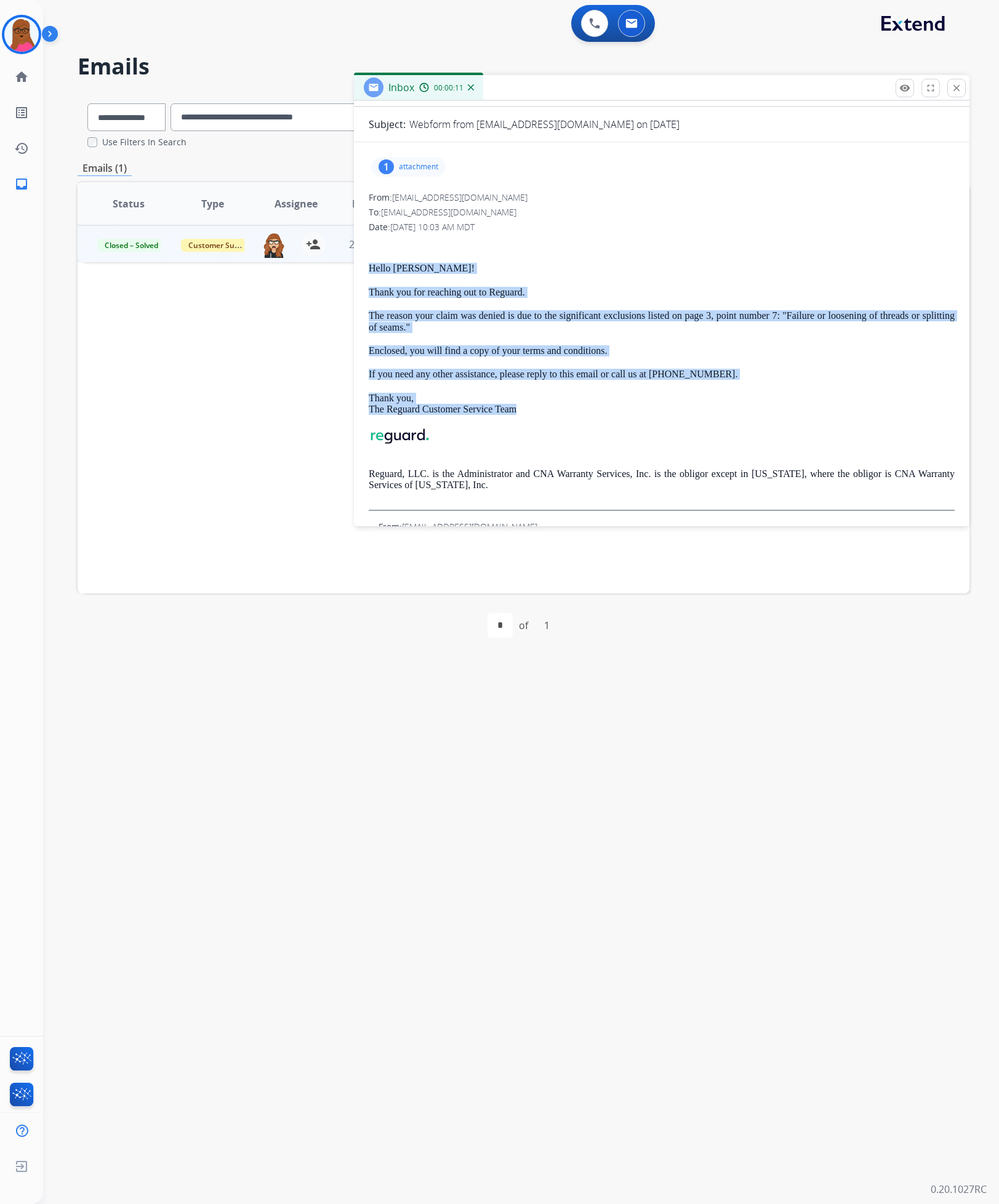
drag, startPoint x: 526, startPoint y: 415, endPoint x: 361, endPoint y: 265, distance: 223.0
click at [361, 265] on div "1 attachment From: support@extend.com To: emfiore11@gmail.com Date: 08/12/2025 …" at bounding box center [662, 369] width 616 height 435
copy div "Hello Emily! Thank you for reaching out to Reguard. The reason your claim was d…"
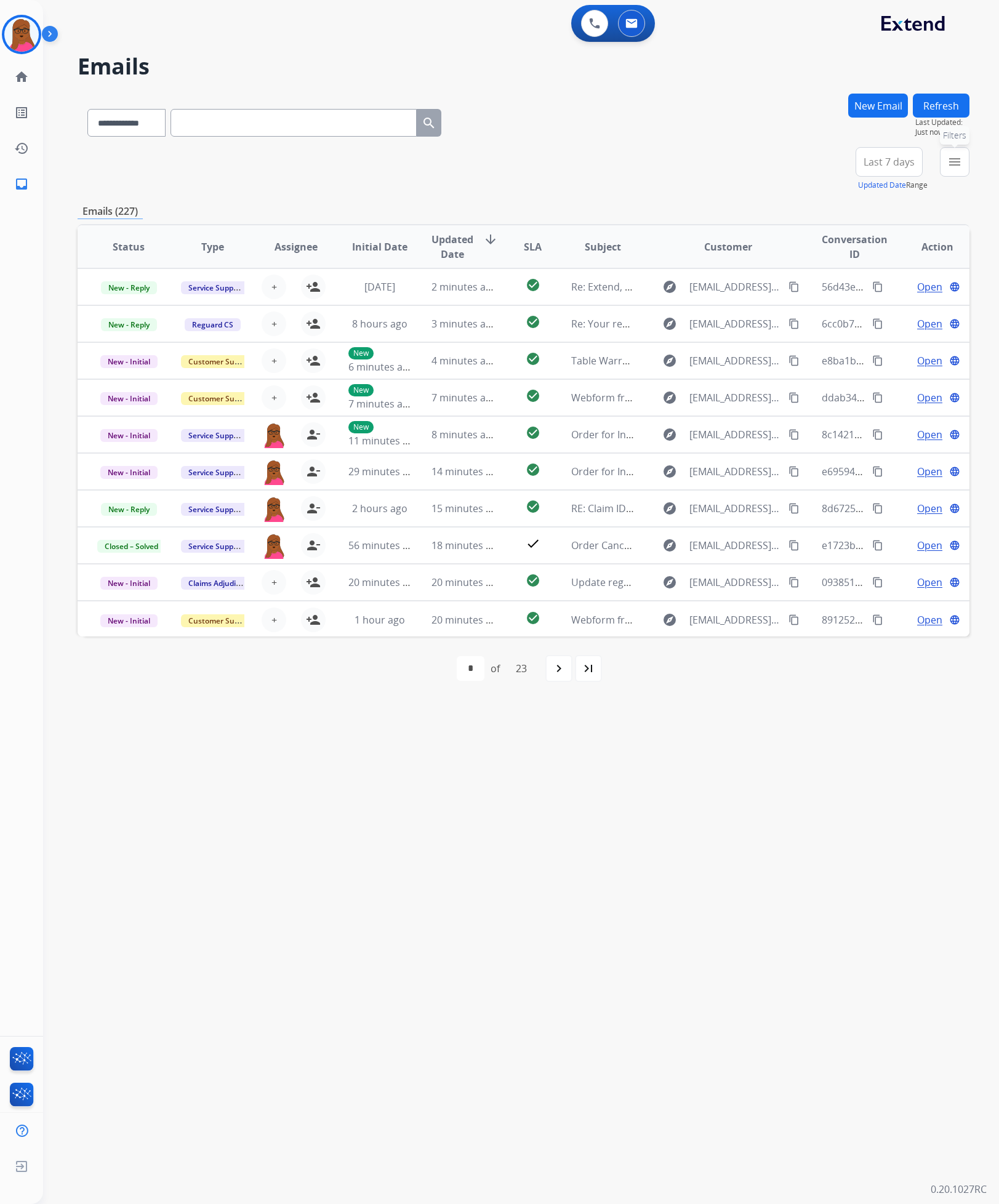
click at [955, 167] on mat-icon "menu" at bounding box center [955, 162] width 15 height 15
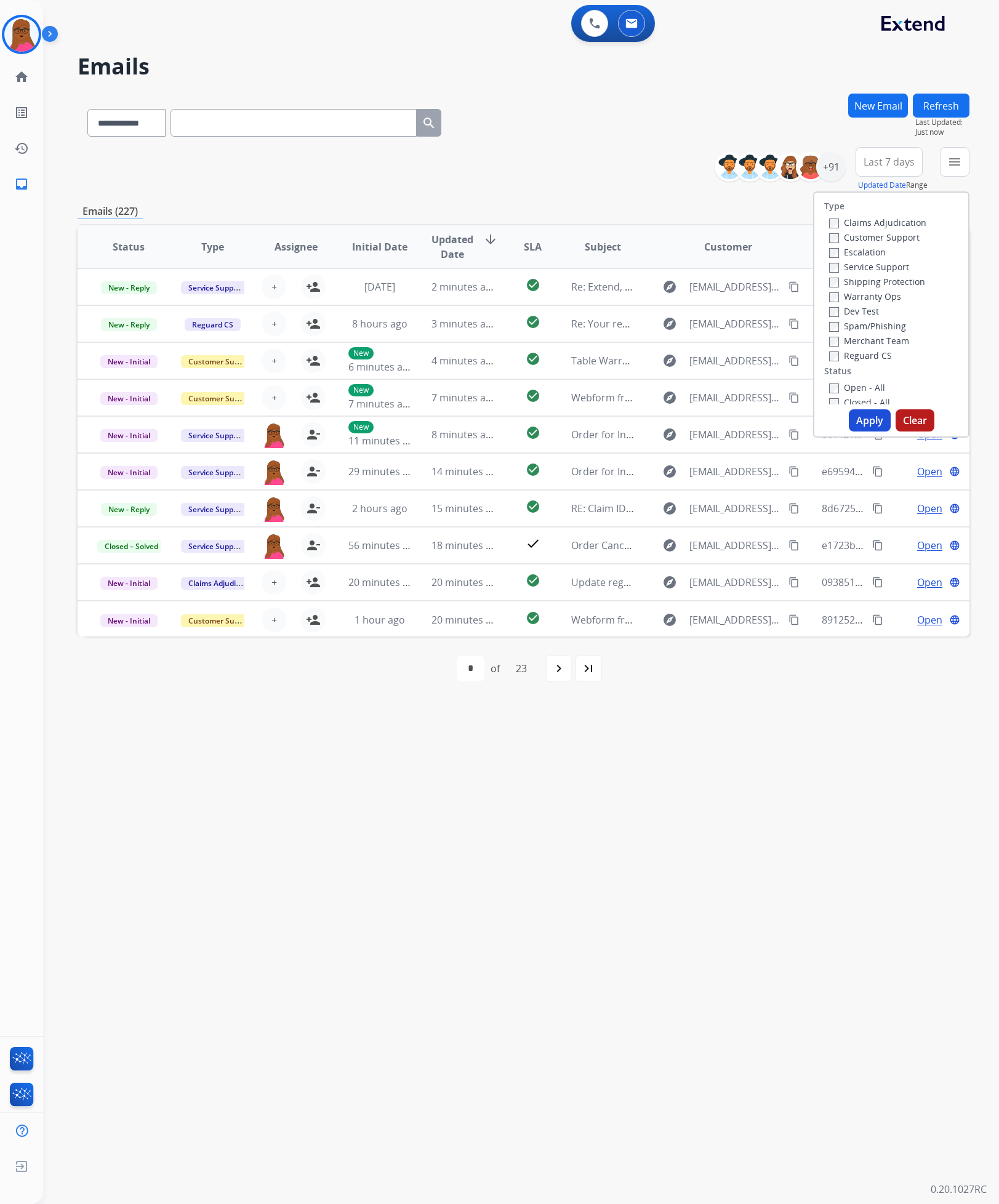
click at [735, 212] on div "Emails (227)" at bounding box center [523, 212] width 892 height 15
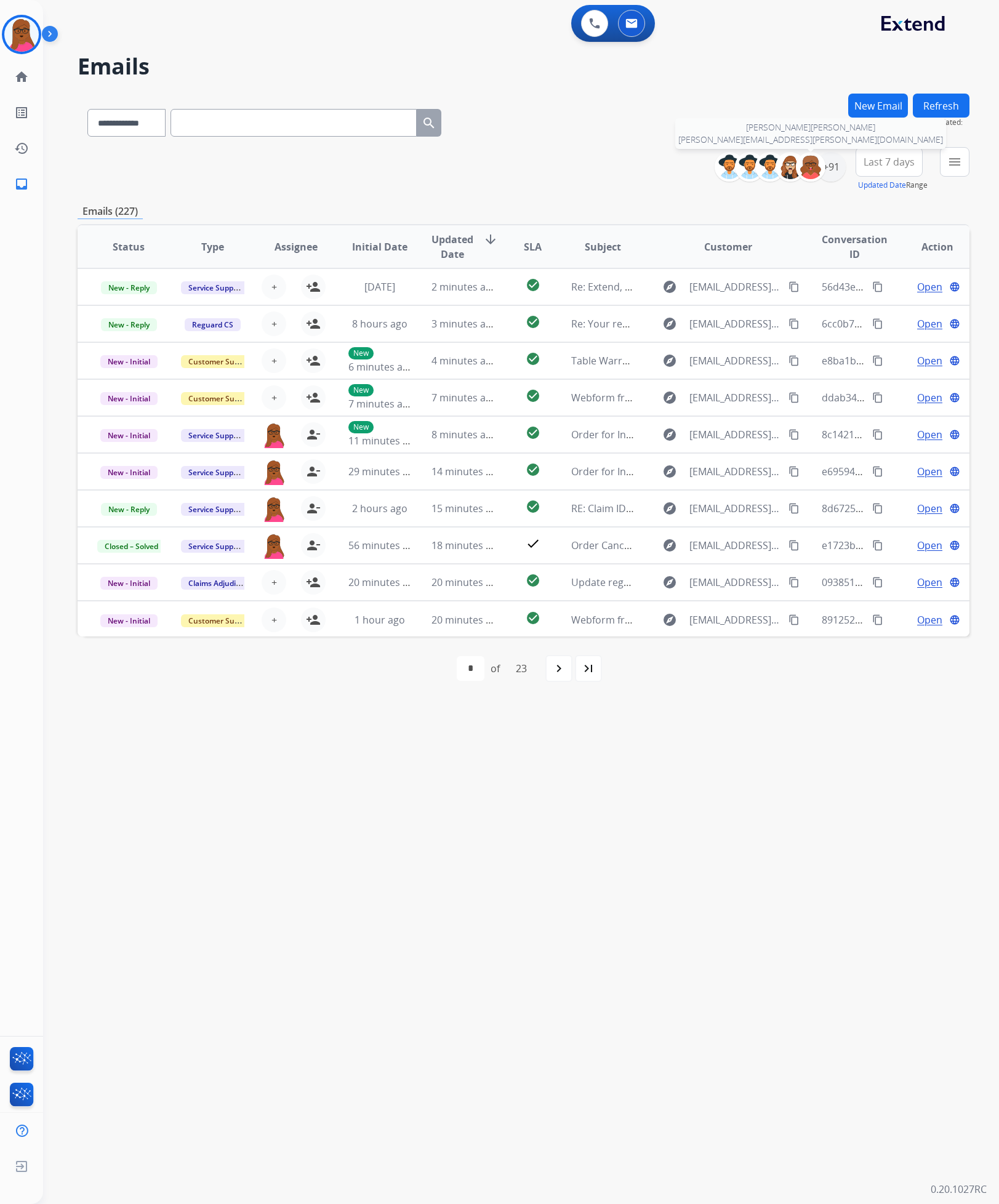
click at [822, 161] on div at bounding box center [811, 167] width 30 height 30
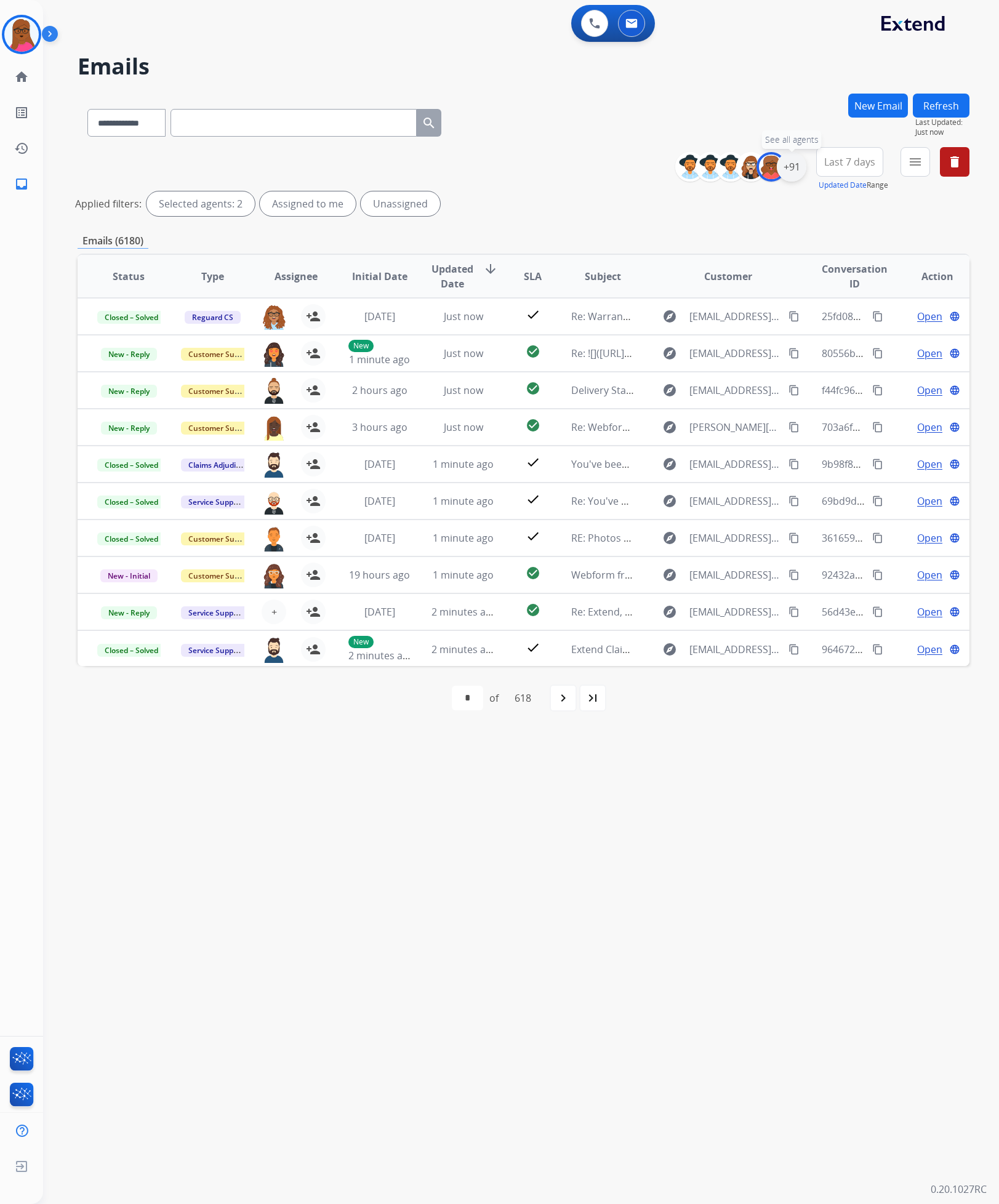
click at [787, 170] on div "+91" at bounding box center [792, 167] width 30 height 30
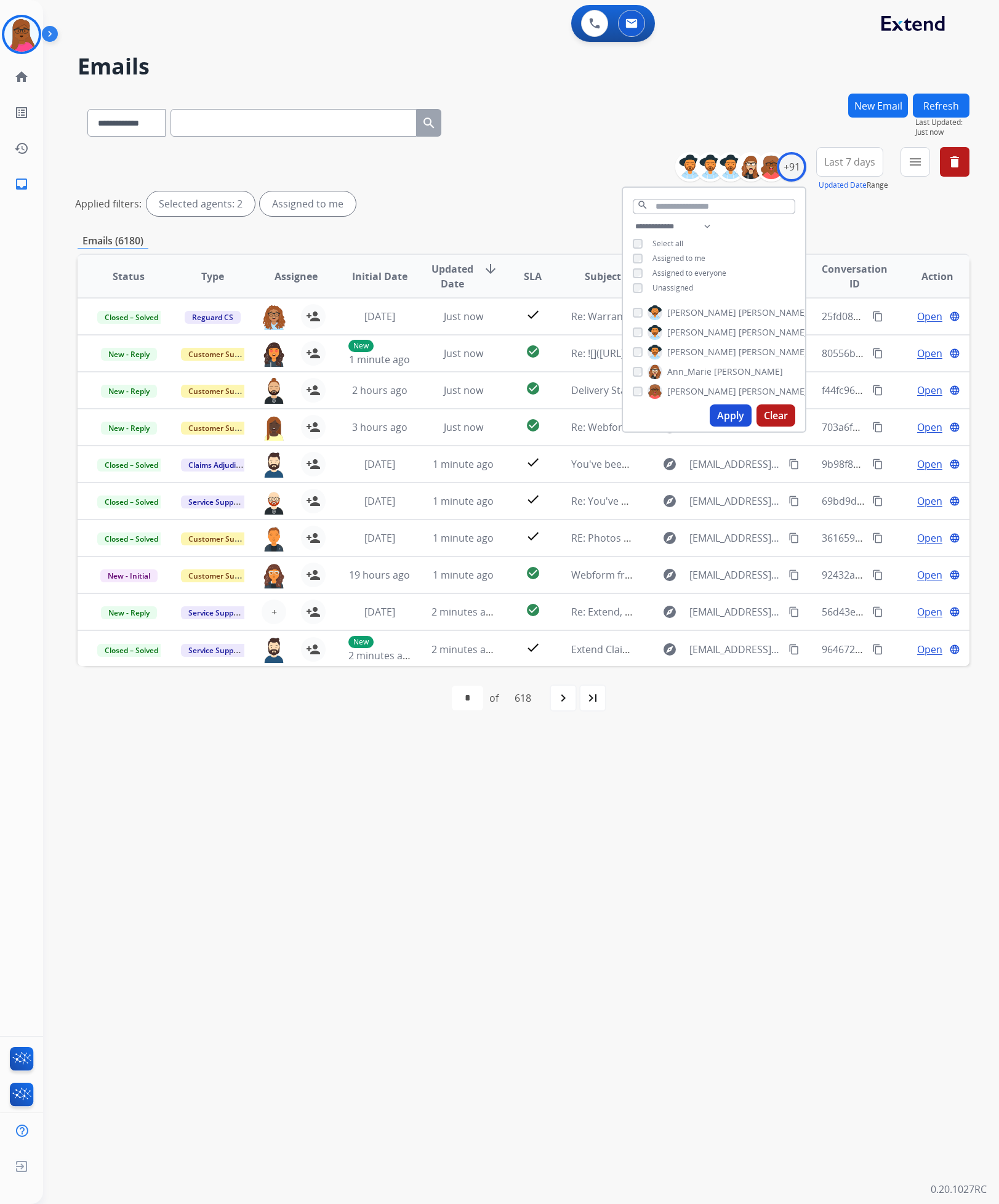
click at [718, 422] on button "Apply" at bounding box center [731, 415] width 42 height 22
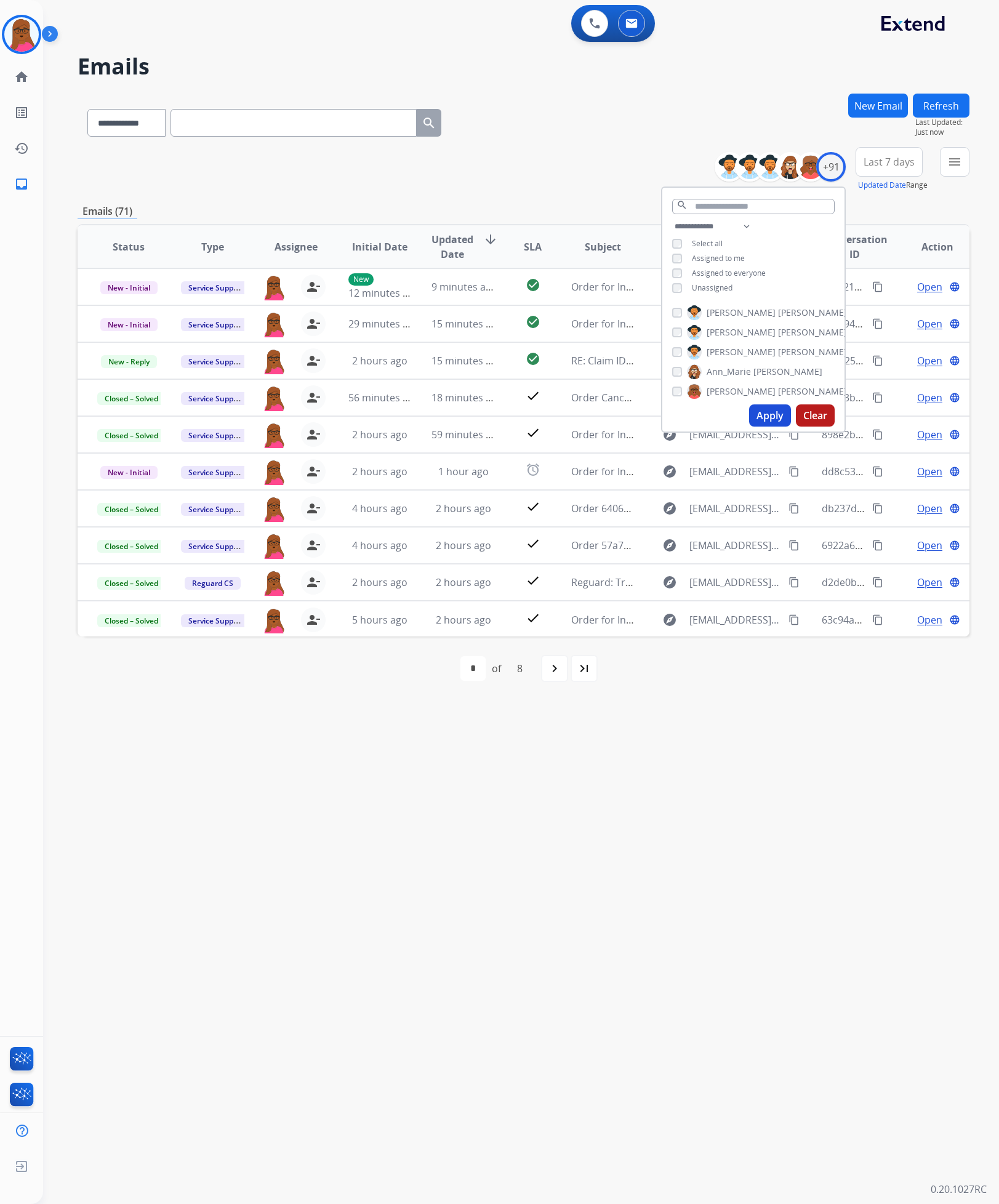
click at [552, 804] on div "**********" at bounding box center [506, 624] width 927 height 1160
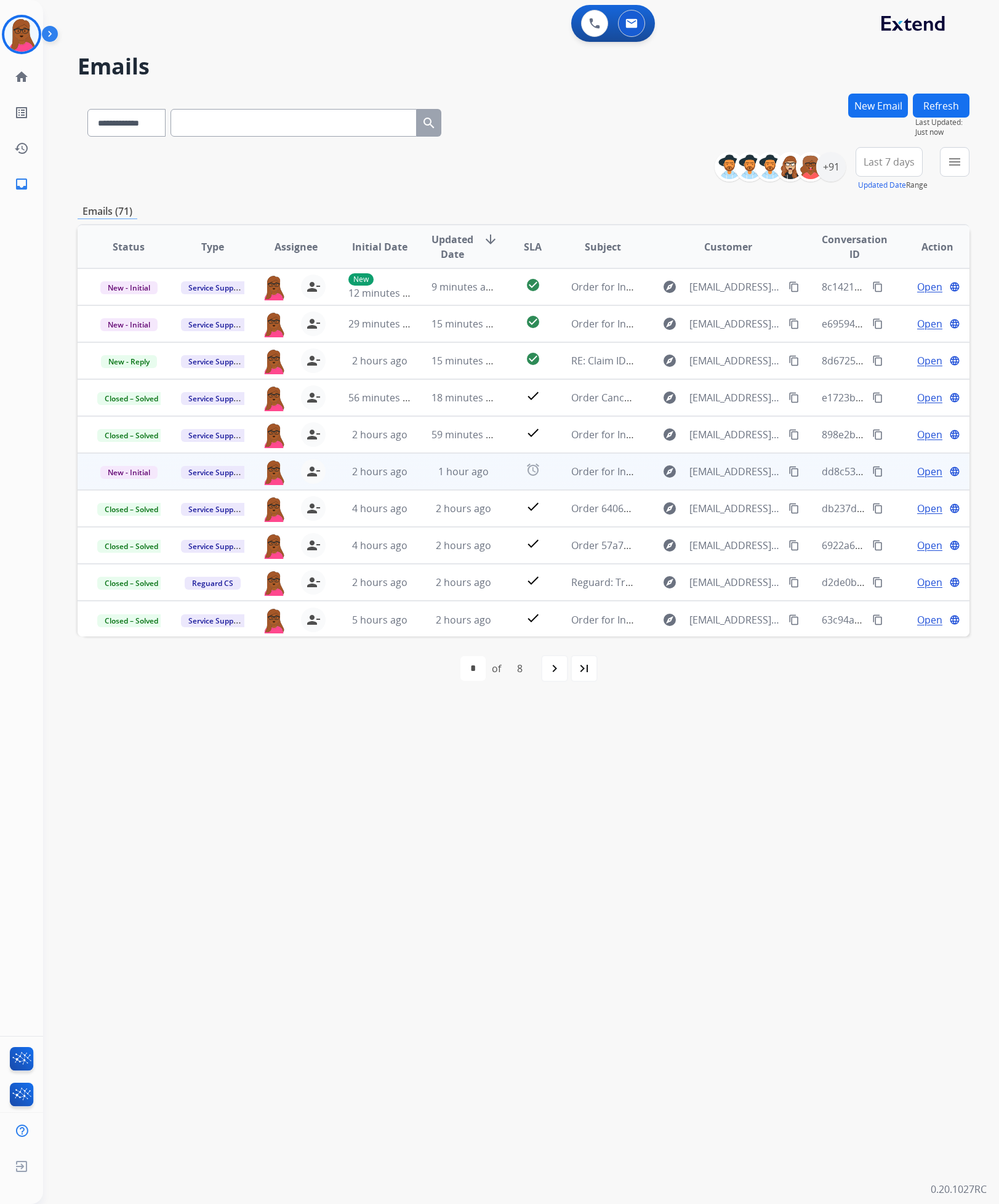
click at [919, 475] on span "Open" at bounding box center [930, 471] width 25 height 15
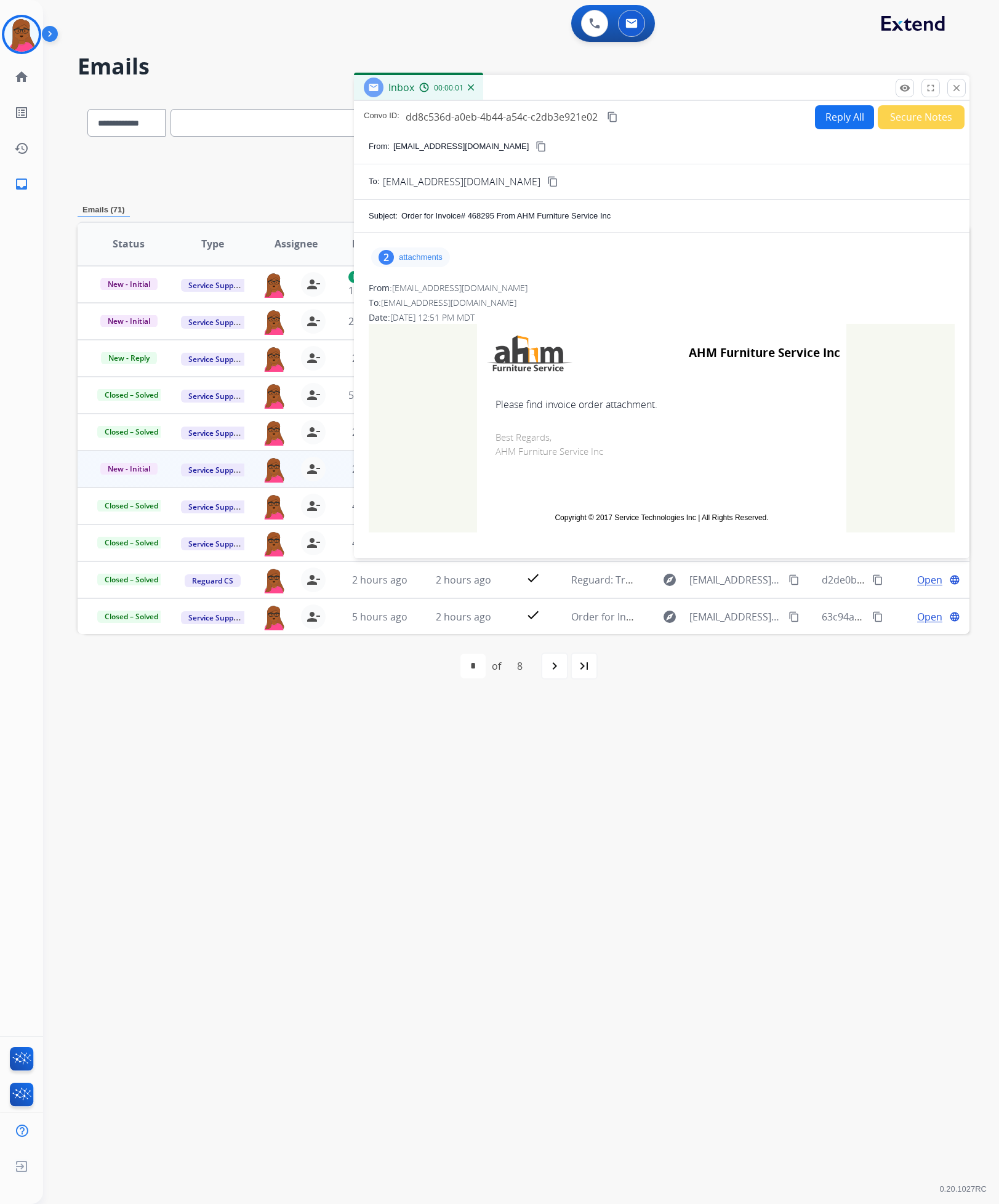
click at [442, 262] on p "attachments" at bounding box center [421, 257] width 44 height 10
click at [578, 286] on mat-icon "download" at bounding box center [580, 288] width 11 height 11
click at [957, 89] on mat-icon "close" at bounding box center [957, 87] width 11 height 11
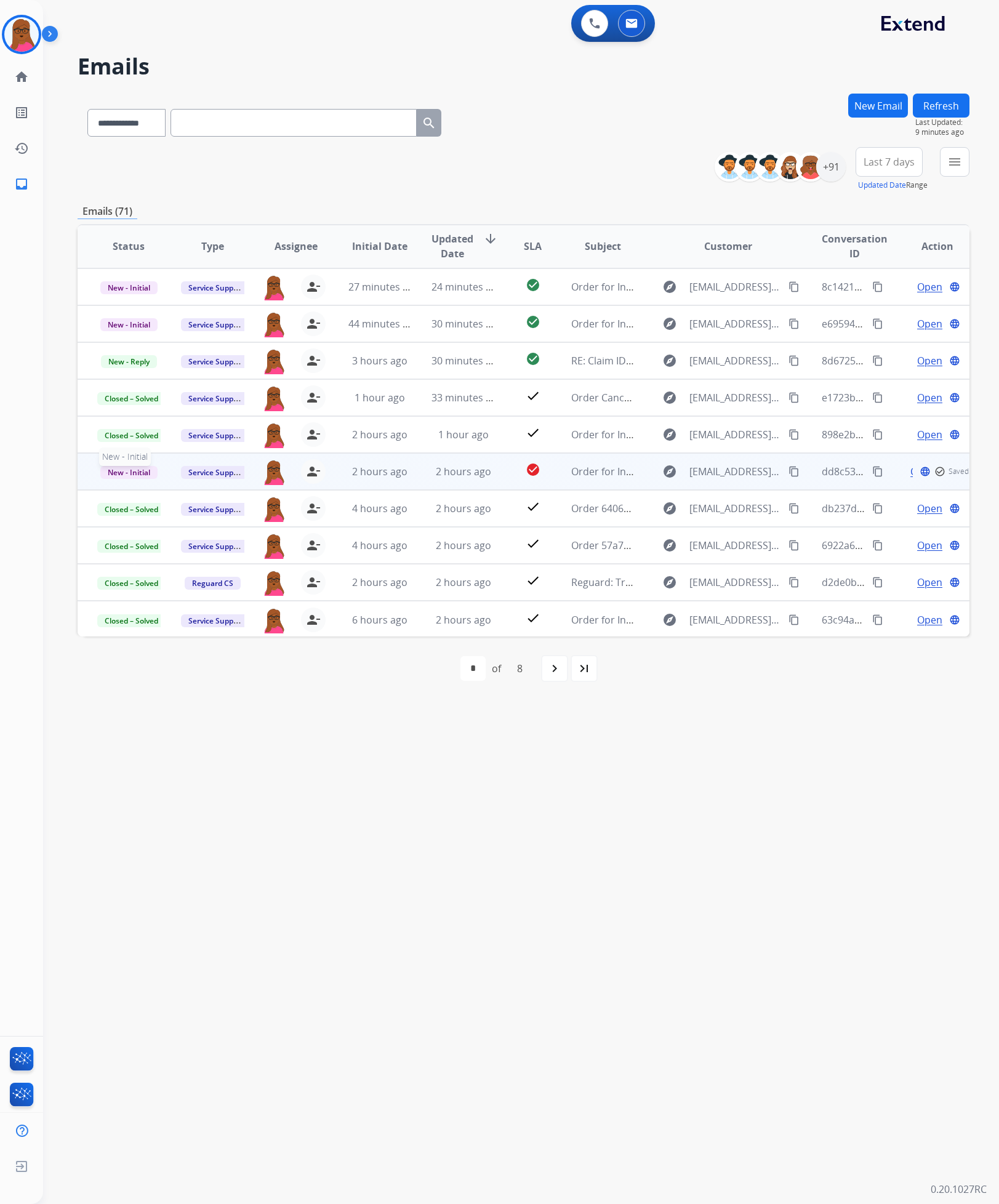
click at [139, 471] on span "New - Initial" at bounding box center [129, 472] width 57 height 13
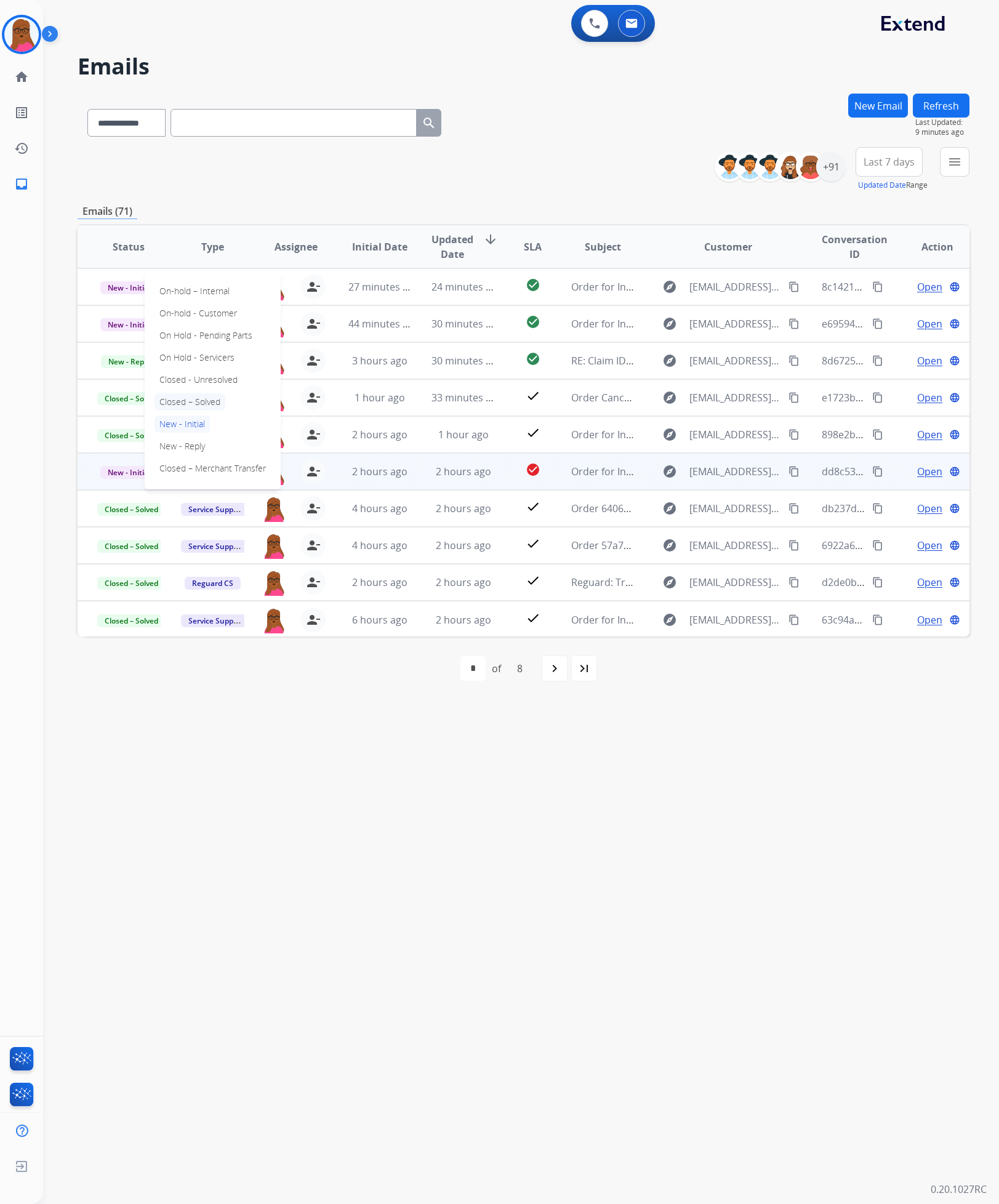
click at [214, 399] on p "Closed – Solved" at bounding box center [190, 402] width 71 height 17
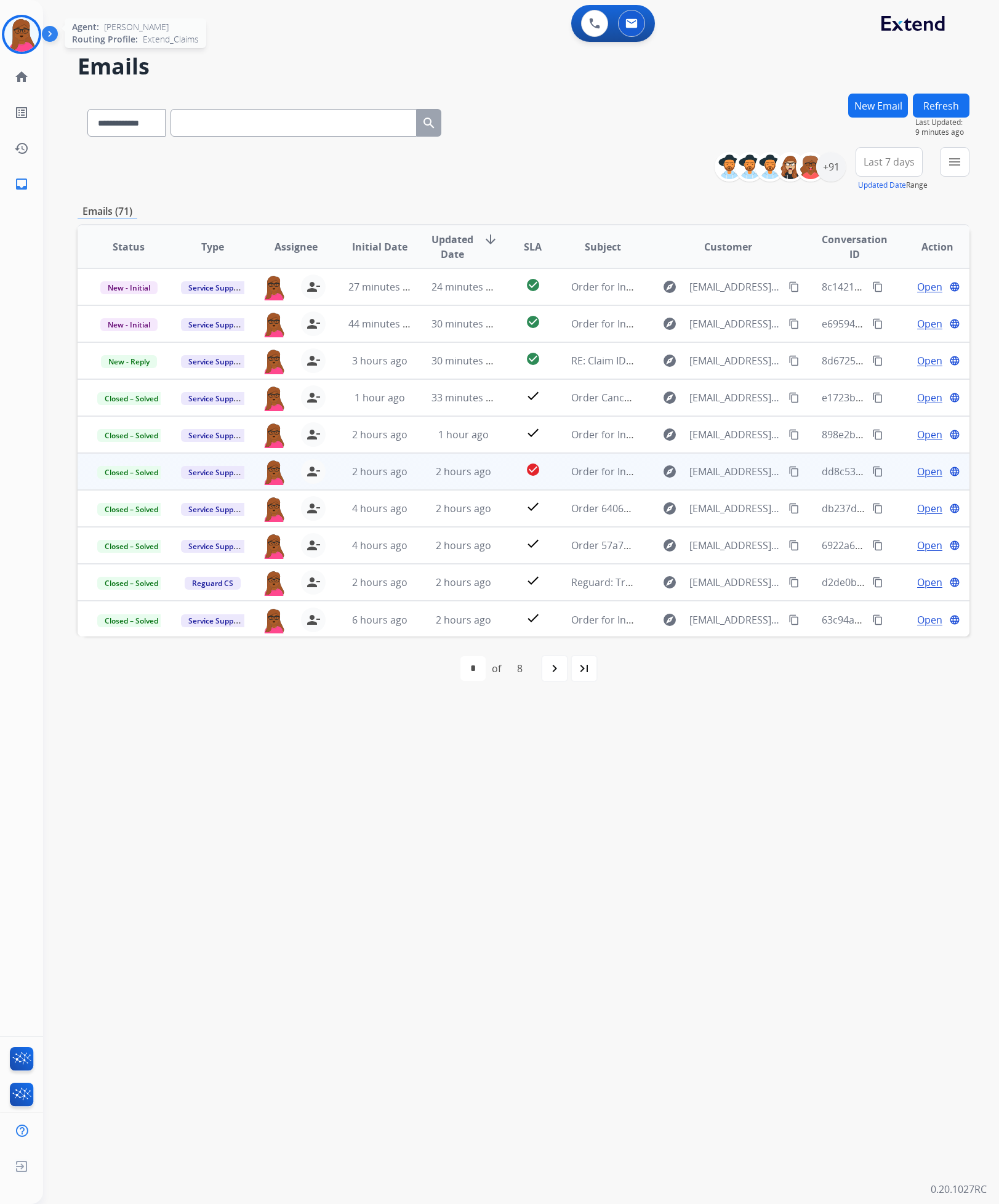
click at [27, 25] on img at bounding box center [22, 34] width 34 height 34
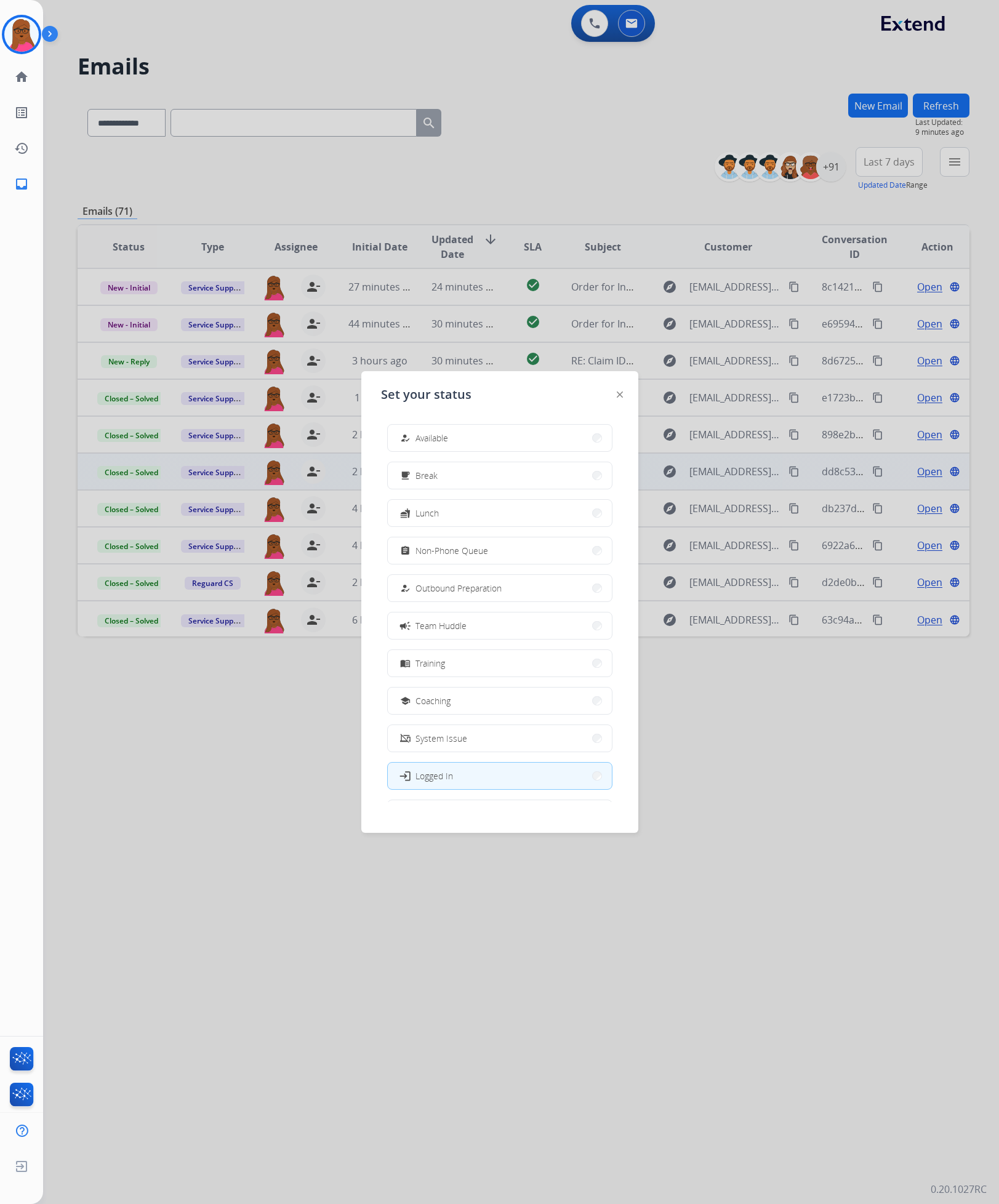
click at [127, 1124] on div at bounding box center [499, 602] width 999 height 1204
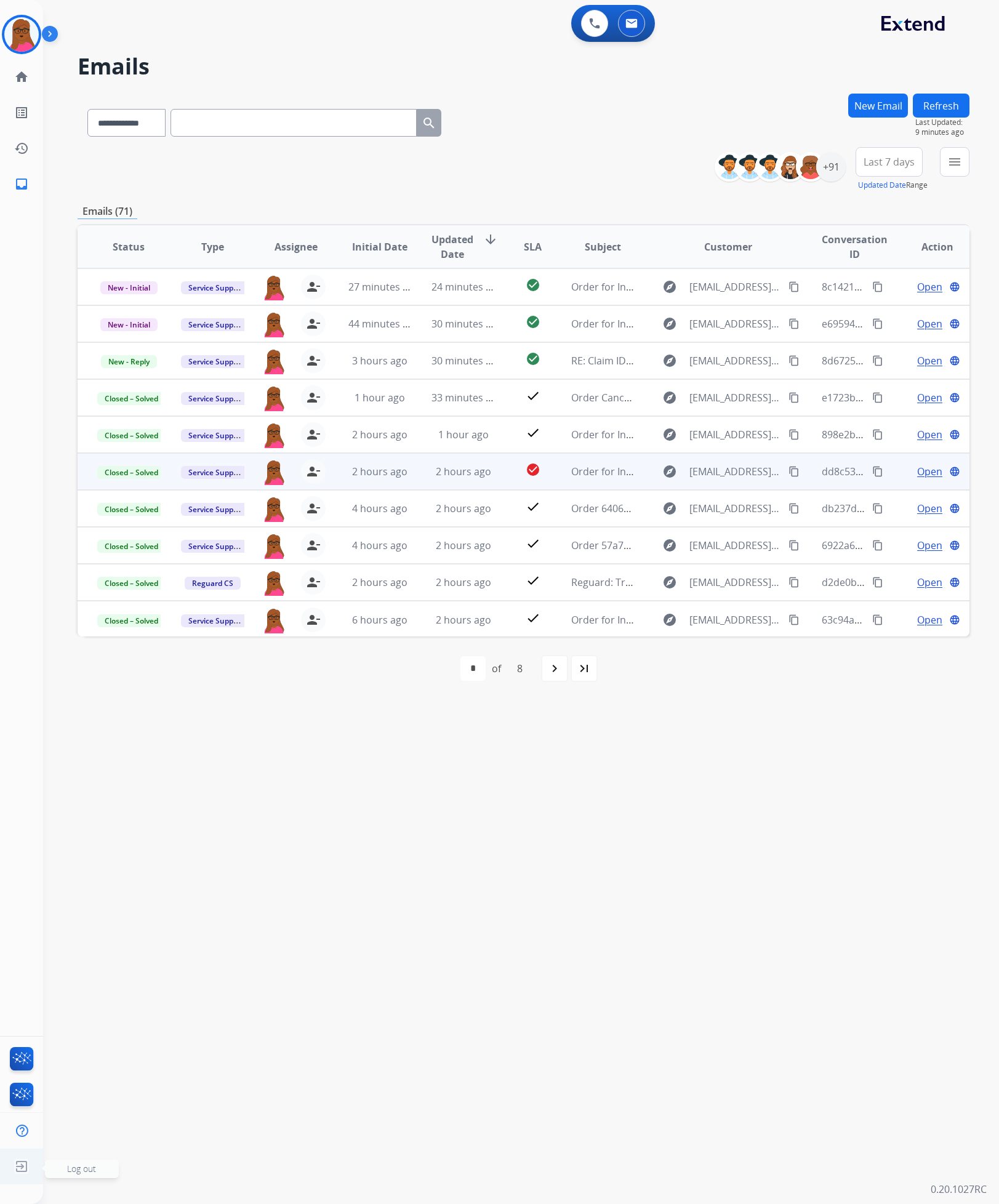
click at [25, 1167] on img at bounding box center [22, 1166] width 22 height 23
